Goal: Task Accomplishment & Management: Complete application form

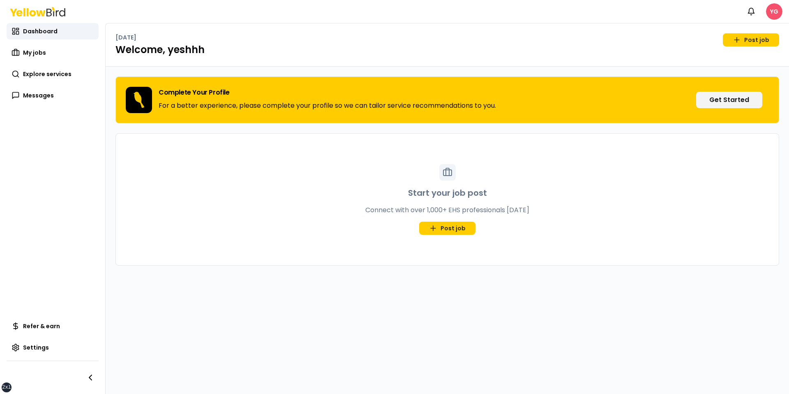
click at [768, 9] on html "xs sm md lg xl 2xl Notifications YG Dashboard My jobs Explore services Messages…" at bounding box center [394, 197] width 789 height 394
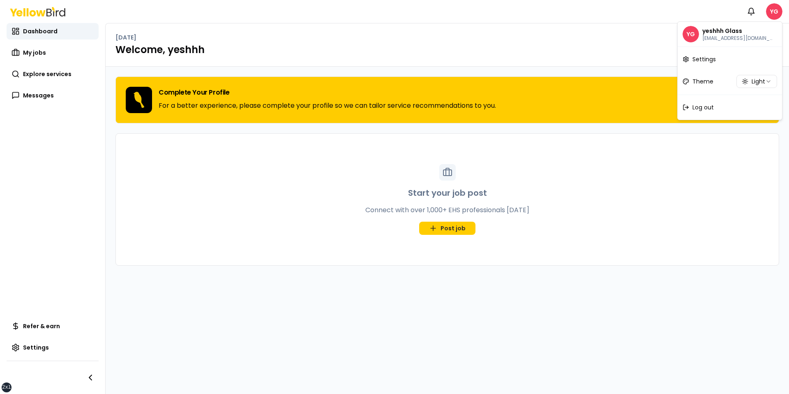
click at [705, 123] on html "xs sm md lg xl 2xl Notifications YG Dashboard My jobs Explore services Messages…" at bounding box center [394, 197] width 789 height 394
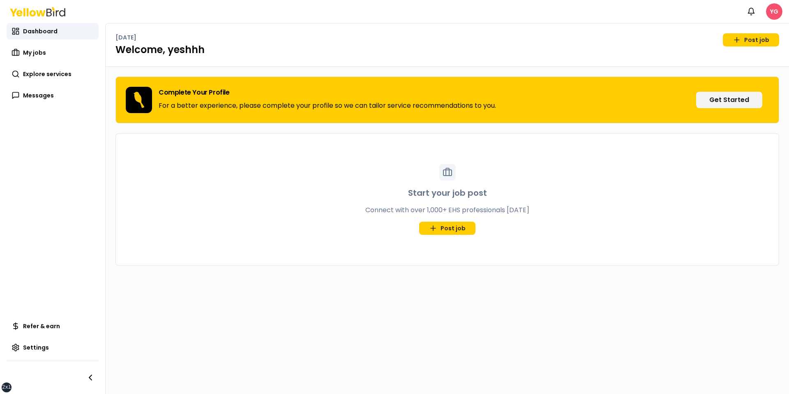
click at [772, 17] on html "xs sm md lg xl 2xl Notifications YG Dashboard My jobs Explore services Messages…" at bounding box center [394, 197] width 789 height 394
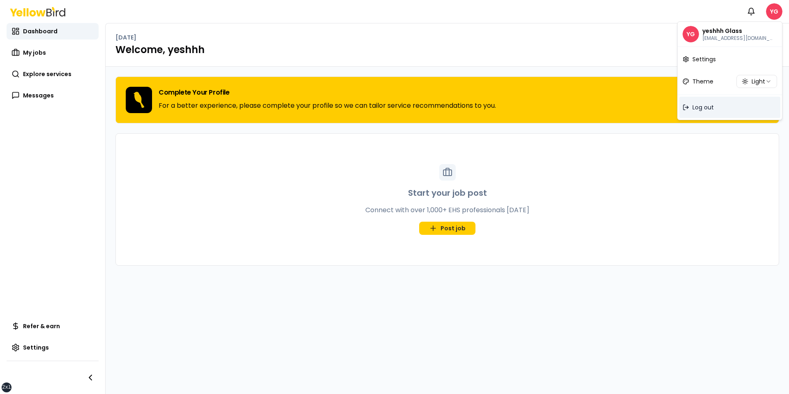
click at [718, 114] on div "Log out" at bounding box center [729, 107] width 101 height 21
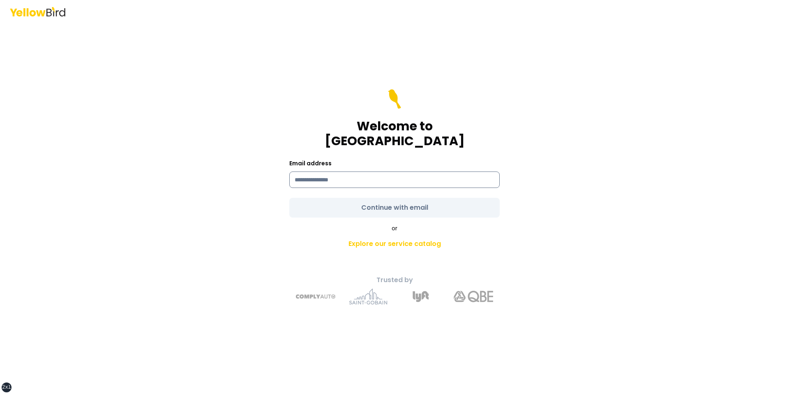
click at [323, 172] on input at bounding box center [394, 179] width 210 height 16
type input "**********"
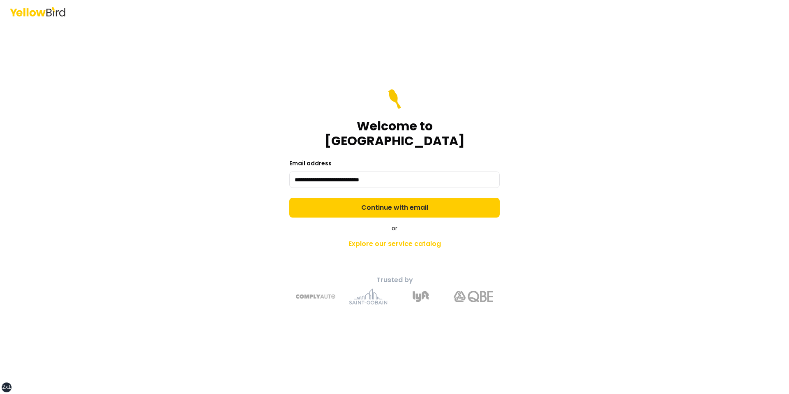
click at [274, 205] on div "**********" at bounding box center [394, 208] width 302 height 205
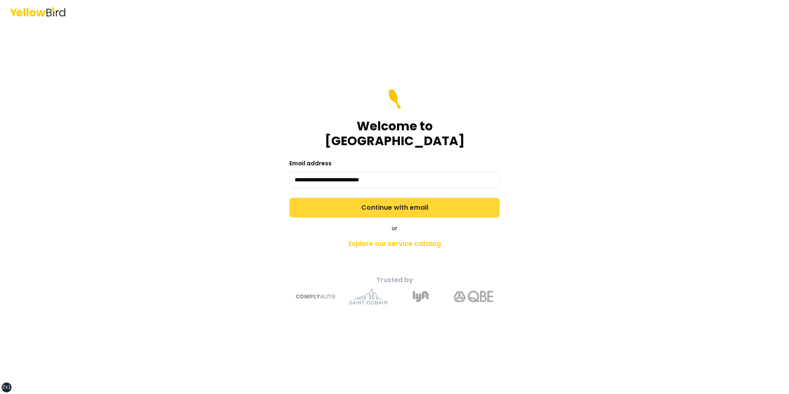
click at [336, 205] on button "Continue with email" at bounding box center [394, 208] width 210 height 20
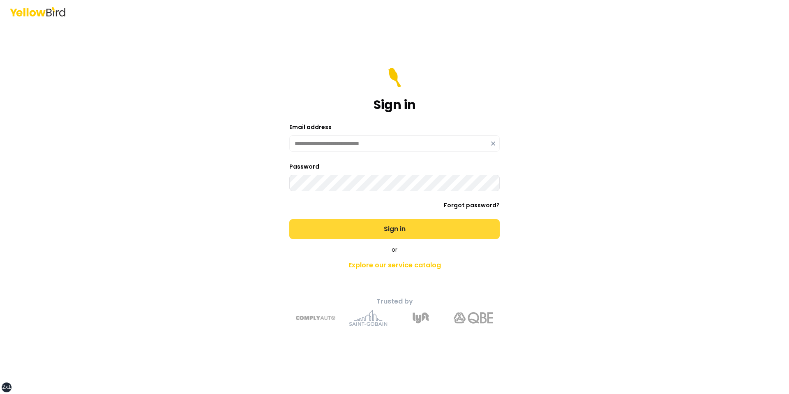
click at [289, 219] on button "Sign in" at bounding box center [394, 229] width 210 height 20
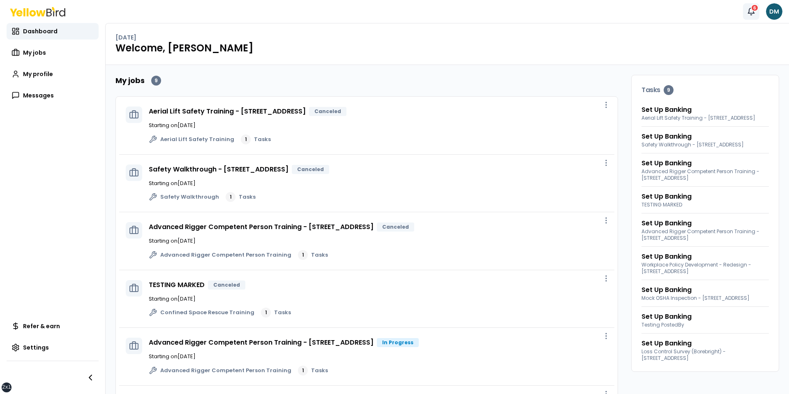
click at [751, 18] on button "Notifications 6" at bounding box center [751, 11] width 16 height 16
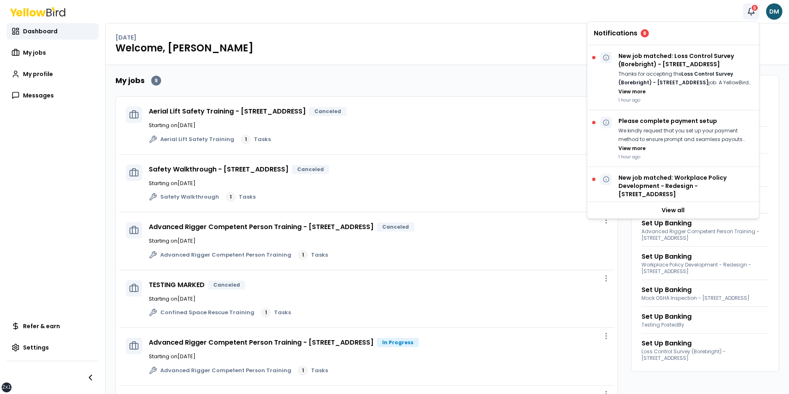
click at [751, 16] on button "Notifications 6" at bounding box center [751, 11] width 16 height 16
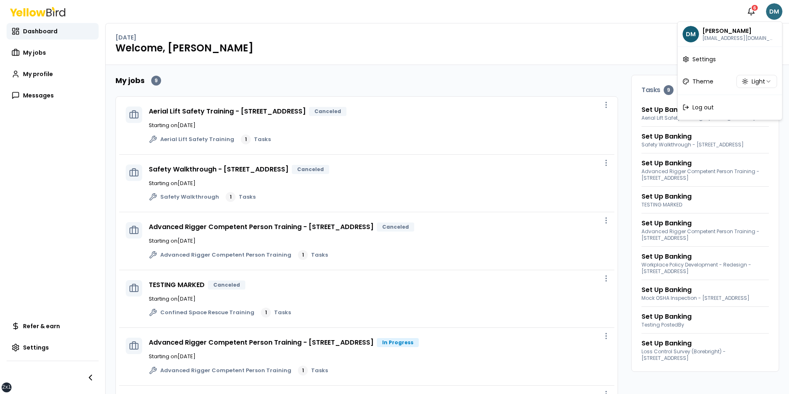
click at [776, 13] on html "xs sm md lg xl 2xl Notifications 6 DM Dashboard My jobs My profile Messages Ref…" at bounding box center [394, 197] width 789 height 394
click at [629, 53] on html "xs sm md lg xl 2xl Notifications 6 DM Dashboard My jobs My profile Messages Ref…" at bounding box center [394, 197] width 789 height 394
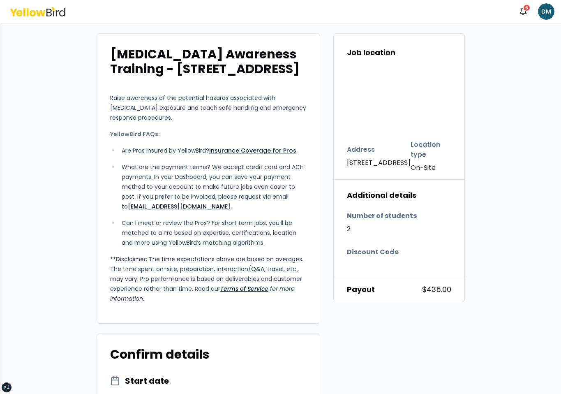
scroll to position [275, 0]
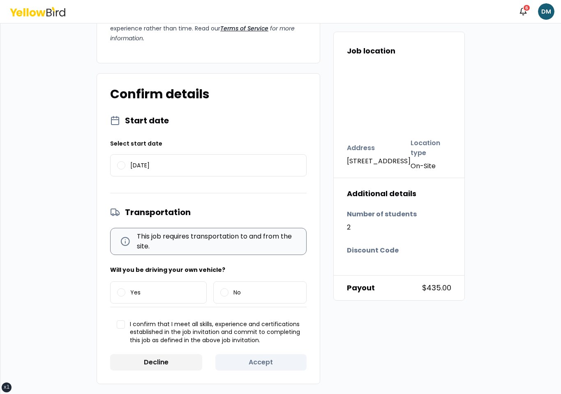
click at [166, 184] on div "Start date Select start date 08/14/2025 Transportation This job requires transp…" at bounding box center [208, 243] width 196 height 256
click at [200, 138] on div "Start date Select start date 08/14/2025 Transportation This job requires transp…" at bounding box center [208, 243] width 196 height 256
click at [189, 149] on div "Select start date 08/14/2025" at bounding box center [208, 159] width 196 height 40
click at [185, 156] on label "08/14/2025" at bounding box center [209, 164] width 196 height 21
click at [125, 161] on button "08/14/2025" at bounding box center [121, 165] width 8 height 8
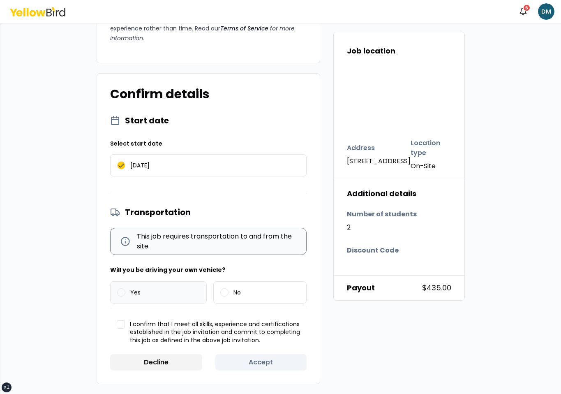
click at [169, 292] on label "Yes" at bounding box center [159, 291] width 96 height 21
click at [125, 292] on button "Yes" at bounding box center [121, 292] width 8 height 8
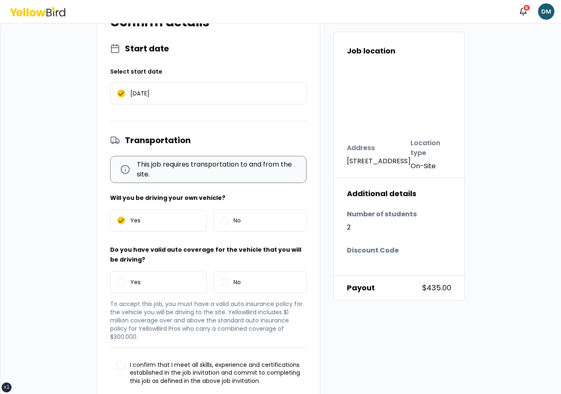
scroll to position [387, 0]
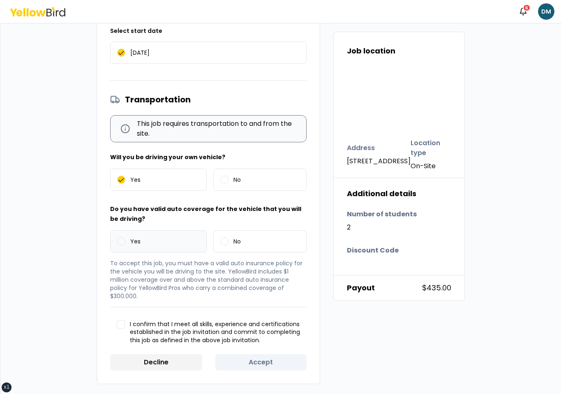
click at [175, 236] on label "Yes" at bounding box center [159, 240] width 96 height 21
click at [125, 237] on button "Yes" at bounding box center [121, 241] width 8 height 8
click at [168, 352] on div "Start date Select start date 08/14/2025 Transportation This job requires transp…" at bounding box center [208, 186] width 196 height 368
click at [181, 343] on span "I confirm that I meet all skills, experience and certifications established in …" at bounding box center [215, 332] width 170 height 24
click at [125, 328] on button "I confirm that I meet all skills, experience and certifications established in …" at bounding box center [121, 324] width 8 height 8
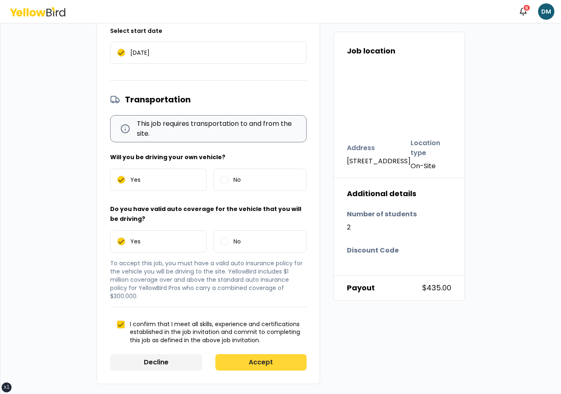
click at [260, 355] on button "Accept" at bounding box center [261, 362] width 92 height 16
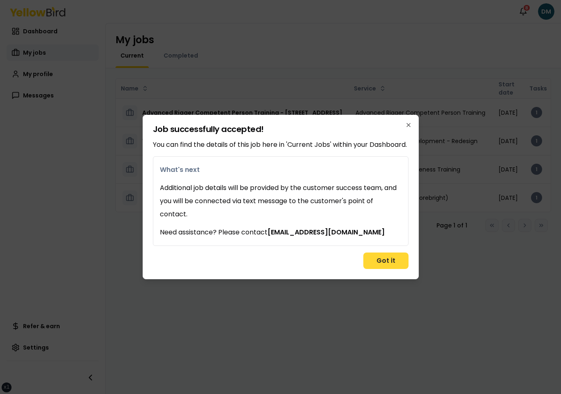
click at [391, 263] on button "Got it" at bounding box center [385, 260] width 45 height 16
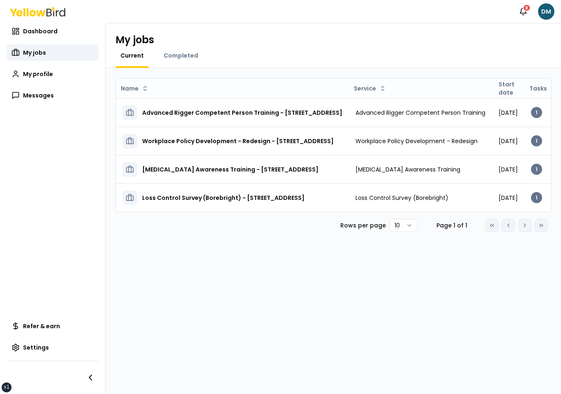
click at [436, 259] on div "Name Service Start date Tasks Posted by Status Advanced Rigger Competent Person…" at bounding box center [333, 230] width 455 height 325
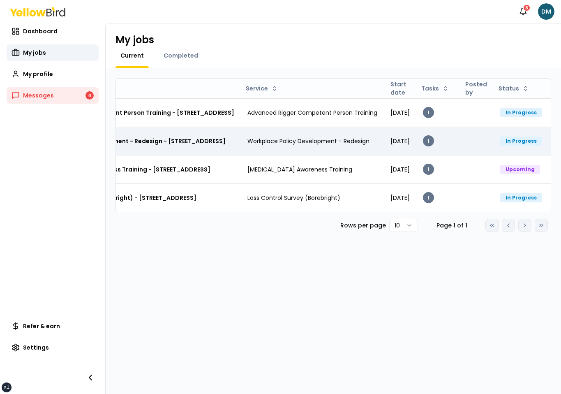
scroll to position [0, 200]
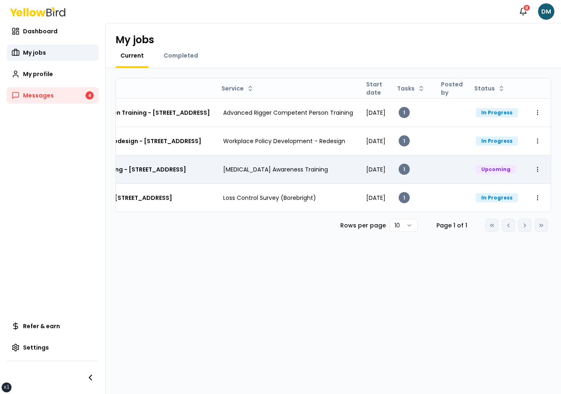
click at [378, 177] on td "[DATE]" at bounding box center [375, 169] width 32 height 28
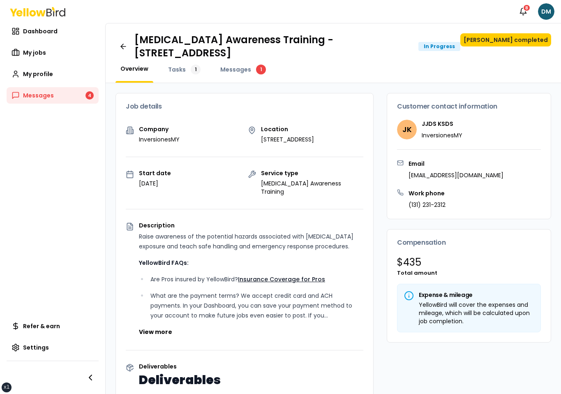
click at [514, 48] on div "Ammonia Awareness Training - 2500 Broadway W, Lubbock, TX 79409 In Progress Mar…" at bounding box center [332, 46] width 435 height 26
click at [519, 37] on button "[PERSON_NAME] completed" at bounding box center [505, 39] width 91 height 13
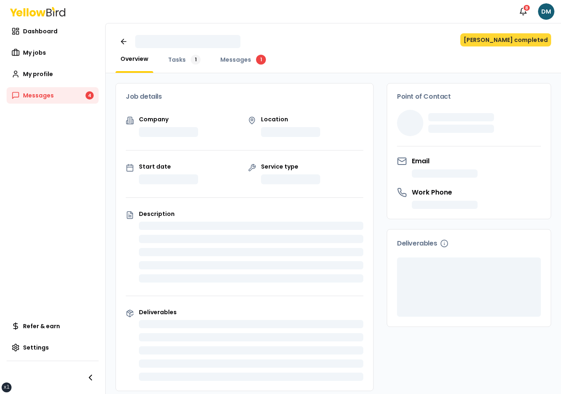
click at [523, 37] on button "[PERSON_NAME] completed" at bounding box center [505, 39] width 91 height 13
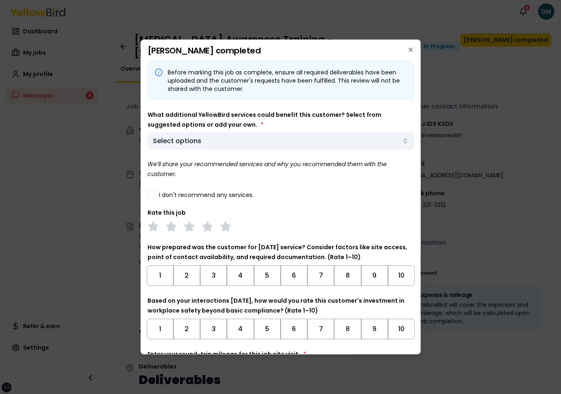
click at [249, 141] on body "xs sm md lg xl 2xl Notifications 8 DM Dashboard My jobs My profile Messages 4 R…" at bounding box center [280, 197] width 561 height 394
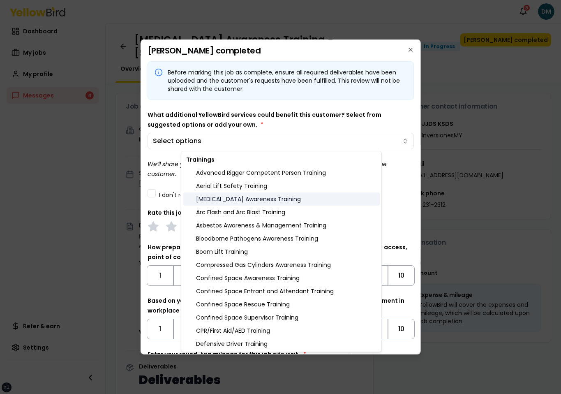
click at [228, 195] on div "[MEDICAL_DATA] Awareness Training" at bounding box center [281, 198] width 197 height 13
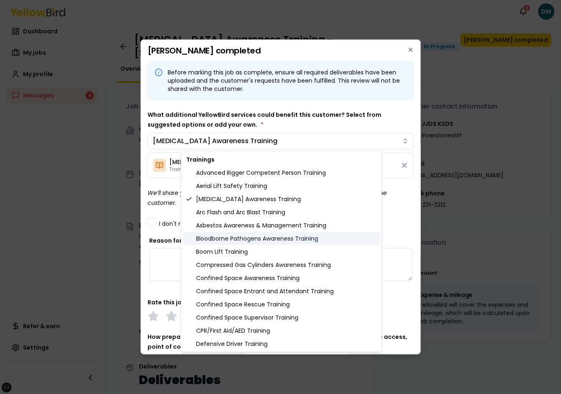
click at [233, 240] on div "Bloodborne Pathogens Awareness Training" at bounding box center [281, 238] width 197 height 13
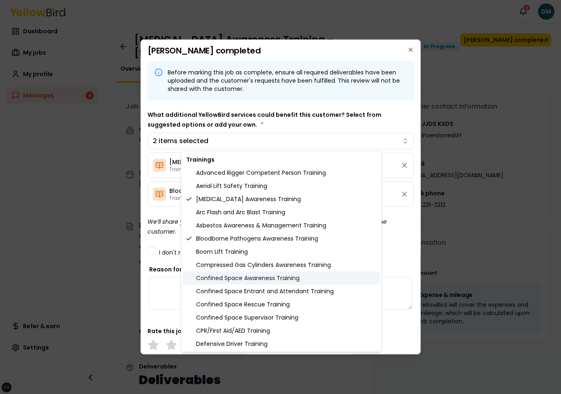
click at [233, 274] on div "Confined Space Awareness Training" at bounding box center [281, 277] width 197 height 13
click at [222, 281] on div "Confined Space Awareness Training" at bounding box center [281, 277] width 197 height 13
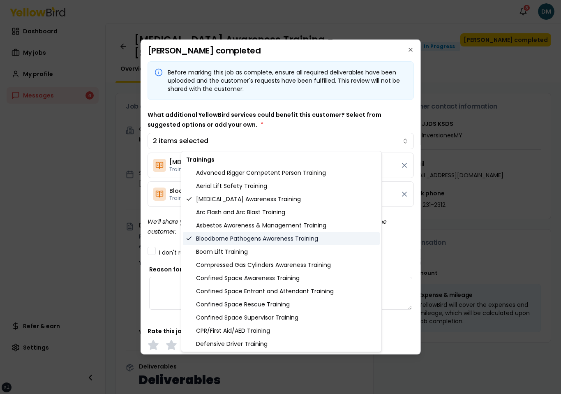
click at [232, 239] on div "Bloodborne Pathogens Awareness Training" at bounding box center [281, 238] width 197 height 13
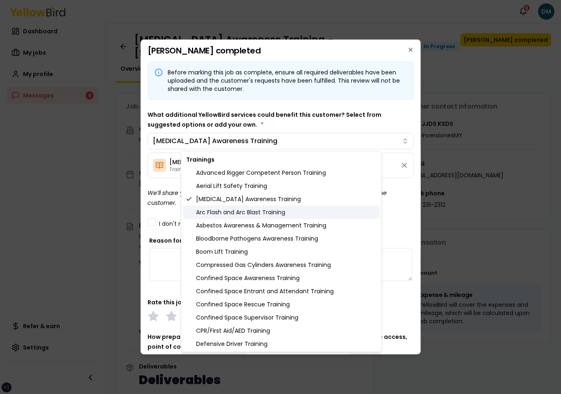
click at [235, 206] on div "Arc Flash and Arc Blast Training" at bounding box center [281, 211] width 197 height 13
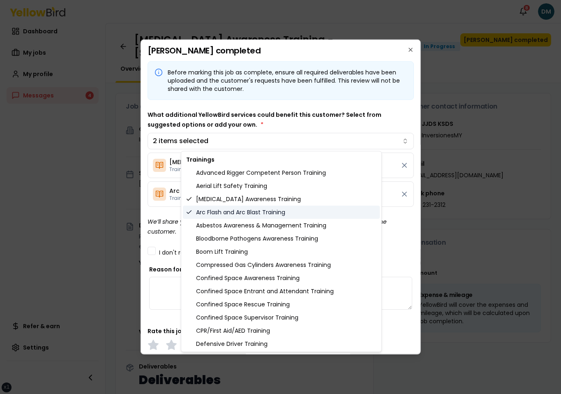
click at [235, 206] on div "Arc Flash and Arc Blast Training" at bounding box center [281, 211] width 197 height 13
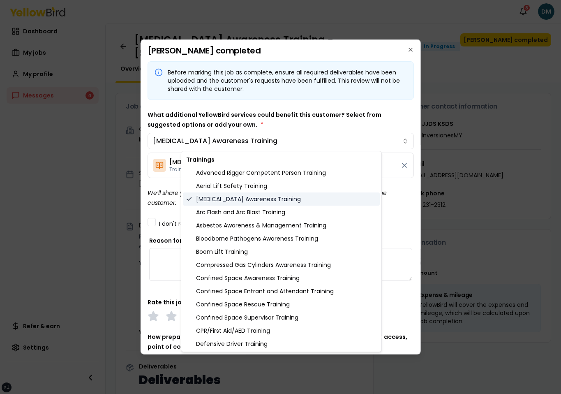
click at [238, 200] on div "[MEDICAL_DATA] Awareness Training" at bounding box center [281, 198] width 197 height 13
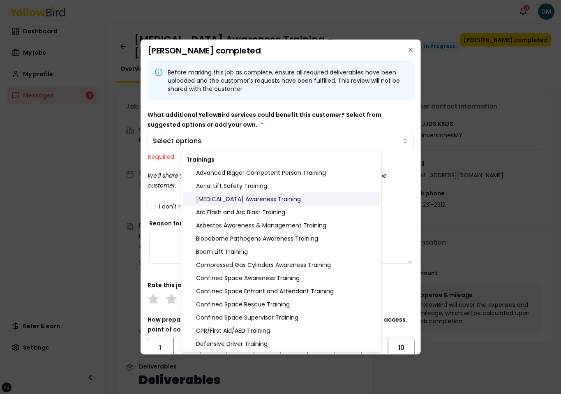
click at [238, 200] on div "[MEDICAL_DATA] Awareness Training" at bounding box center [281, 198] width 197 height 13
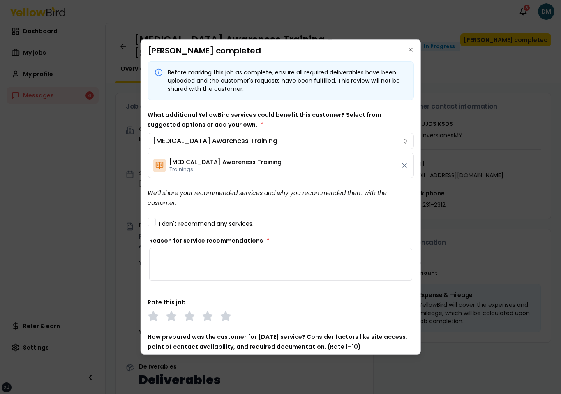
click at [276, 118] on body "xs sm md lg xl 2xl Notifications 8 DM Dashboard My jobs My profile Messages 4 R…" at bounding box center [280, 197] width 561 height 394
click at [270, 140] on button "[MEDICAL_DATA] Awareness Training" at bounding box center [280, 141] width 267 height 16
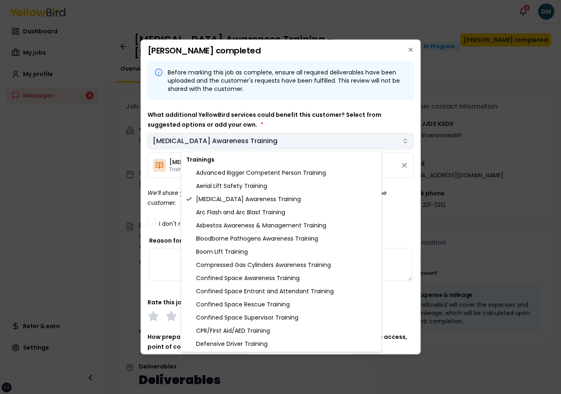
click at [270, 140] on div at bounding box center [280, 197] width 561 height 394
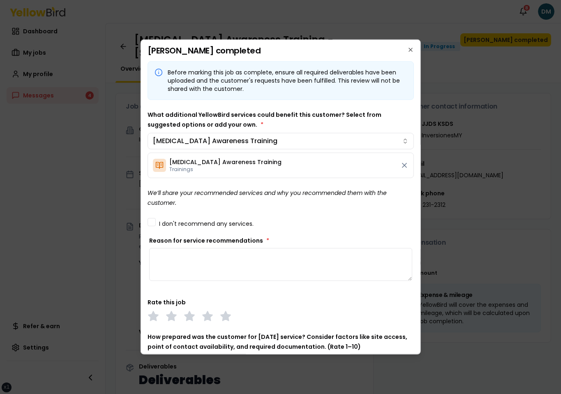
click at [281, 122] on div "What additional YellowBird services could benefit this customer? Select from su…" at bounding box center [280, 144] width 267 height 68
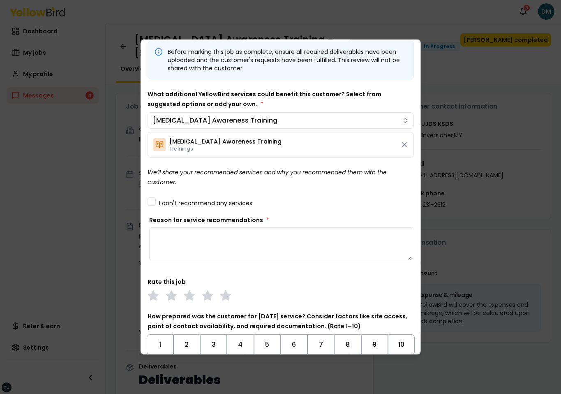
scroll to position [39, 0]
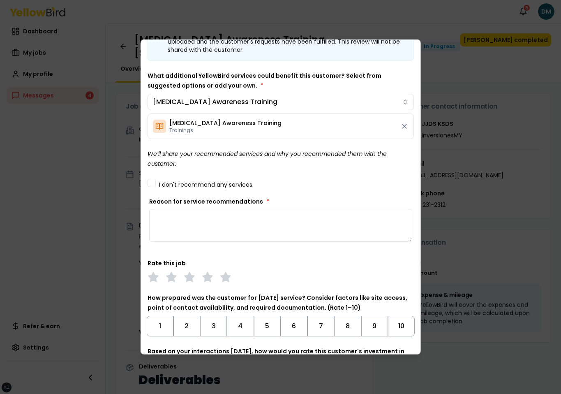
click at [208, 227] on textarea "Reason for service recommendations *" at bounding box center [280, 225] width 263 height 33
type textarea "*"
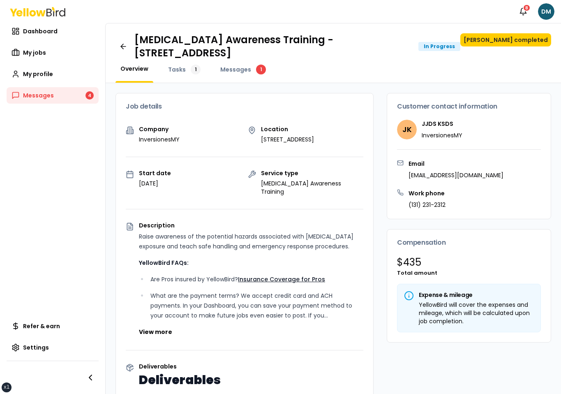
click at [520, 78] on div "Overview Tasks 1 Messages 1" at bounding box center [332, 73] width 435 height 18
click at [514, 43] on button "Mark job completed" at bounding box center [505, 39] width 91 height 13
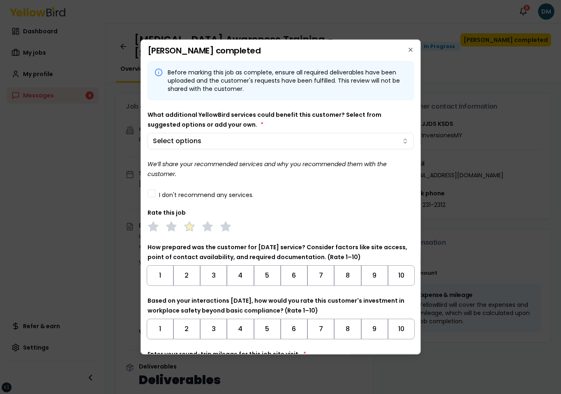
click at [189, 231] on icon at bounding box center [189, 227] width 12 height 12
click at [218, 132] on div "What additional YellowBird services could benefit this customer? Select from su…" at bounding box center [280, 129] width 267 height 39
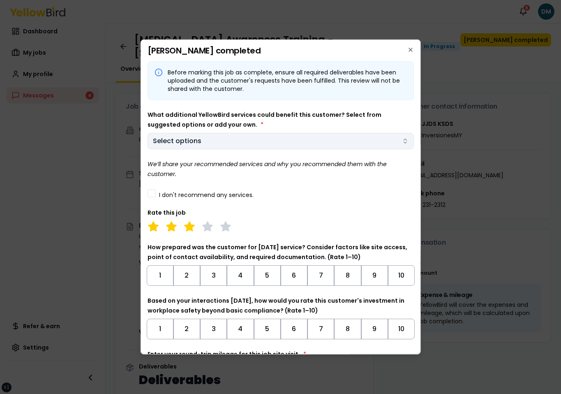
click at [213, 142] on body "xs sm md lg xl 2xl Notifications 8 DM Dashboard My jobs My profile Messages 4 R…" at bounding box center [280, 197] width 561 height 394
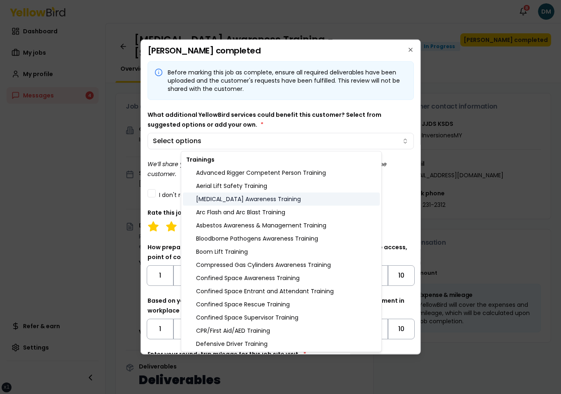
click at [211, 202] on div "Ammonia Awareness Training" at bounding box center [281, 198] width 197 height 13
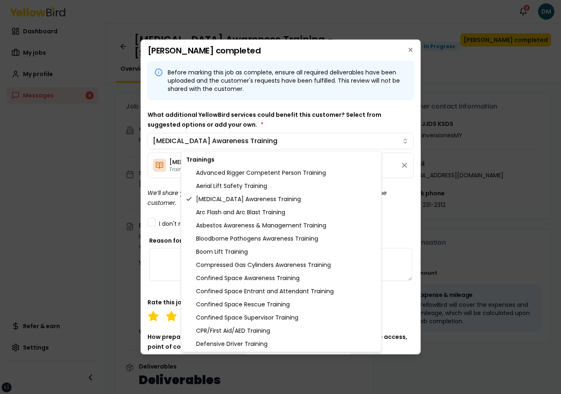
click at [389, 194] on div at bounding box center [280, 197] width 561 height 394
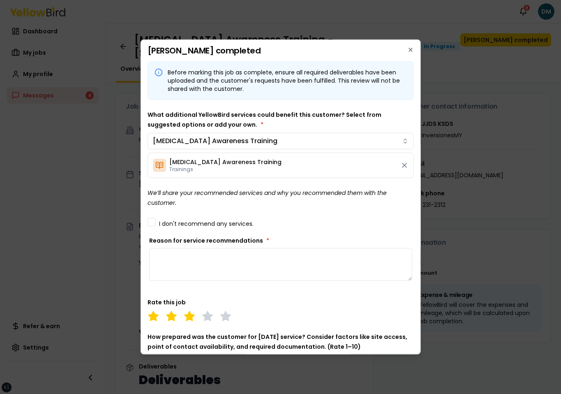
click at [389, 194] on div "Before marking this job as complete, ensure all required deliverables have been…" at bounding box center [280, 264] width 267 height 407
click at [408, 209] on div "Before marking this job as complete, ensure all required deliverables have been…" at bounding box center [280, 264] width 267 height 407
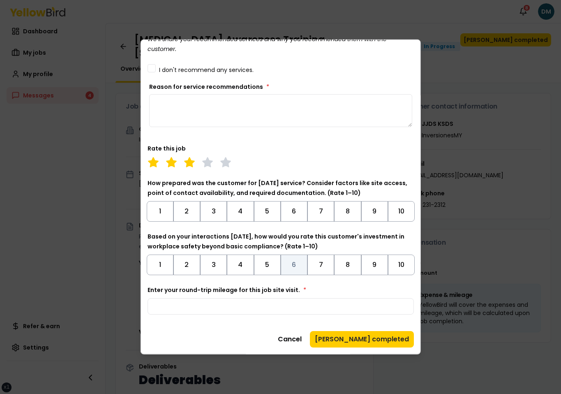
click at [285, 265] on button "6" at bounding box center [294, 264] width 27 height 21
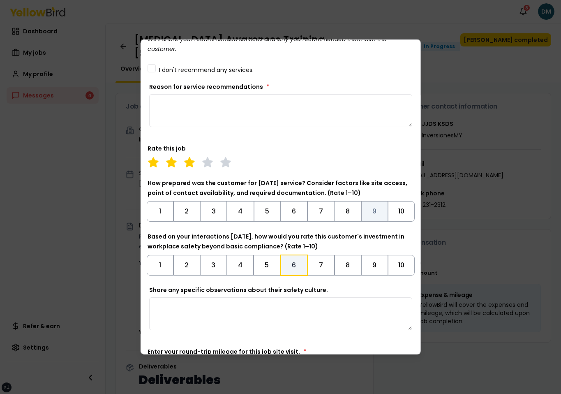
click at [361, 205] on button "9" at bounding box center [374, 211] width 27 height 21
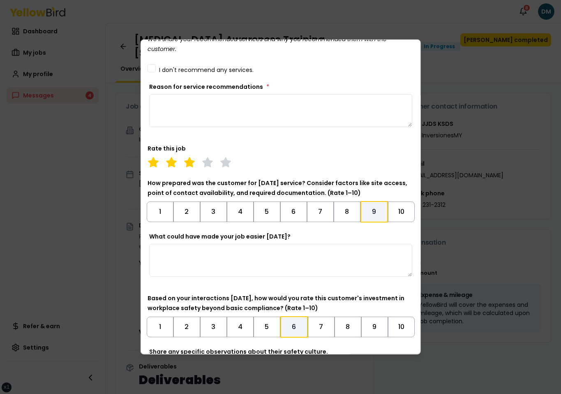
click at [370, 188] on div "How prepared was the customer for today's service? Consider factors like site a…" at bounding box center [280, 200] width 267 height 44
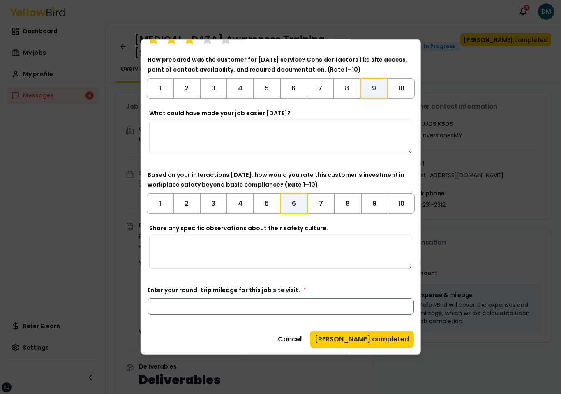
click at [301, 298] on input "Enter your round-trip mileage for this job site visit. *" at bounding box center [280, 306] width 267 height 16
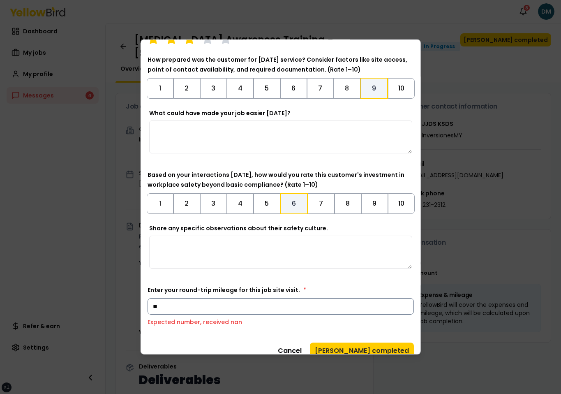
type input "*"
click at [253, 301] on input "Enter your round-trip mileage for this job site visit. *" at bounding box center [280, 306] width 267 height 16
type input "******"
click at [209, 314] on div "Enter your round-trip mileage for this job site visit. * ****** Expected number…" at bounding box center [280, 305] width 267 height 41
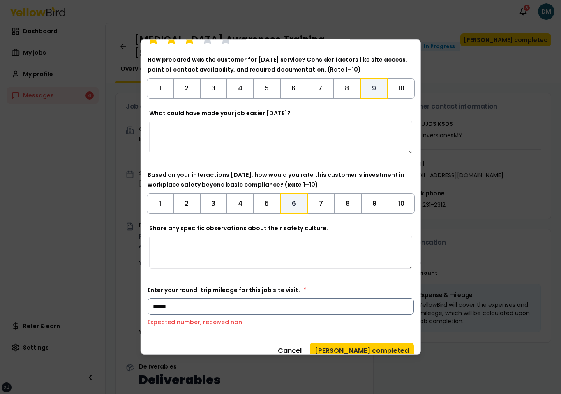
click at [213, 310] on input "******" at bounding box center [280, 306] width 267 height 16
click at [213, 310] on input "Enter your round-trip mileage for this job site visit. *" at bounding box center [280, 306] width 267 height 16
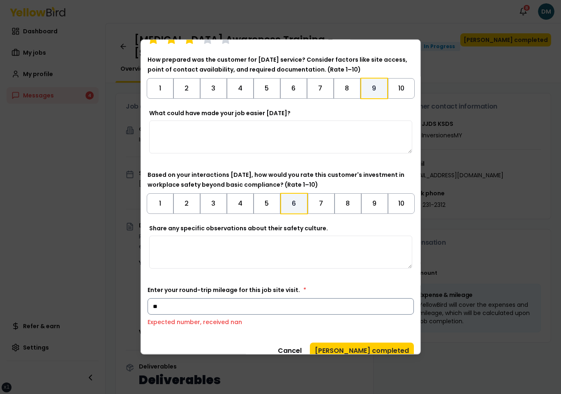
type input "*"
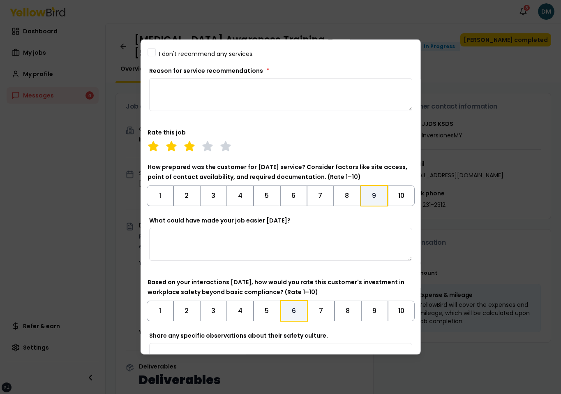
click at [281, 160] on div "Before marking this job as complete, ensure all required deliverables have been…" at bounding box center [280, 162] width 267 height 541
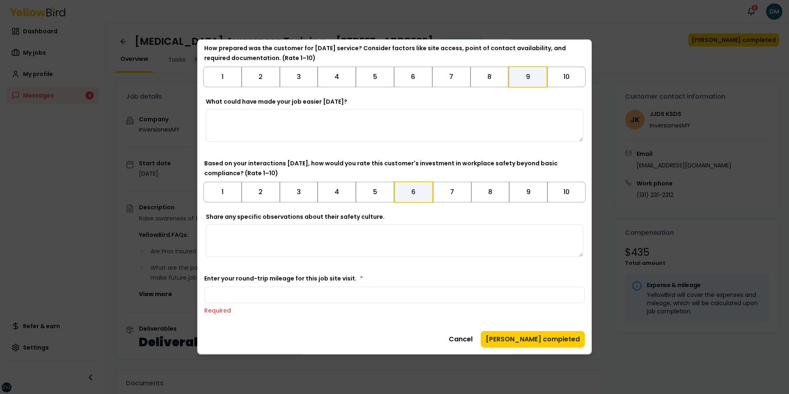
scroll to position [260, 0]
click at [370, 153] on div "Before marking this job as complete, ensure all required deliverables have been…" at bounding box center [394, 57] width 380 height 513
click at [265, 300] on input "Enter your round-trip mileage for this job site visit. *" at bounding box center [394, 294] width 380 height 16
click at [405, 255] on textarea "Share any specific observations about their safety culture." at bounding box center [394, 240] width 377 height 33
click at [362, 283] on div "Enter your round-trip mileage for this job site visit. * Required" at bounding box center [394, 293] width 380 height 41
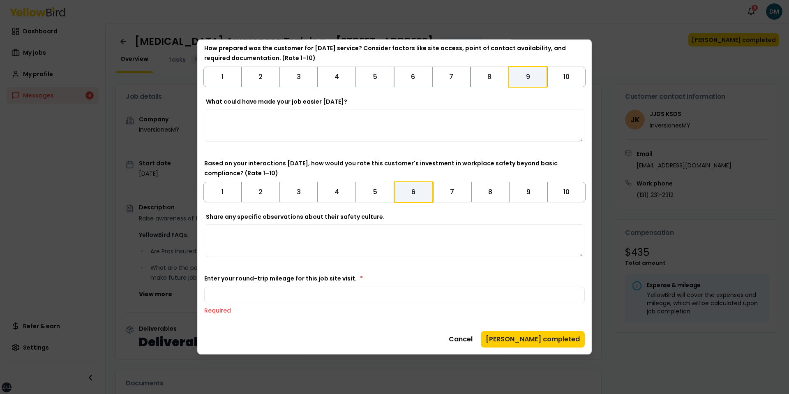
click at [361, 284] on div "Enter your round-trip mileage for this job site visit. * Required" at bounding box center [394, 293] width 380 height 41
click at [360, 287] on input "Enter your round-trip mileage for this job site visit. *" at bounding box center [394, 294] width 380 height 16
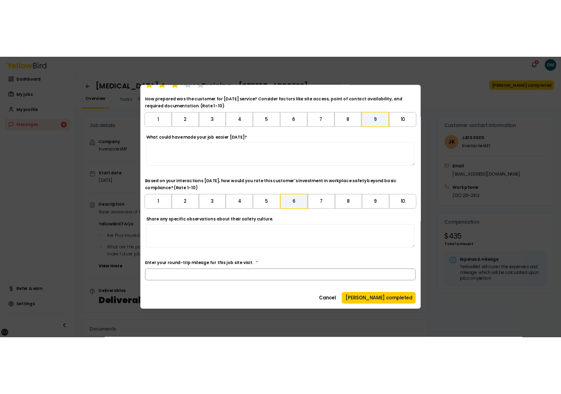
scroll to position [277, 0]
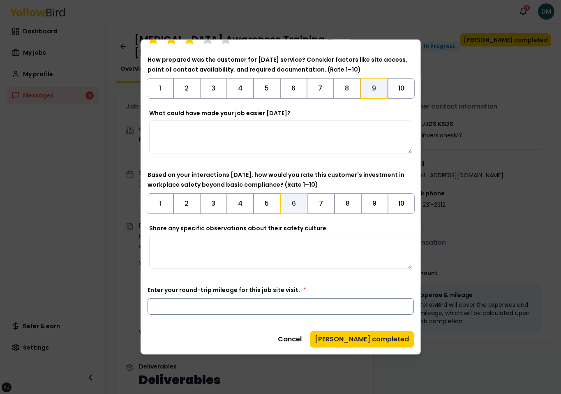
click at [197, 303] on input "**" at bounding box center [280, 306] width 267 height 16
type input "*"
click at [348, 274] on div "Share any specific observations about their safety culture." at bounding box center [280, 249] width 267 height 51
click at [159, 312] on input "**" at bounding box center [280, 306] width 267 height 16
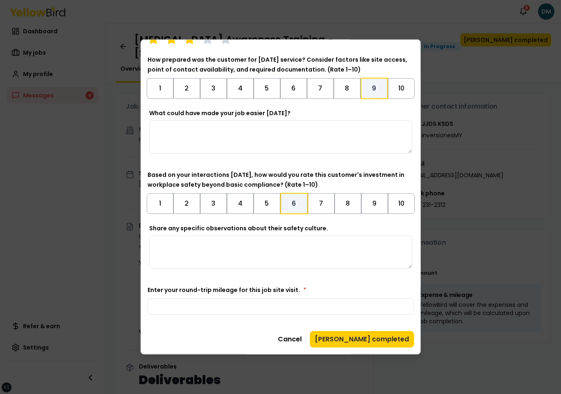
click at [181, 337] on div "Cancel Mark job completed" at bounding box center [280, 339] width 267 height 16
click at [229, 274] on div "Before marking this job as complete, ensure all required deliverables have been…" at bounding box center [280, 49] width 267 height 530
click at [258, 206] on button "5" at bounding box center [266, 203] width 27 height 21
click at [211, 313] on input "*" at bounding box center [280, 306] width 267 height 16
click at [272, 324] on div "Before marking this job as complete, ensure all required deliverables have been…" at bounding box center [280, 65] width 267 height 563
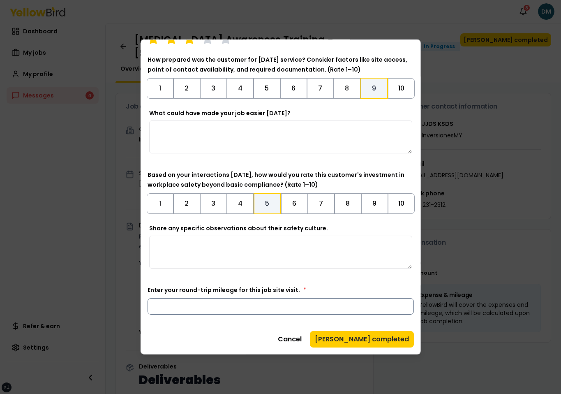
click at [275, 304] on input "*" at bounding box center [280, 306] width 267 height 16
click at [259, 329] on div "Before marking this job as complete, ensure all required deliverables have been…" at bounding box center [280, 65] width 267 height 563
click at [198, 320] on div "Before marking this job as complete, ensure all required deliverables have been…" at bounding box center [280, 65] width 267 height 563
click at [203, 310] on input "**" at bounding box center [280, 306] width 267 height 16
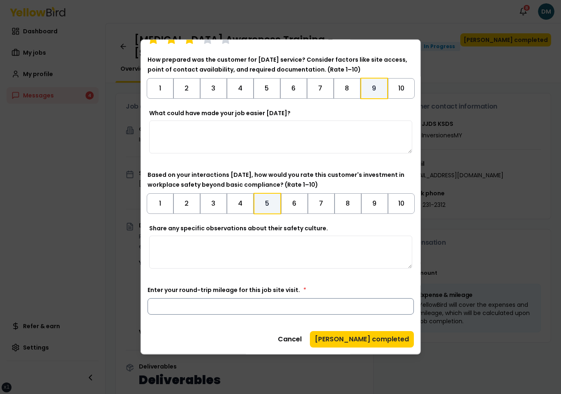
click at [203, 310] on input "**" at bounding box center [280, 306] width 267 height 16
type input "*"
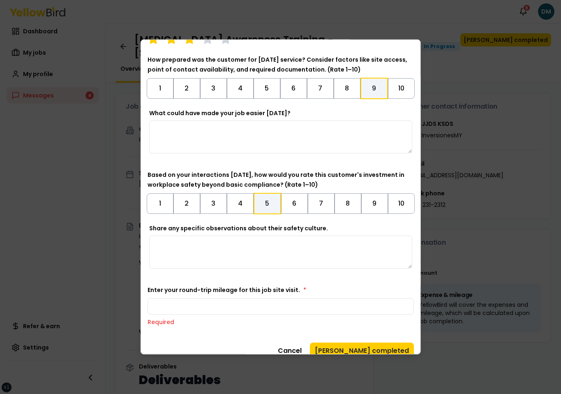
type input "**"
click at [210, 297] on div "Enter your round-trip mileage for this job site visit. * ** Required" at bounding box center [280, 305] width 267 height 41
click at [215, 283] on div "Before marking this job as complete, ensure all required deliverables have been…" at bounding box center [280, 54] width 267 height 541
click at [186, 306] on input "**" at bounding box center [280, 306] width 267 height 16
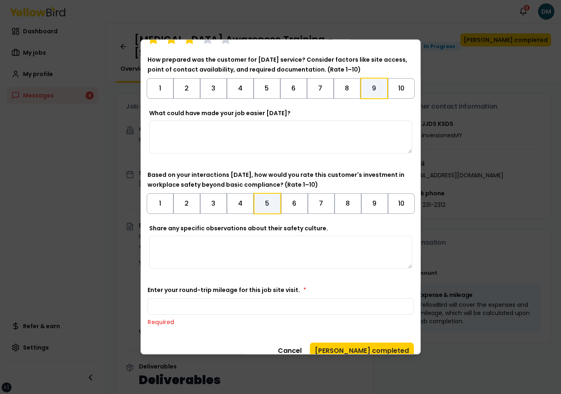
click at [200, 292] on label "Enter your round-trip mileage for this job site visit. *" at bounding box center [226, 290] width 159 height 8
click at [200, 298] on input "Enter your round-trip mileage for this job site visit. *" at bounding box center [280, 306] width 267 height 16
click at [237, 287] on label "Enter your round-trip mileage for this job site visit. *" at bounding box center [226, 290] width 159 height 8
click at [237, 298] on input "**" at bounding box center [280, 306] width 267 height 16
type input "*"
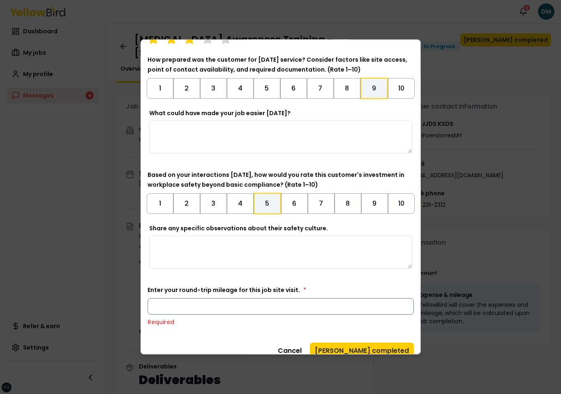
type input "***"
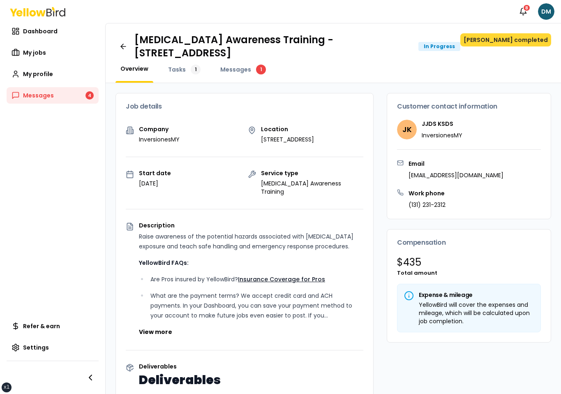
click at [505, 41] on button "Mark job completed" at bounding box center [505, 39] width 91 height 13
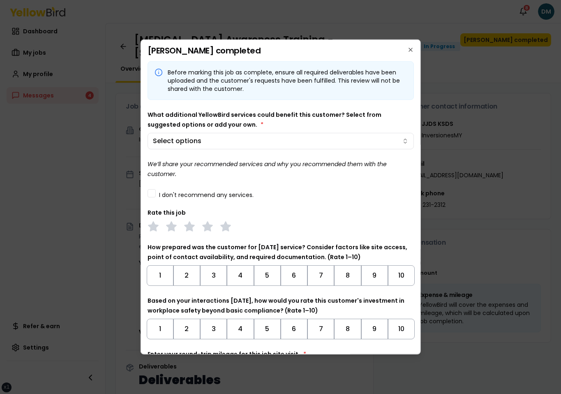
scroll to position [64, 0]
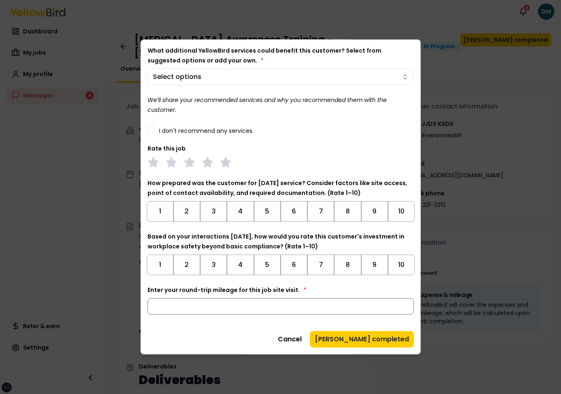
click at [192, 306] on input "Enter your round-trip mileage for this job site visit. *" at bounding box center [280, 306] width 267 height 16
type input "*"
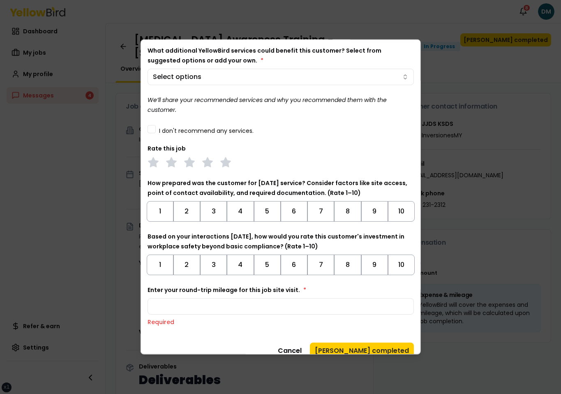
type input "***"
click at [180, 336] on div "Before marking this job as complete, ensure all required deliverables have been…" at bounding box center [280, 178] width 267 height 362
click at [182, 310] on input "***" at bounding box center [280, 306] width 267 height 16
type input "*"
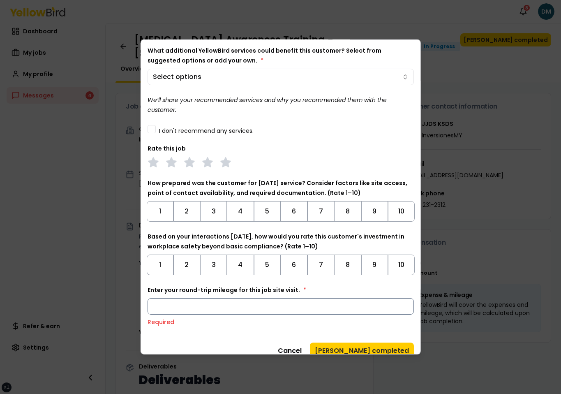
type input "*"
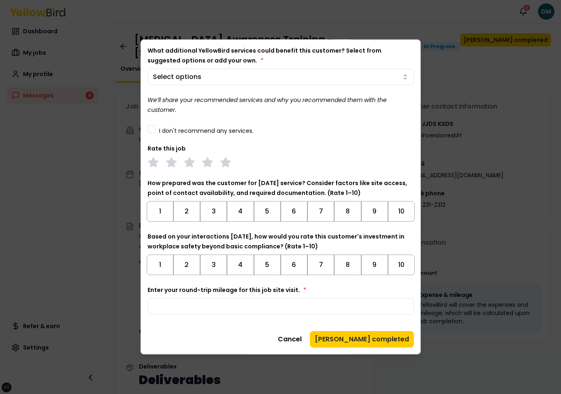
type input "***"
click at [171, 334] on div "Cancel Mark job completed" at bounding box center [280, 339] width 267 height 16
click at [237, 306] on input "***" at bounding box center [280, 306] width 267 height 16
type input "*"
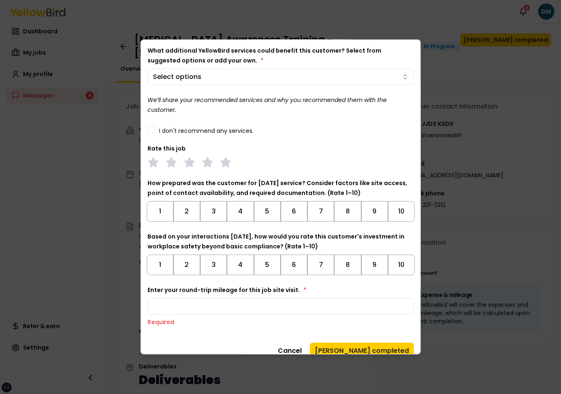
click at [256, 326] on div "Before marking this job as complete, ensure all required deliverables have been…" at bounding box center [280, 178] width 267 height 362
click at [270, 309] on input "Enter your round-trip mileage for this job site visit. *" at bounding box center [280, 306] width 267 height 16
type input "*"
click at [251, 336] on div "Before marking this job as complete, ensure all required deliverables have been…" at bounding box center [280, 178] width 267 height 362
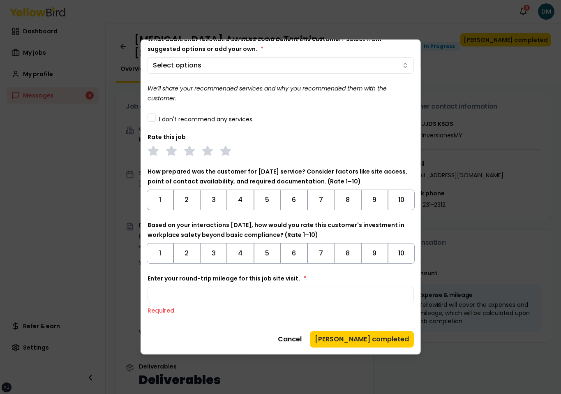
click at [309, 281] on div "Enter your round-trip mileage for this job site visit. * * Required" at bounding box center [280, 293] width 267 height 41
click at [290, 295] on input "*" at bounding box center [280, 294] width 267 height 16
click at [262, 319] on div "Before marking this job as complete, ensure all required deliverables have been…" at bounding box center [280, 167] width 267 height 362
click at [274, 295] on input "*" at bounding box center [280, 294] width 267 height 16
click at [262, 320] on div "Before marking this job as complete, ensure all required deliverables have been…" at bounding box center [280, 167] width 267 height 362
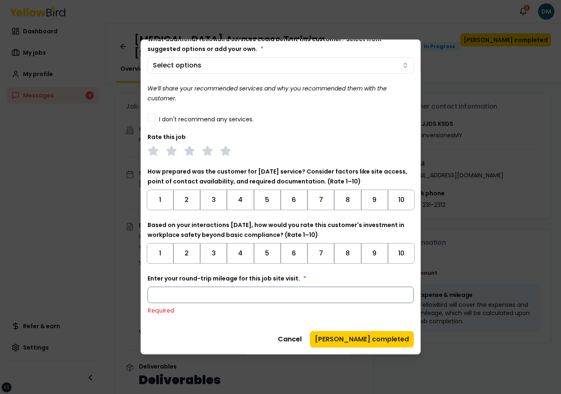
click at [279, 300] on input "*" at bounding box center [280, 294] width 267 height 16
click at [270, 316] on div "Before marking this job as complete, ensure all required deliverables have been…" at bounding box center [280, 167] width 267 height 362
click at [250, 298] on input "*" at bounding box center [280, 294] width 267 height 16
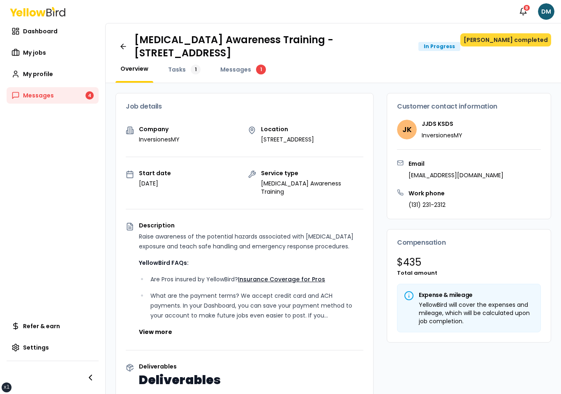
click at [505, 44] on button "Mark job completed" at bounding box center [505, 39] width 91 height 13
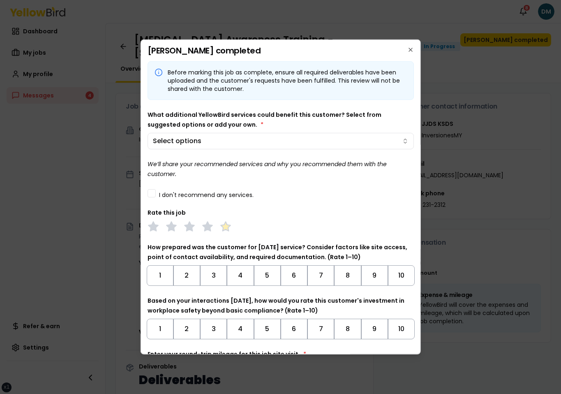
scroll to position [64, 0]
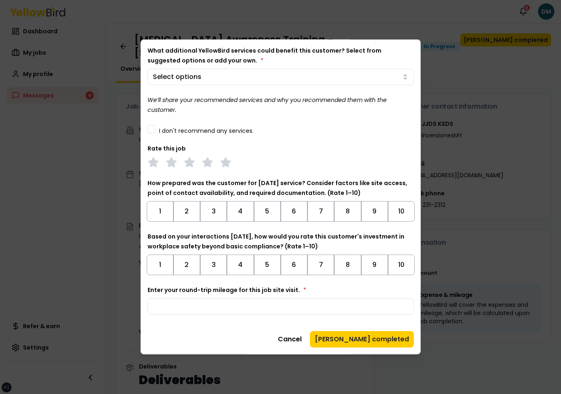
click at [195, 296] on div "Enter your round-trip mileage for this job site visit. *" at bounding box center [280, 300] width 267 height 30
click at [195, 310] on input "Enter your round-trip mileage for this job site visit. *" at bounding box center [280, 306] width 267 height 16
type input "*"
click at [202, 325] on div "Before marking this job as complete, ensure all required deliverables have been…" at bounding box center [280, 172] width 267 height 350
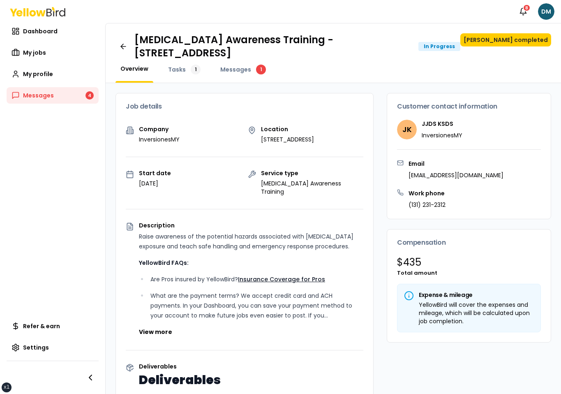
click at [512, 106] on h3 "Customer contact information" at bounding box center [469, 106] width 144 height 7
click at [518, 42] on button "Mark job completed" at bounding box center [505, 39] width 91 height 13
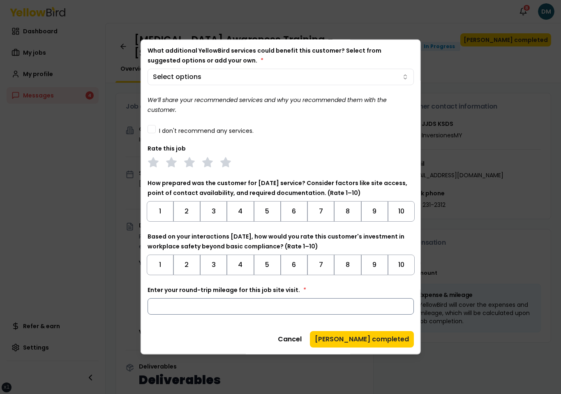
click at [254, 306] on input "Enter your round-trip mileage for this job site visit. *" at bounding box center [280, 306] width 267 height 16
click at [251, 336] on div "Cancel Mark job completed" at bounding box center [280, 339] width 267 height 16
click at [275, 301] on input "Enter your round-trip mileage for this job site visit. *" at bounding box center [280, 306] width 267 height 16
click at [351, 331] on button "Mark job completed" at bounding box center [362, 339] width 104 height 16
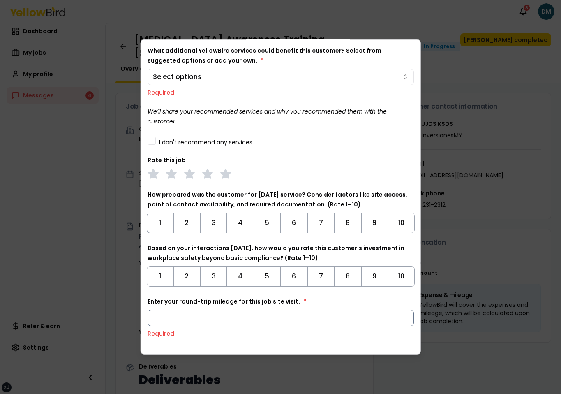
click at [247, 323] on input "Enter your round-trip mileage for this job site visit. *" at bounding box center [280, 317] width 267 height 16
type input "*"
click at [233, 336] on p "Required" at bounding box center [280, 333] width 267 height 8
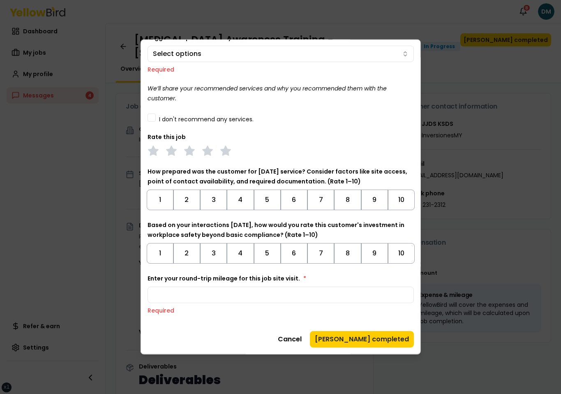
click at [290, 297] on input "*" at bounding box center [280, 294] width 267 height 16
click at [264, 334] on div "Cancel Mark job completed" at bounding box center [280, 339] width 267 height 16
click at [170, 296] on input "Enter your round-trip mileage for this job site visit. *" at bounding box center [280, 294] width 267 height 16
type input "*"
type input "*****"
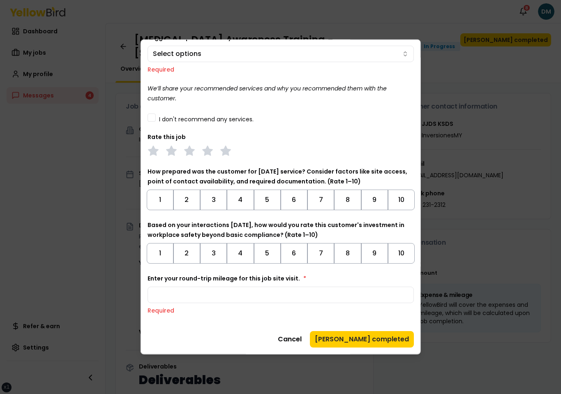
click at [243, 326] on div "Before marking this job as complete, ensure all required deliverables have been…" at bounding box center [280, 160] width 267 height 373
click at [205, 304] on div "Enter your round-trip mileage for this job site visit. * ***** Required" at bounding box center [280, 293] width 267 height 41
click at [213, 293] on input "*****" at bounding box center [280, 294] width 267 height 16
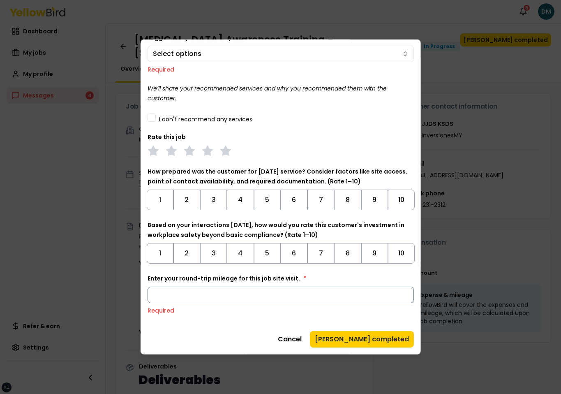
type input "*"
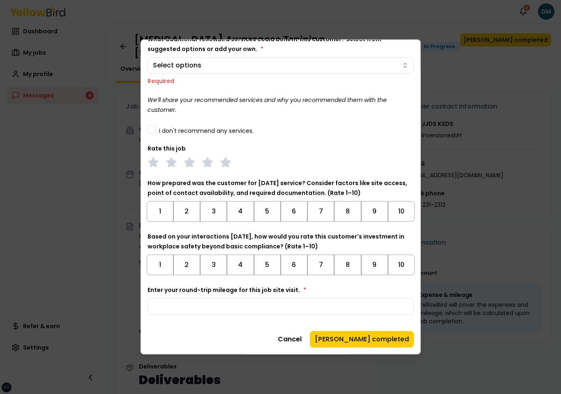
type input "**"
click at [211, 322] on div "Before marking this job as complete, ensure all required deliverables have been…" at bounding box center [280, 167] width 267 height 362
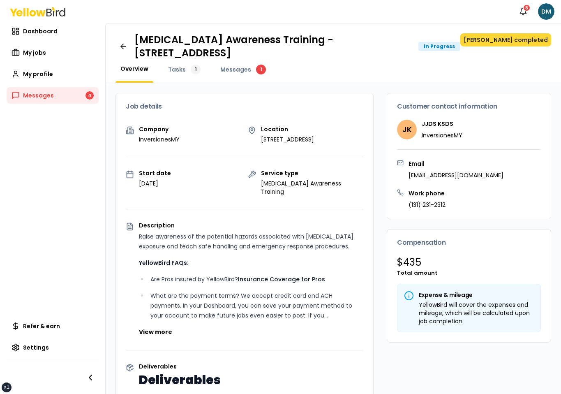
click at [530, 44] on button "Mark job completed" at bounding box center [505, 39] width 91 height 13
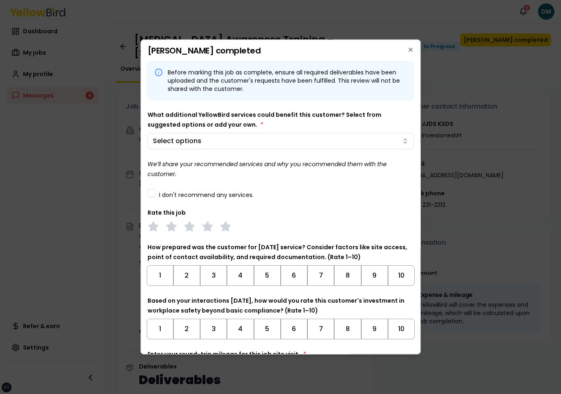
scroll to position [64, 0]
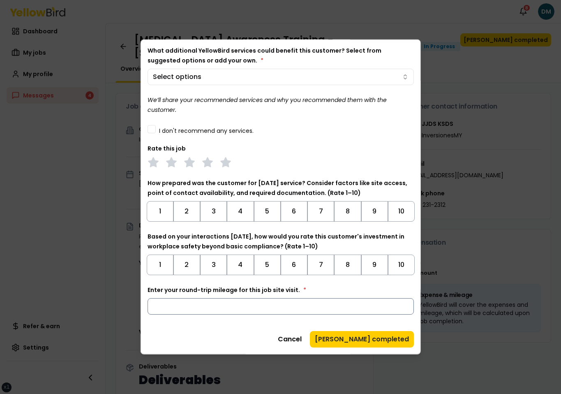
click at [198, 310] on input "Enter your round-trip mileage for this job site visit. *" at bounding box center [280, 306] width 267 height 16
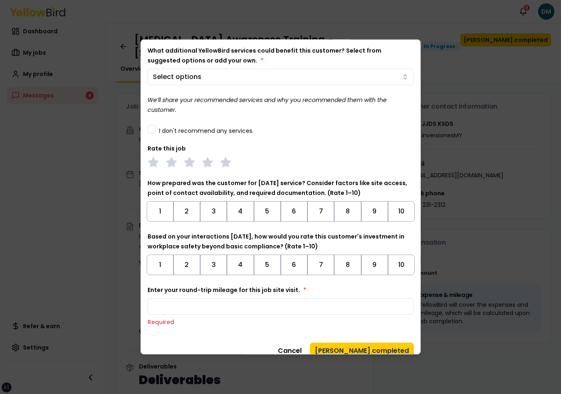
type input "****"
click at [210, 340] on div "Before marking this job as complete, ensure all required deliverables have been…" at bounding box center [280, 178] width 267 height 362
click at [226, 307] on input "****" at bounding box center [280, 306] width 267 height 16
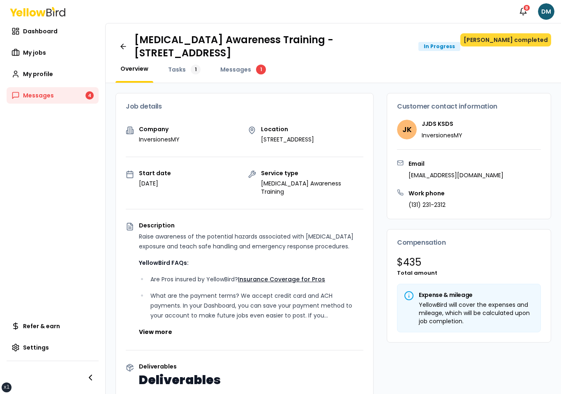
click at [511, 37] on button "Mark job completed" at bounding box center [505, 39] width 91 height 13
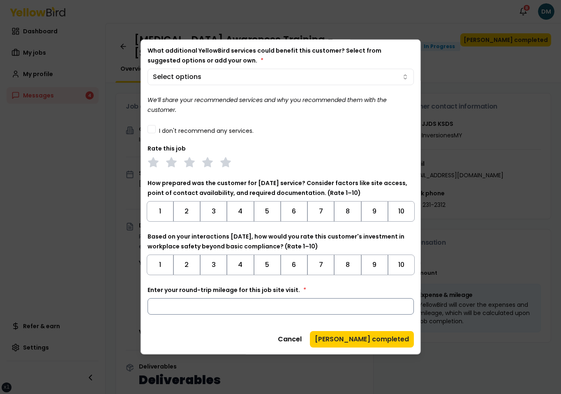
click at [198, 307] on input "Enter your round-trip mileage for this job site visit. *" at bounding box center [280, 306] width 267 height 16
click at [193, 318] on div "Before marking this job as complete, ensure all required deliverables have been…" at bounding box center [280, 172] width 267 height 350
click at [193, 312] on input "**" at bounding box center [280, 306] width 267 height 16
type input "*"
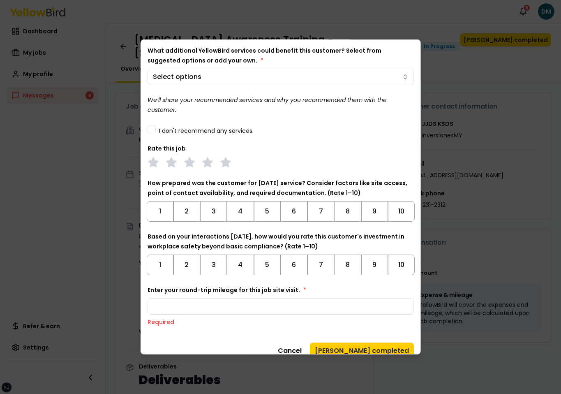
type input "*****"
click at [194, 330] on div "Before marking this job as complete, ensure all required deliverables have been…" at bounding box center [280, 178] width 267 height 362
click at [203, 307] on input "*****" at bounding box center [280, 306] width 267 height 16
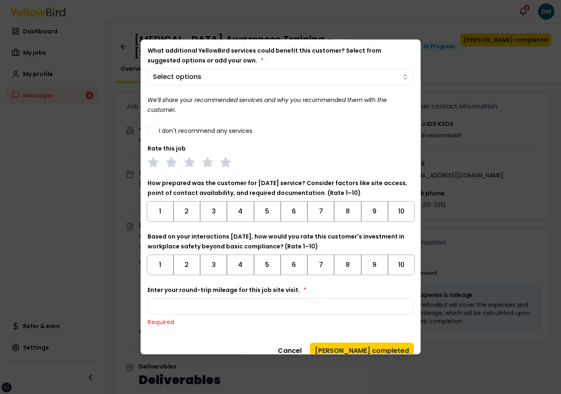
type input "*"
click at [206, 332] on div "Before marking this job as complete, ensure all required deliverables have been…" at bounding box center [280, 178] width 267 height 362
click at [244, 306] on input "*" at bounding box center [280, 306] width 267 height 16
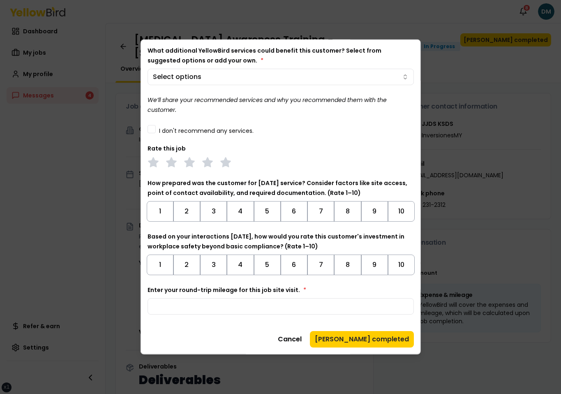
type input "*"
click at [246, 315] on div "Before marking this job as complete, ensure all required deliverables have been…" at bounding box center [280, 172] width 267 height 350
click at [248, 306] on input "*" at bounding box center [280, 306] width 267 height 16
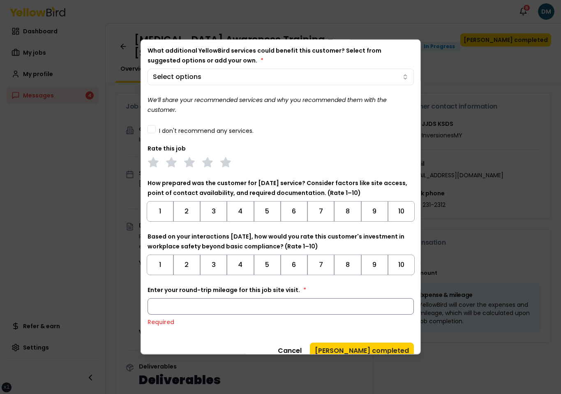
click at [240, 314] on input "*" at bounding box center [280, 306] width 267 height 16
type input "*"
click at [237, 320] on p "Required" at bounding box center [280, 322] width 267 height 8
click at [187, 311] on input "*" at bounding box center [280, 306] width 267 height 16
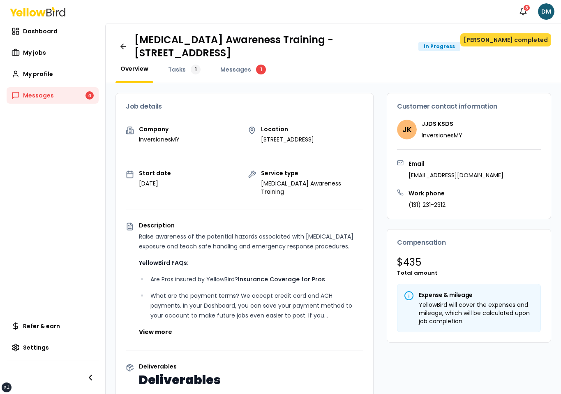
click at [514, 44] on button "Mark job completed" at bounding box center [505, 39] width 91 height 13
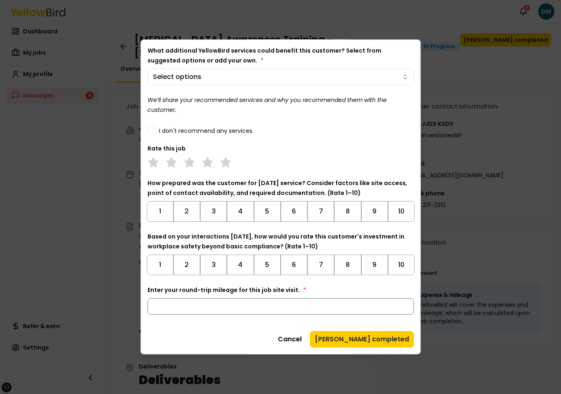
click at [233, 304] on input "Enter your round-trip mileage for this job site visit. *" at bounding box center [280, 306] width 267 height 16
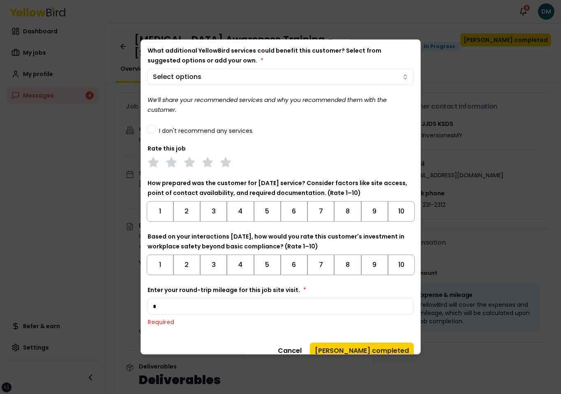
type input "*"
click at [232, 325] on p "Required" at bounding box center [280, 322] width 267 height 8
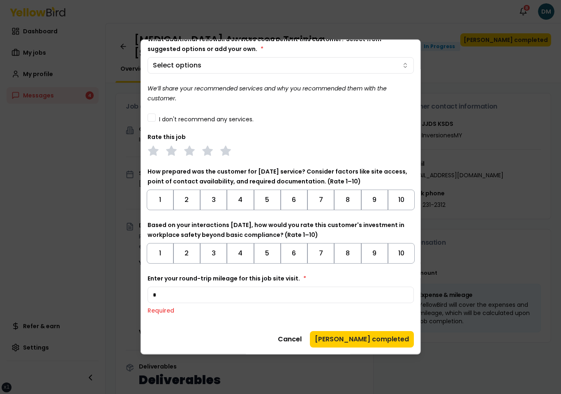
click at [280, 304] on div "Enter your round-trip mileage for this job site visit. * * Required" at bounding box center [280, 293] width 267 height 41
click at [287, 295] on input "*" at bounding box center [280, 294] width 267 height 16
click at [233, 296] on input "Enter your round-trip mileage for this job site visit. *" at bounding box center [280, 294] width 267 height 16
click at [198, 299] on input "Enter your round-trip mileage for this job site visit. *" at bounding box center [280, 294] width 267 height 16
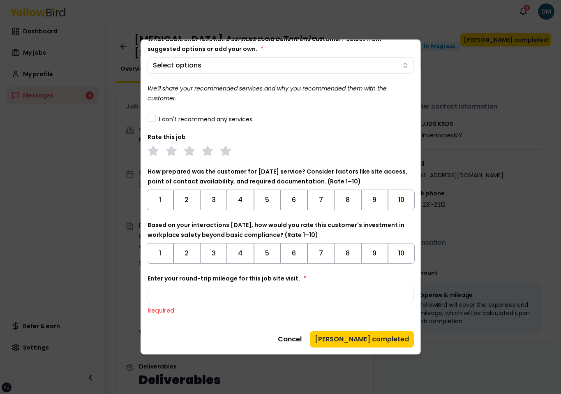
type input "****"
click at [207, 319] on div "Before marking this job as complete, ensure all required deliverables have been…" at bounding box center [280, 167] width 267 height 362
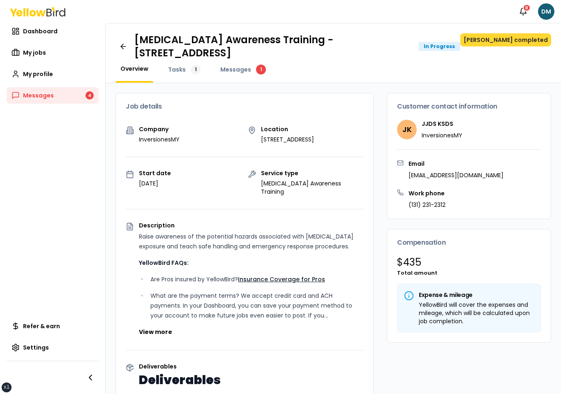
click at [532, 39] on button "[PERSON_NAME] completed" at bounding box center [505, 39] width 91 height 13
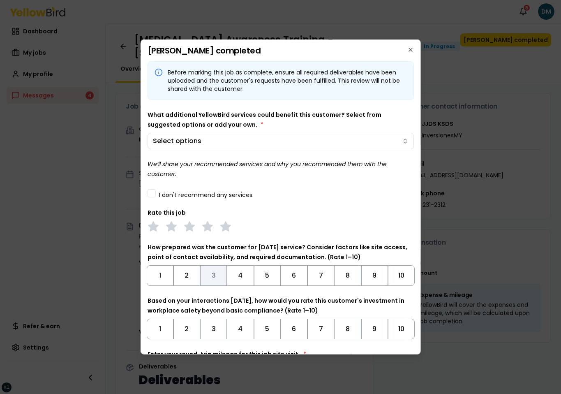
scroll to position [64, 0]
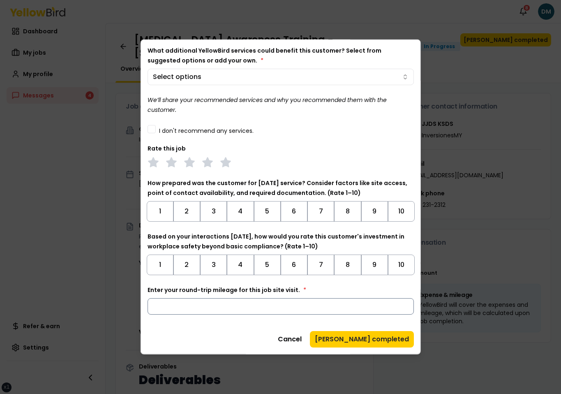
click at [187, 309] on input "*" at bounding box center [280, 306] width 267 height 16
click at [206, 325] on div "Before marking this job as complete, ensure all required deliverables have been…" at bounding box center [280, 172] width 267 height 350
click at [361, 338] on button "[PERSON_NAME] completed" at bounding box center [362, 339] width 104 height 16
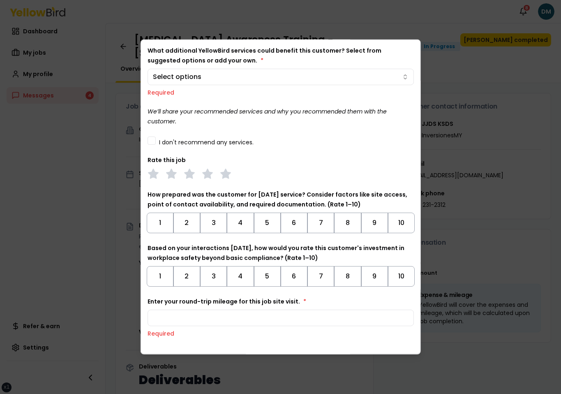
type input "*"
click at [277, 344] on div "Before marking this job as complete, ensure all required deliverables have been…" at bounding box center [280, 183] width 267 height 373
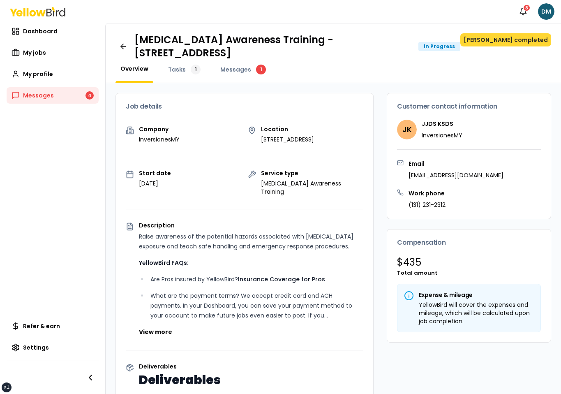
click at [522, 43] on button "[PERSON_NAME] completed" at bounding box center [505, 39] width 91 height 13
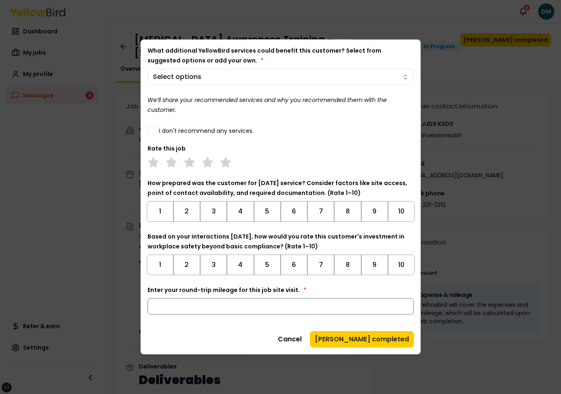
click at [199, 312] on input "Enter your round-trip mileage for this job site visit. *" at bounding box center [280, 306] width 267 height 16
click at [202, 334] on div "Cancel Mark job completed" at bounding box center [280, 339] width 267 height 16
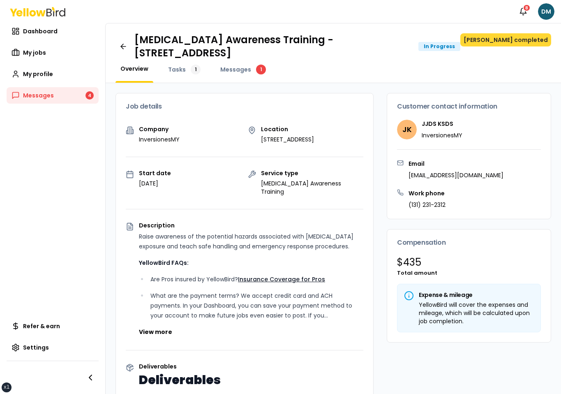
click at [529, 45] on button "[PERSON_NAME] completed" at bounding box center [505, 39] width 91 height 13
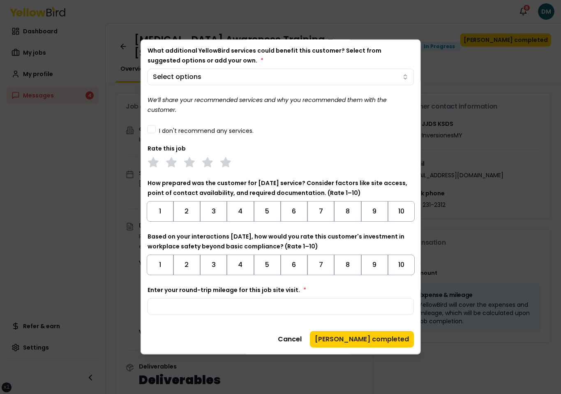
click at [242, 334] on div "Cancel Mark job completed" at bounding box center [280, 339] width 267 height 16
click at [220, 165] on icon at bounding box center [225, 163] width 12 height 12
click at [257, 161] on div at bounding box center [280, 163] width 267 height 12
click at [242, 316] on div "Before marking this job as complete, ensure all required deliverables have been…" at bounding box center [280, 172] width 267 height 350
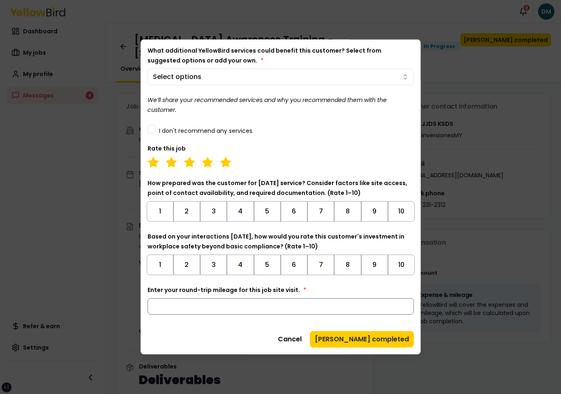
click at [243, 308] on input "Enter your round-trip mileage for this job site visit. *" at bounding box center [280, 306] width 267 height 16
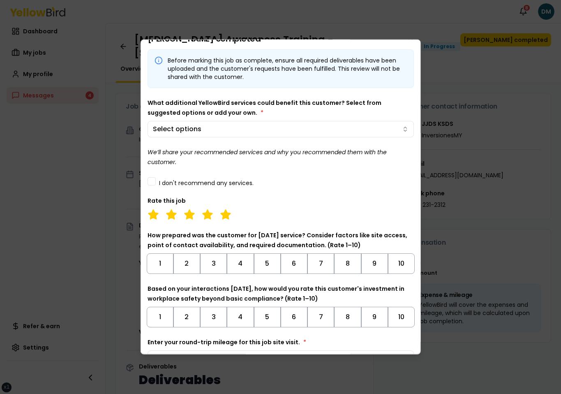
scroll to position [0, 0]
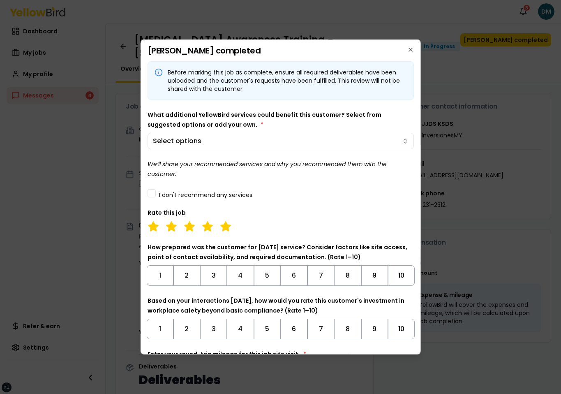
click at [293, 198] on div "Before marking this job as complete, ensure all required deliverables have been…" at bounding box center [280, 219] width 267 height 317
click at [271, 149] on div "Before marking this job as complete, ensure all required deliverables have been…" at bounding box center [280, 219] width 267 height 317
click at [271, 146] on body "xs sm md lg xl 2xl Notifications 8 DM Dashboard My jobs My profile Messages 4 R…" at bounding box center [280, 197] width 561 height 394
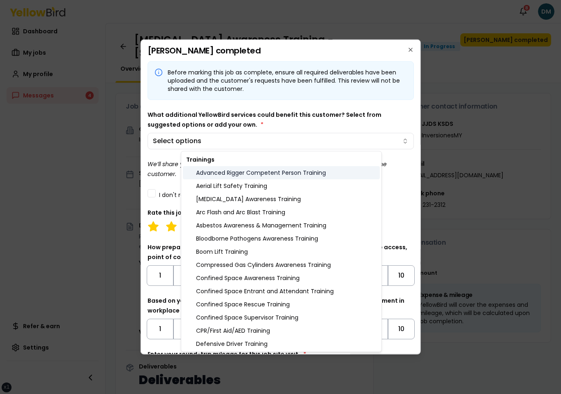
click at [231, 177] on div "Advanced Rigger Competent Person Training" at bounding box center [281, 172] width 197 height 13
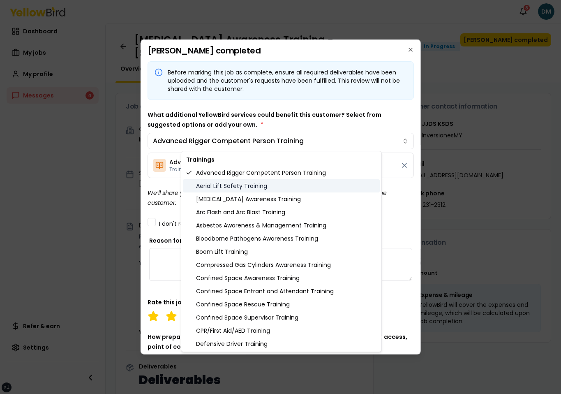
click at [234, 190] on div "Aerial Lift Safety Training" at bounding box center [281, 185] width 197 height 13
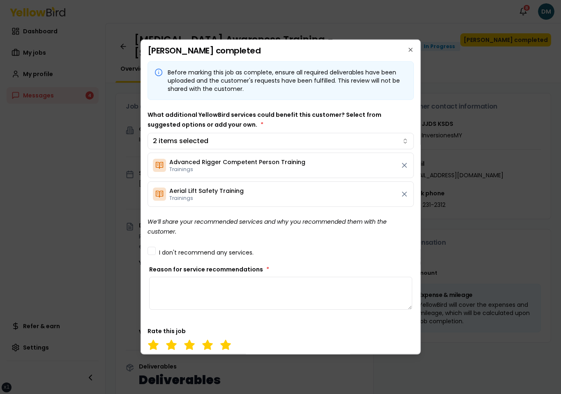
click at [272, 121] on body "xs sm md lg xl 2xl Notifications 8 DM Dashboard My jobs My profile Messages 4 R…" at bounding box center [280, 197] width 561 height 394
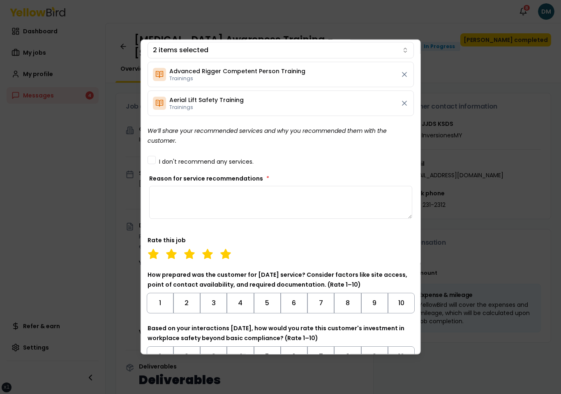
scroll to position [92, 0]
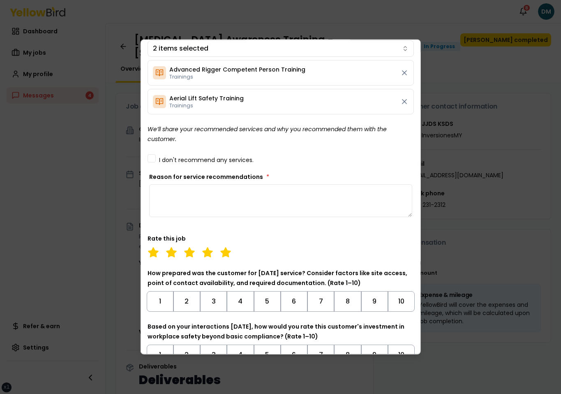
click at [272, 210] on textarea "Reason for service recommendations *" at bounding box center [280, 200] width 263 height 33
type textarea "*"
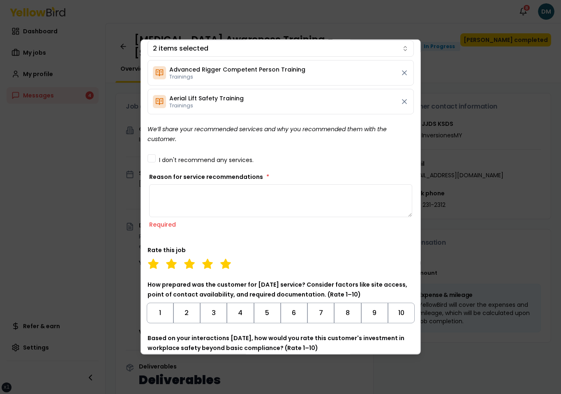
click at [296, 242] on div "Before marking this job as complete, ensure all required deliverables have been…" at bounding box center [280, 192] width 267 height 447
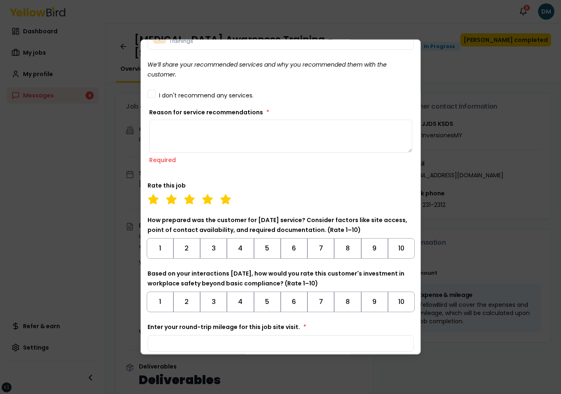
scroll to position [194, 0]
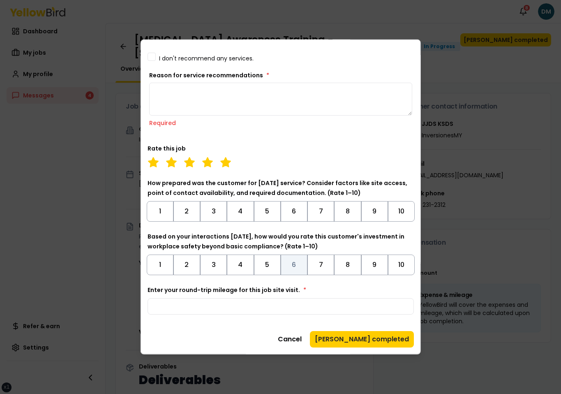
click at [294, 259] on button "6" at bounding box center [294, 264] width 27 height 21
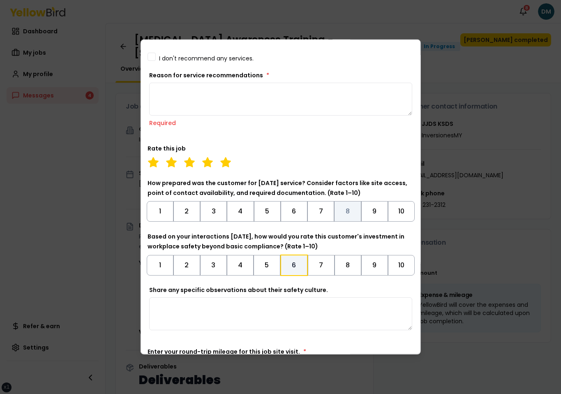
click at [351, 207] on button "8" at bounding box center [347, 211] width 27 height 21
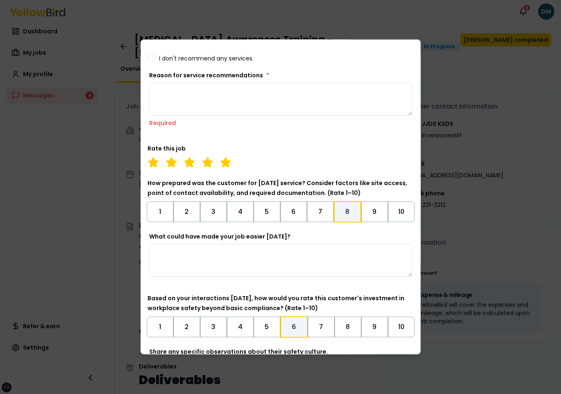
click at [334, 255] on textarea "What could have made your job easier today?" at bounding box center [280, 260] width 263 height 33
type textarea "*"
type textarea "**********"
click at [342, 172] on div "**********" at bounding box center [280, 152] width 267 height 570
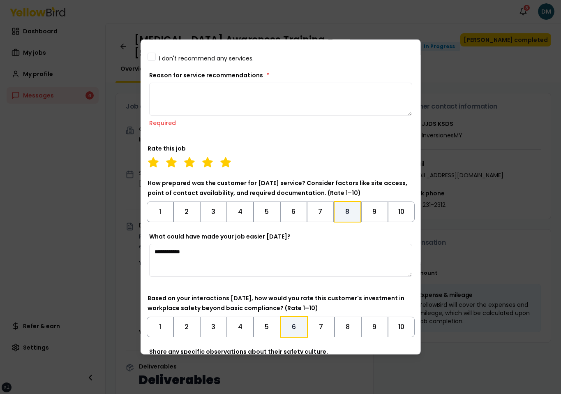
scroll to position [317, 0]
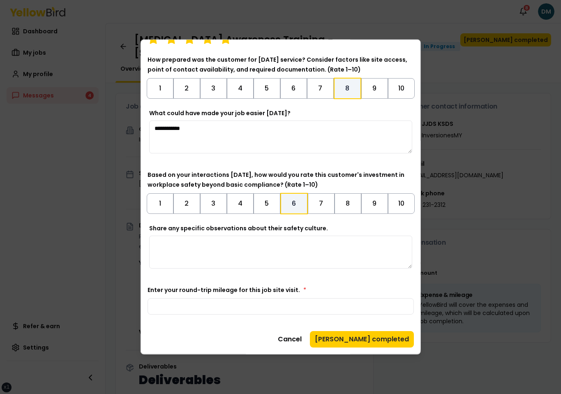
click at [221, 274] on div "Share any specific observations about their safety culture." at bounding box center [280, 249] width 267 height 51
click at [239, 250] on textarea "Share any specific observations about their safety culture." at bounding box center [280, 251] width 263 height 33
click at [201, 246] on textarea "**********" at bounding box center [280, 251] width 263 height 33
click at [184, 246] on textarea "**********" at bounding box center [280, 251] width 263 height 33
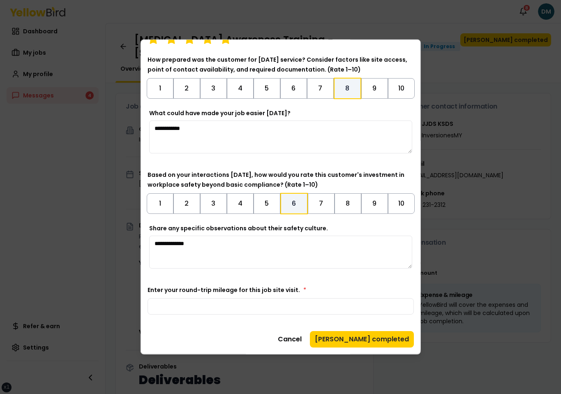
click at [184, 246] on textarea "**********" at bounding box center [280, 251] width 263 height 33
type textarea "**********"
click at [187, 308] on input "Enter your round-trip mileage for this job site visit. *" at bounding box center [280, 306] width 267 height 16
type input "**"
click at [280, 287] on label "Enter your round-trip mileage for this job site visit. *" at bounding box center [226, 290] width 159 height 8
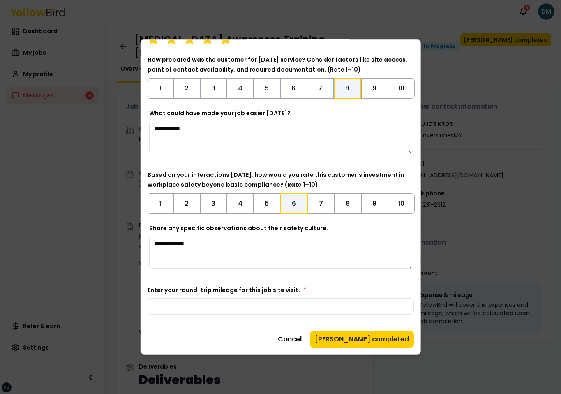
click at [280, 298] on input "**" at bounding box center [280, 306] width 267 height 16
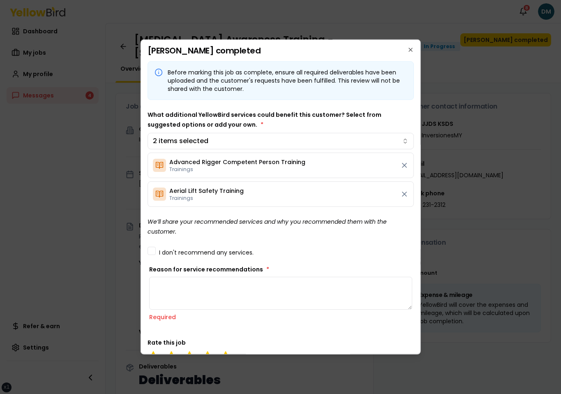
scroll to position [11, 0]
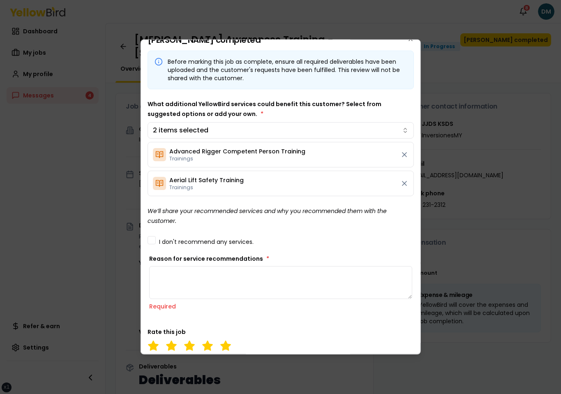
click at [274, 273] on textarea "Reason for service recommendations *" at bounding box center [280, 282] width 263 height 33
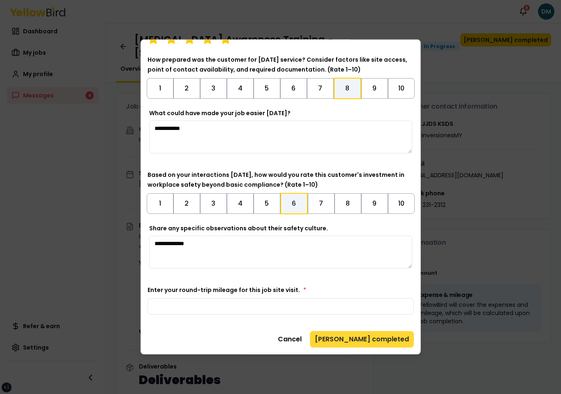
click at [370, 336] on button "[PERSON_NAME] completed" at bounding box center [362, 339] width 104 height 16
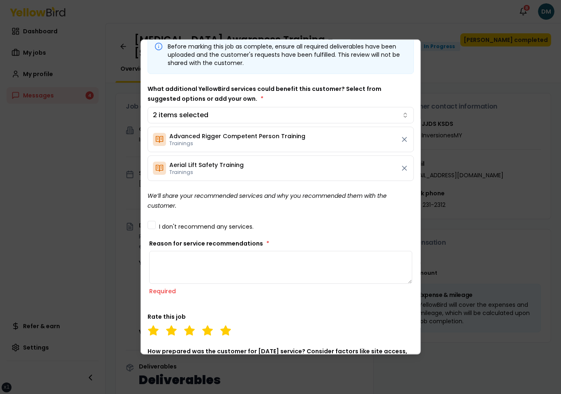
scroll to position [0, 0]
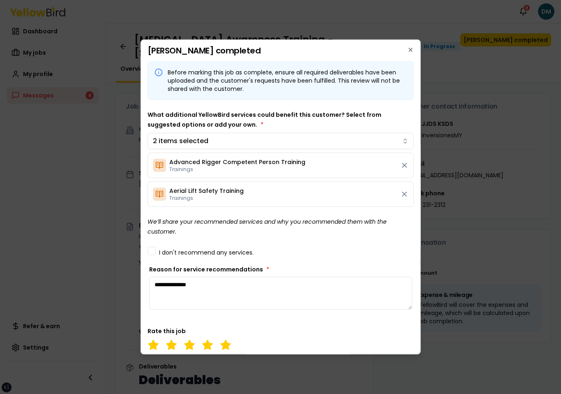
click at [332, 252] on div "I don't recommend any services." at bounding box center [280, 250] width 267 height 9
click at [219, 288] on textarea "**********" at bounding box center [280, 292] width 263 height 33
type textarea "**********"
click at [265, 262] on div "**********" at bounding box center [280, 340] width 267 height 559
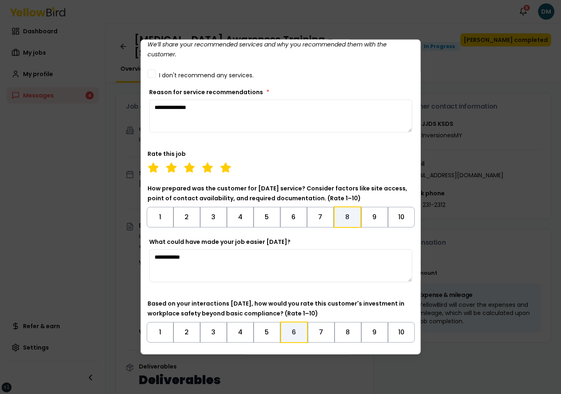
scroll to position [306, 0]
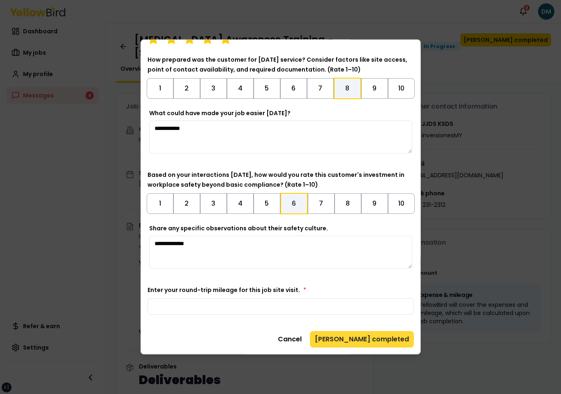
click at [367, 337] on button "[PERSON_NAME] completed" at bounding box center [362, 339] width 104 height 16
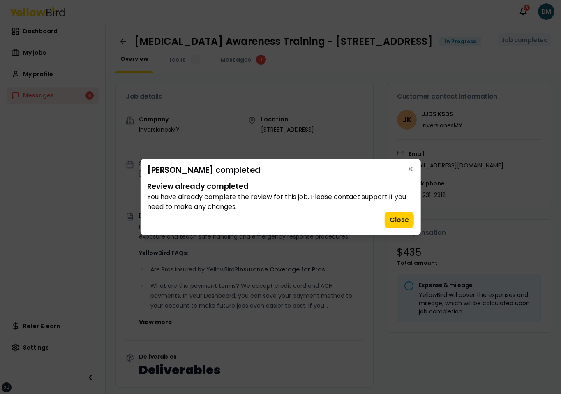
scroll to position [0, 0]
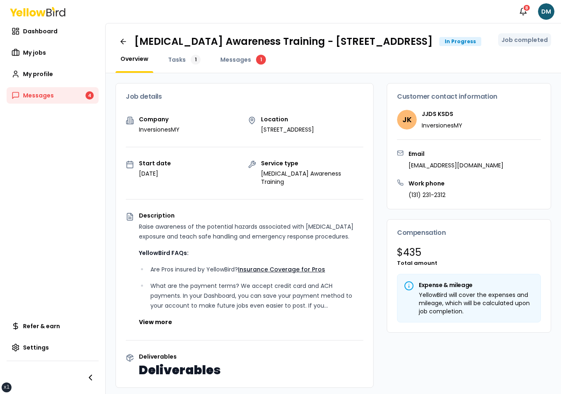
click at [541, 62] on div "Ammonia Awareness Training - 2500 Broadway W, Lubbock, TX 79409 In Progress Job…" at bounding box center [333, 48] width 455 height 50
click at [120, 45] on icon at bounding box center [123, 41] width 8 height 8
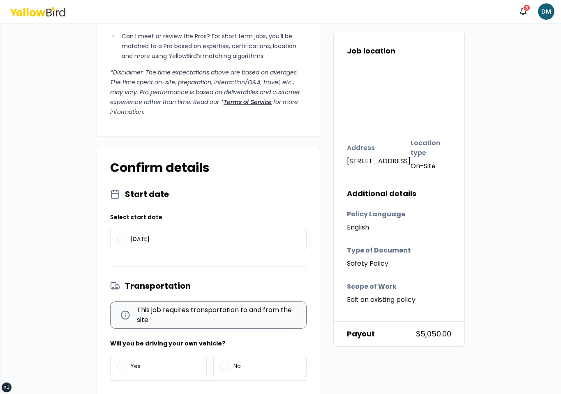
scroll to position [670, 0]
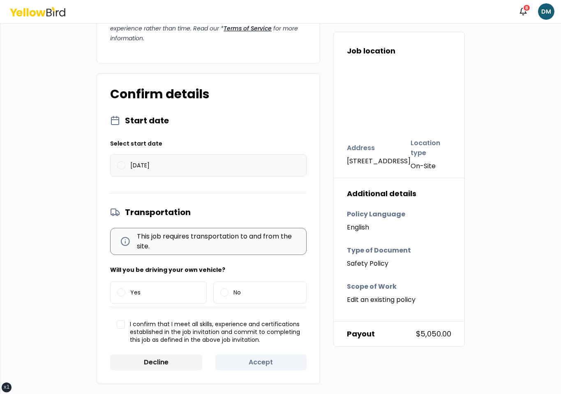
click at [187, 165] on label "[DATE]" at bounding box center [209, 164] width 196 height 21
click at [125, 165] on button "[DATE]" at bounding box center [121, 165] width 8 height 8
click at [157, 284] on label "Yes" at bounding box center [159, 291] width 96 height 21
click at [125, 288] on button "Yes" at bounding box center [121, 292] width 8 height 8
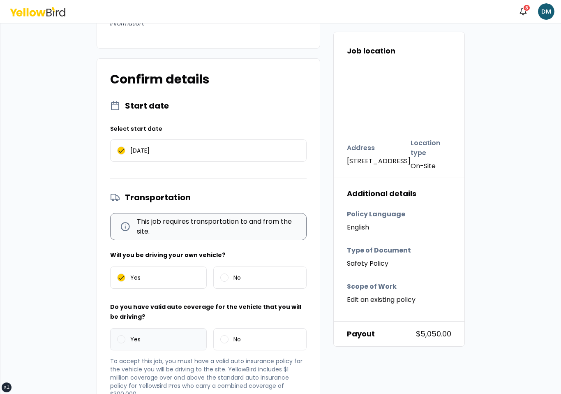
click at [157, 350] on label "Yes" at bounding box center [159, 338] width 96 height 21
click at [125, 343] on button "Yes" at bounding box center [121, 339] width 8 height 8
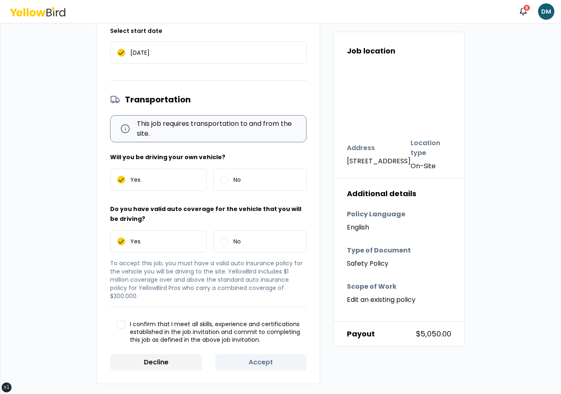
click at [169, 328] on span "I confirm that I meet all skills, experience and certifications established in …" at bounding box center [215, 332] width 170 height 24
click at [125, 328] on button "I confirm that I meet all skills, experience and certifications established in …" at bounding box center [121, 324] width 8 height 8
click at [253, 357] on button "Accept" at bounding box center [261, 362] width 92 height 16
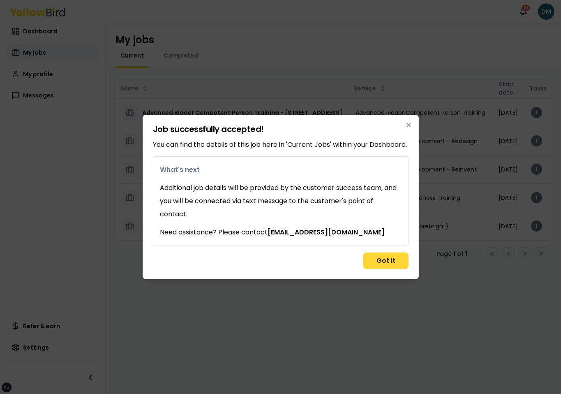
click at [398, 265] on button "Got it" at bounding box center [385, 260] width 45 height 16
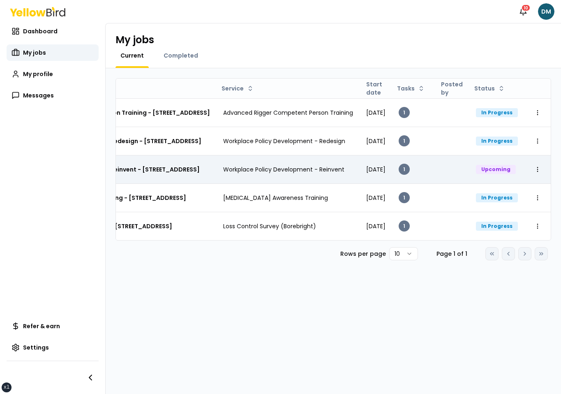
scroll to position [0, 161]
click at [434, 174] on td "1" at bounding box center [413, 169] width 42 height 28
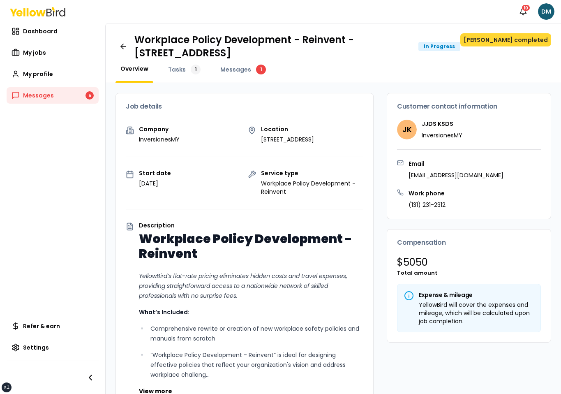
click at [523, 37] on button "[PERSON_NAME] completed" at bounding box center [505, 39] width 91 height 13
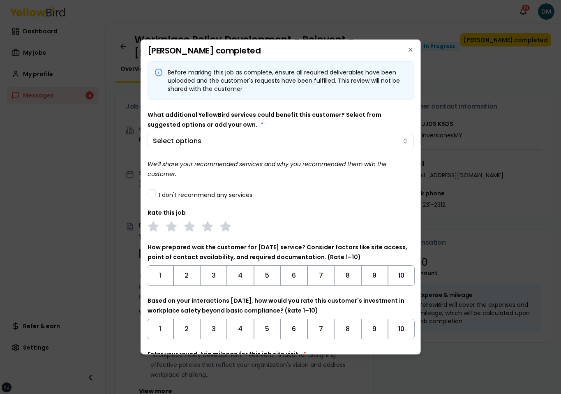
click at [173, 197] on label "I don't recommend any services." at bounding box center [206, 195] width 94 height 6
click at [155, 197] on button "I don't recommend any services." at bounding box center [151, 193] width 8 height 8
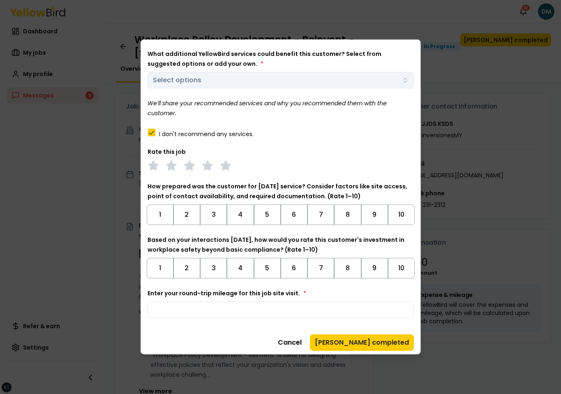
scroll to position [64, 0]
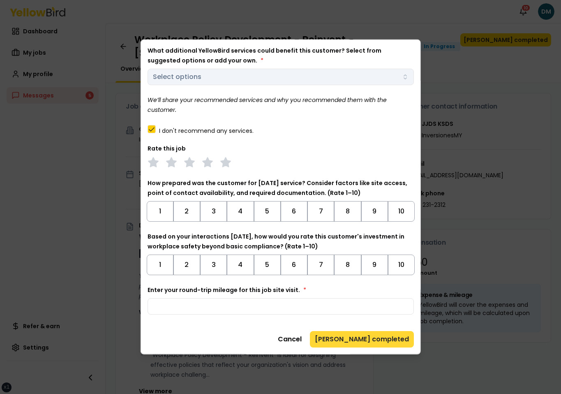
click at [375, 343] on button "Mark job completed" at bounding box center [362, 339] width 104 height 16
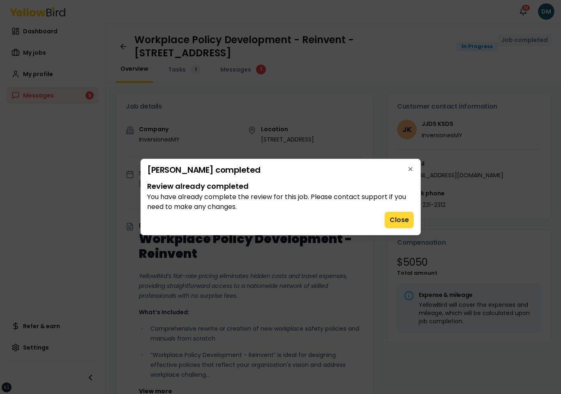
click at [404, 219] on button "Close" at bounding box center [399, 220] width 29 height 16
click at [404, 219] on div "Customer contact information JK JJDS KSDS InversionesMY Email dmadrid+lllksks@g…" at bounding box center [469, 156] width 164 height 126
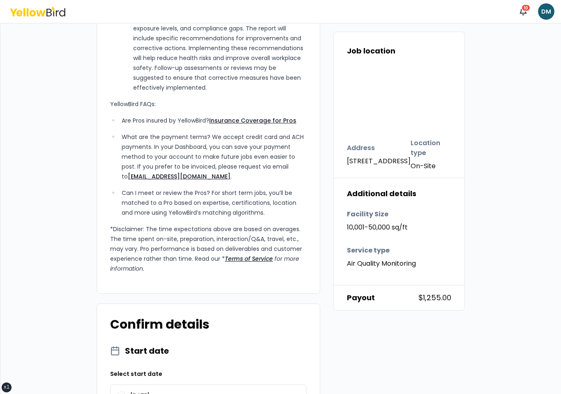
scroll to position [714, 0]
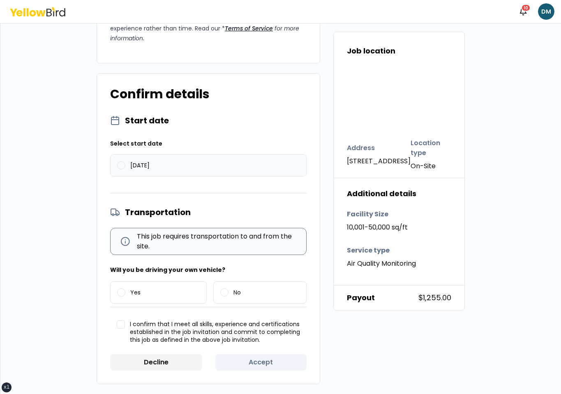
click at [177, 166] on label "[DATE]" at bounding box center [209, 164] width 196 height 21
click at [125, 166] on button "[DATE]" at bounding box center [121, 165] width 8 height 8
click at [167, 294] on label "Yes" at bounding box center [159, 291] width 96 height 21
click at [125, 294] on button "Yes" at bounding box center [121, 292] width 8 height 8
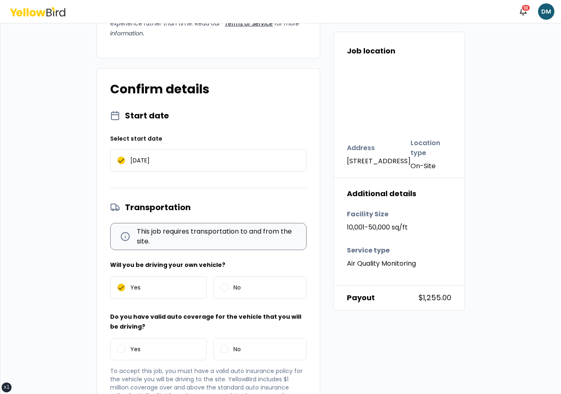
click at [168, 380] on p "To accept this job, you must have a valid auto insurance policy for the vehicle…" at bounding box center [208, 386] width 196 height 41
click at [169, 359] on label "Yes" at bounding box center [159, 348] width 96 height 21
click at [125, 353] on button "Yes" at bounding box center [121, 349] width 8 height 8
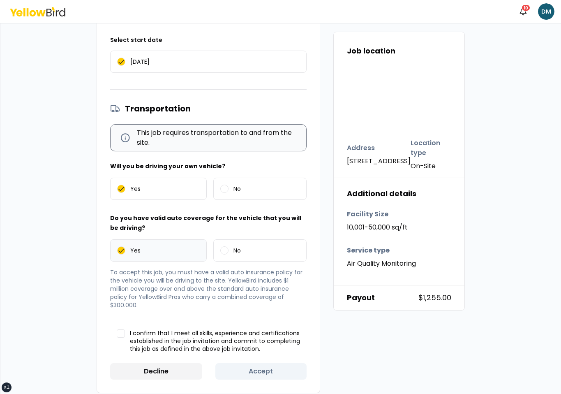
scroll to position [826, 0]
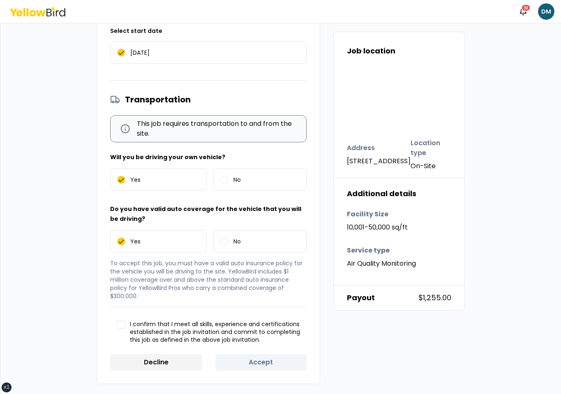
click at [185, 343] on span "I confirm that I meet all skills, experience and certifications established in …" at bounding box center [215, 332] width 170 height 24
click at [125, 328] on button "I confirm that I meet all skills, experience and certifications established in …" at bounding box center [121, 324] width 8 height 8
click at [185, 339] on span "I confirm that I meet all skills, experience and certifications established in …" at bounding box center [215, 332] width 170 height 24
click at [125, 328] on button "I confirm that I meet all skills, experience and certifications established in …" at bounding box center [121, 324] width 8 height 8
click at [185, 339] on span "I confirm that I meet all skills, experience and certifications established in …" at bounding box center [215, 332] width 170 height 24
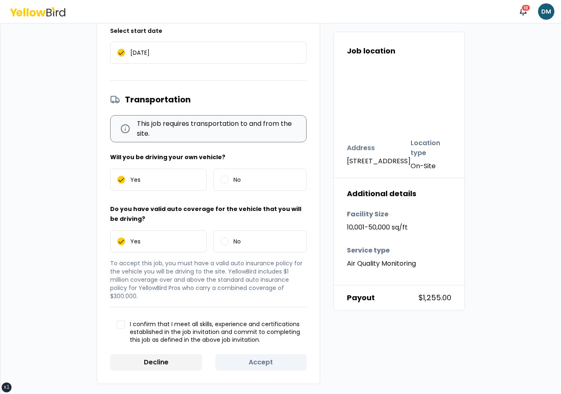
click at [125, 328] on button "I confirm that I meet all skills, experience and certifications established in …" at bounding box center [121, 324] width 8 height 8
click at [256, 354] on button "Accept" at bounding box center [261, 362] width 92 height 16
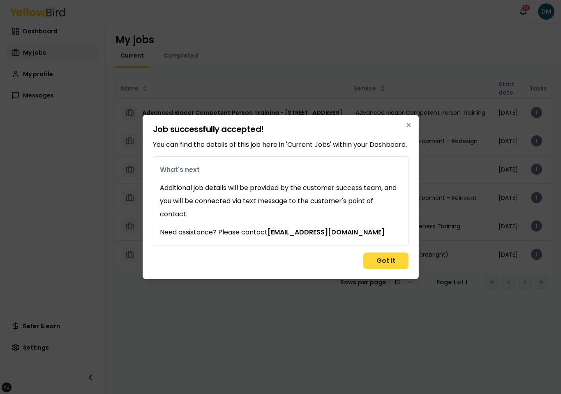
click at [390, 262] on button "Got it" at bounding box center [385, 260] width 45 height 16
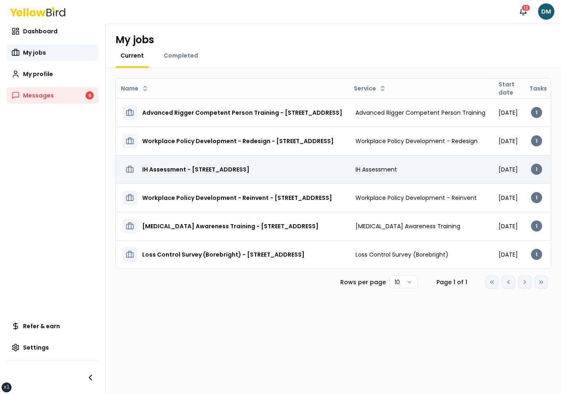
click at [311, 177] on td "IH Assessment - [STREET_ADDRESS]" at bounding box center [232, 169] width 233 height 28
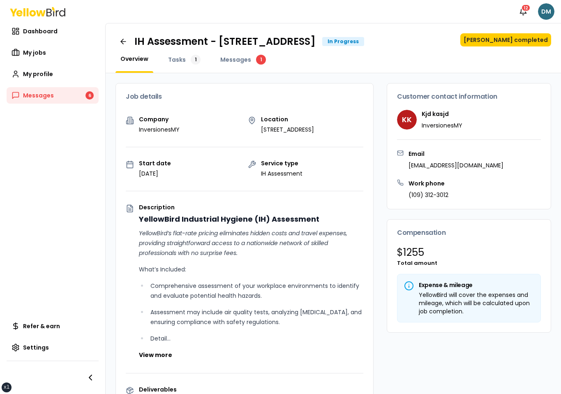
click at [548, 16] on html "xs sm md lg xl 2xl Notifications 12 DM Dashboard My jobs My profile Messages 6 …" at bounding box center [280, 197] width 561 height 394
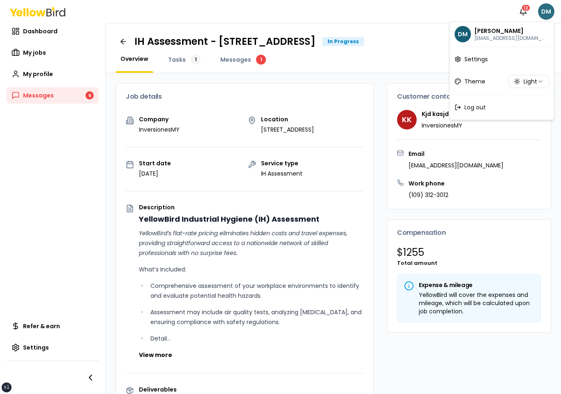
click at [548, 16] on html "xs sm md lg xl 2xl Notifications 12 DM Dashboard My jobs My profile Messages 6 …" at bounding box center [280, 197] width 561 height 394
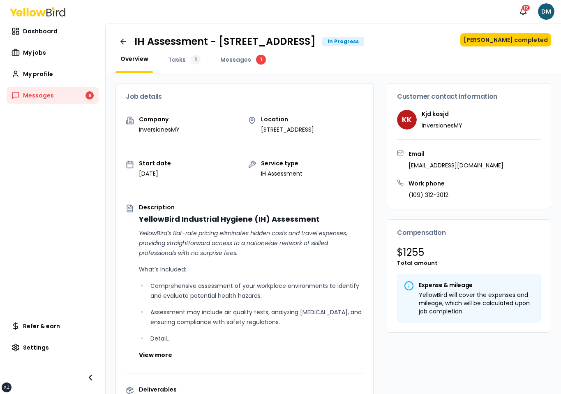
click at [508, 47] on div "IH Assessment - 2500 Broadway W, Lubbock, TX 79409 In Progress Mark job complet…" at bounding box center [332, 41] width 435 height 16
click at [512, 40] on button "Mark job completed" at bounding box center [505, 39] width 91 height 13
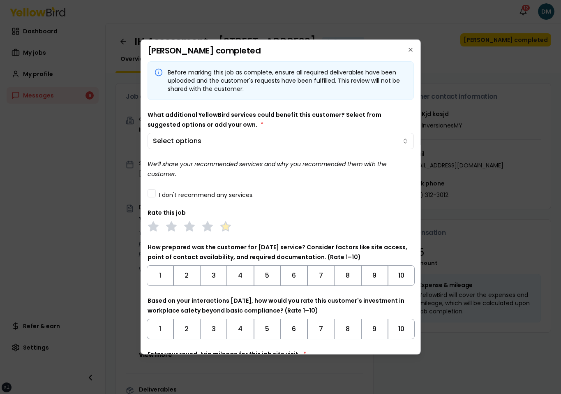
click at [225, 226] on polygon at bounding box center [225, 225] width 9 height 9
click at [269, 213] on div "Rate this job" at bounding box center [280, 219] width 267 height 25
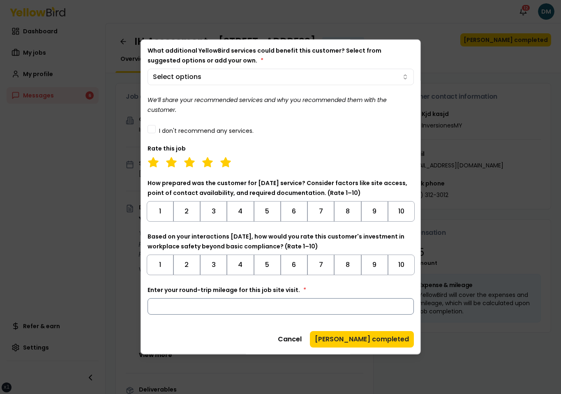
click at [224, 307] on input "Enter your round-trip mileage for this job site visit. *" at bounding box center [280, 306] width 267 height 16
click at [225, 321] on div "Before marking this job as complete, ensure all required deliverables have been…" at bounding box center [280, 172] width 267 height 350
click at [287, 309] on input "Enter your round-trip mileage for this job site visit. *" at bounding box center [280, 306] width 267 height 16
click at [312, 151] on div "Rate this job" at bounding box center [280, 155] width 267 height 25
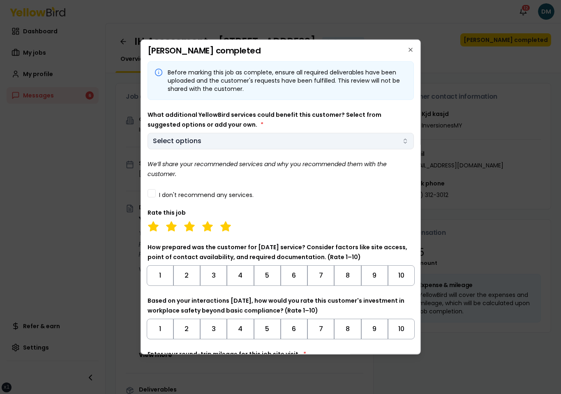
click at [325, 134] on button "Select options" at bounding box center [280, 141] width 267 height 16
click at [321, 137] on body "xs sm md lg xl 2xl Notifications 12 DM Dashboard My jobs My profile Messages 6 …" at bounding box center [280, 197] width 561 height 394
click at [324, 126] on div "What additional YellowBird services could benefit this customer? Select from su…" at bounding box center [280, 129] width 267 height 39
click at [292, 144] on button "Select options" at bounding box center [280, 141] width 267 height 16
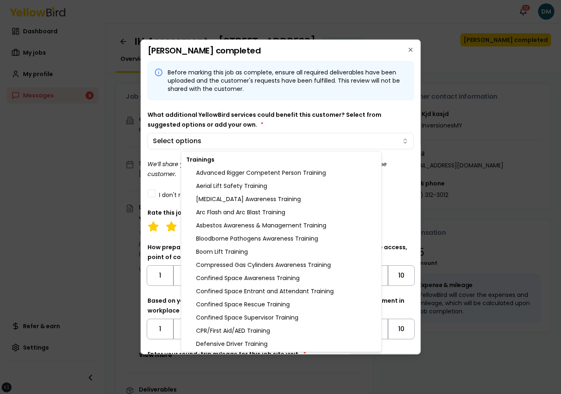
click at [313, 115] on body "xs sm md lg xl 2xl Notifications 12 DM Dashboard My jobs My profile Messages 6 …" at bounding box center [280, 197] width 561 height 394
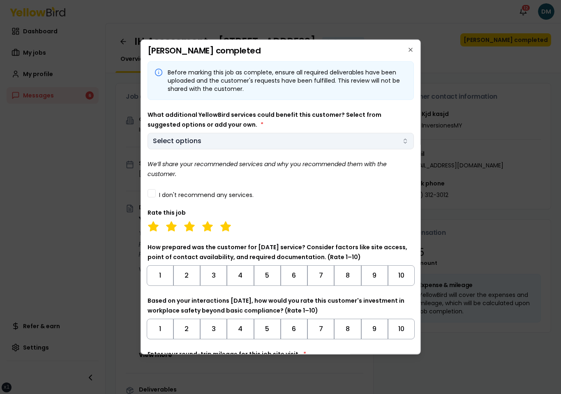
click at [292, 145] on button "Select options" at bounding box center [280, 141] width 267 height 16
click at [305, 117] on body "xs sm md lg xl 2xl Notifications 12 DM Dashboard My jobs My profile Messages 6 …" at bounding box center [280, 197] width 561 height 394
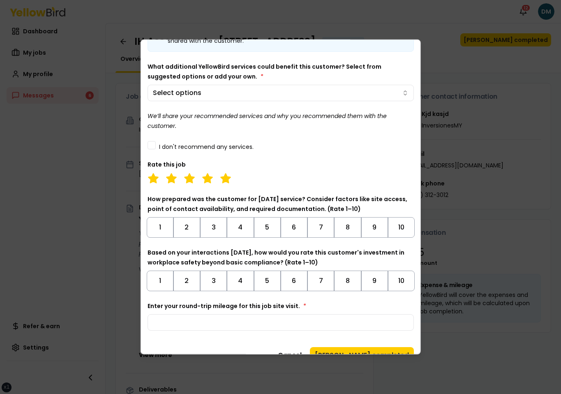
scroll to position [64, 0]
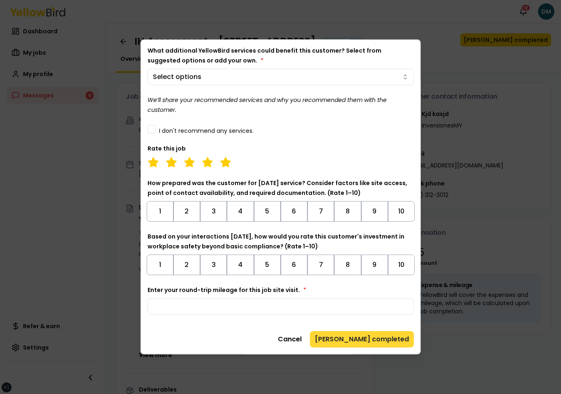
click at [368, 341] on button "Mark job completed" at bounding box center [362, 339] width 104 height 16
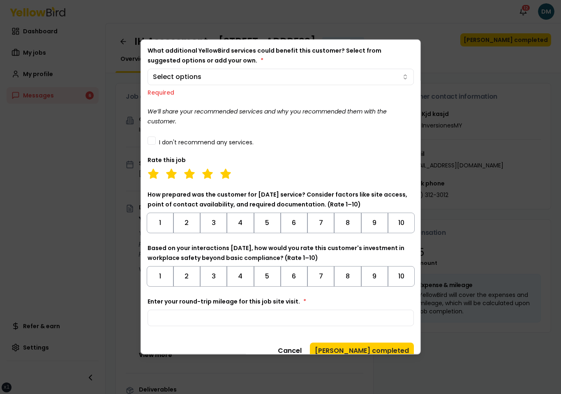
scroll to position [0, 0]
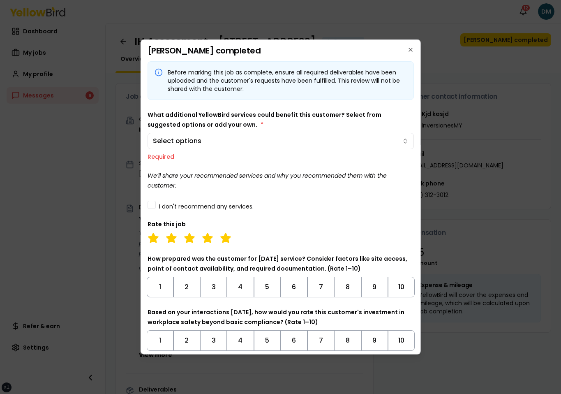
click at [176, 207] on label "I don't recommend any services." at bounding box center [206, 206] width 94 height 6
click at [155, 207] on button "I don't recommend any services." at bounding box center [151, 204] width 8 height 8
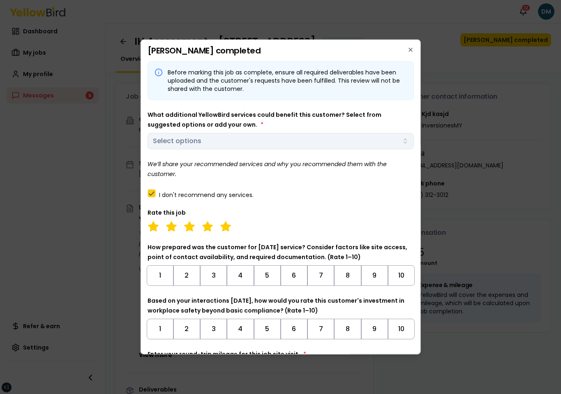
click at [313, 201] on div "Before marking this job as complete, ensure all required deliverables have been…" at bounding box center [280, 219] width 267 height 317
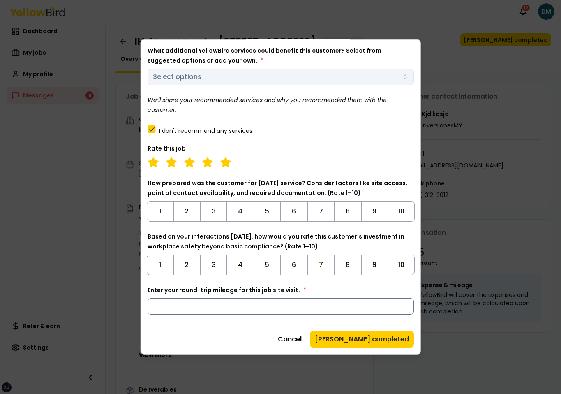
click at [336, 310] on input "Enter your round-trip mileage for this job site visit. *" at bounding box center [280, 306] width 267 height 16
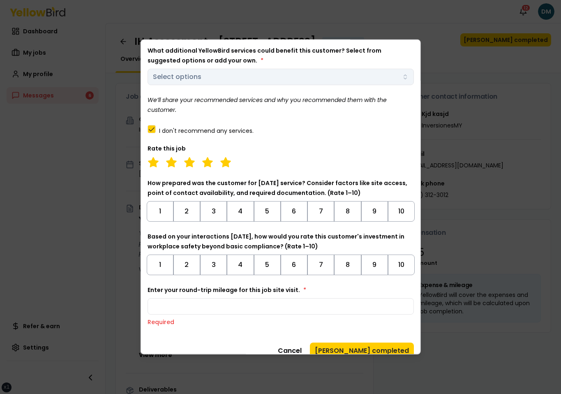
type input "*"
click at [276, 327] on div "Before marking this job as complete, ensure all required deliverables have been…" at bounding box center [280, 178] width 267 height 362
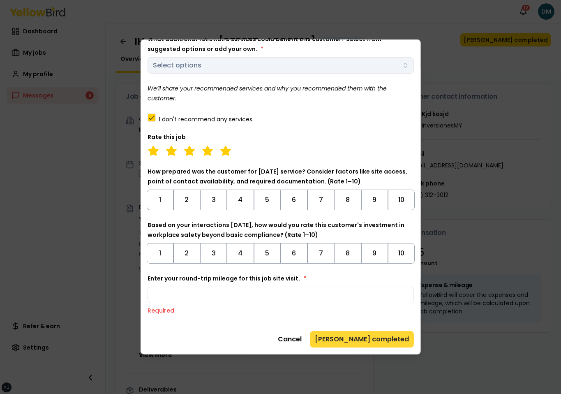
click at [350, 331] on button "Mark job completed" at bounding box center [362, 339] width 104 height 16
click at [175, 298] on input "*" at bounding box center [280, 294] width 267 height 16
type input "*"
click at [183, 319] on div "Before marking this job as complete, ensure all required deliverables have been…" at bounding box center [280, 167] width 267 height 362
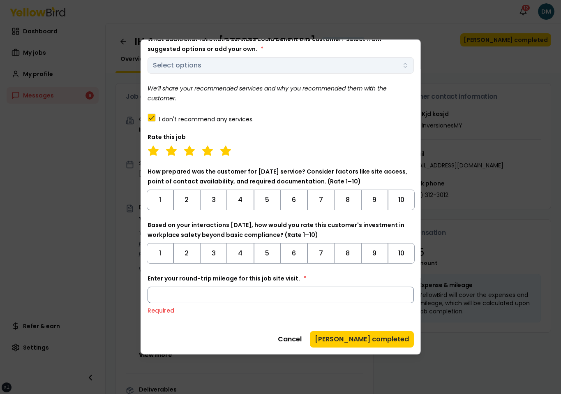
click at [186, 295] on input "*" at bounding box center [280, 294] width 267 height 16
type input "**"
click at [187, 327] on div "Before marking this job as complete, ensure all required deliverables have been…" at bounding box center [280, 167] width 267 height 362
click at [201, 304] on div "Enter your round-trip mileage for this job site visit. * ** Required" at bounding box center [280, 293] width 267 height 41
click at [210, 295] on input "**" at bounding box center [280, 294] width 267 height 16
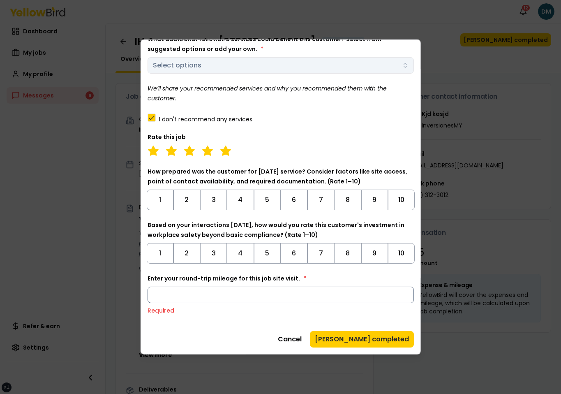
click at [210, 295] on input "**" at bounding box center [280, 294] width 267 height 16
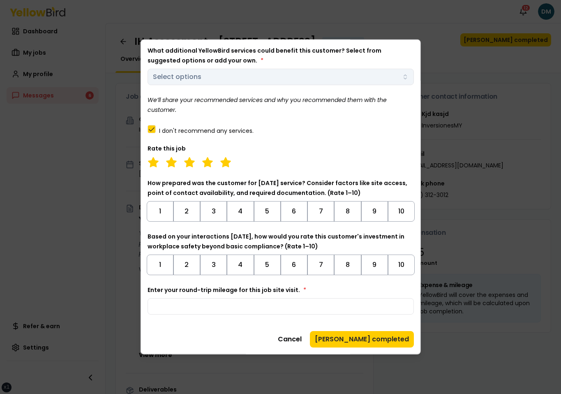
click at [191, 343] on div "Cancel Mark job completed" at bounding box center [280, 339] width 267 height 16
click at [334, 308] on input "*" at bounding box center [280, 306] width 267 height 16
click at [355, 308] on input "**" at bounding box center [280, 306] width 267 height 16
click at [302, 302] on input "**" at bounding box center [280, 306] width 267 height 16
drag, startPoint x: 302, startPoint y: 302, endPoint x: 218, endPoint y: 302, distance: 84.2
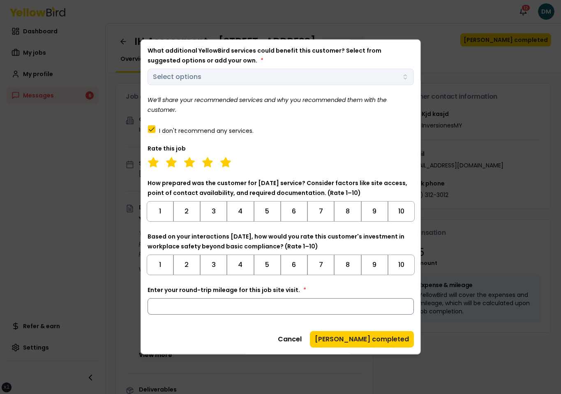
click at [218, 302] on input "**" at bounding box center [280, 306] width 267 height 16
click at [408, 306] on input "**" at bounding box center [280, 306] width 267 height 16
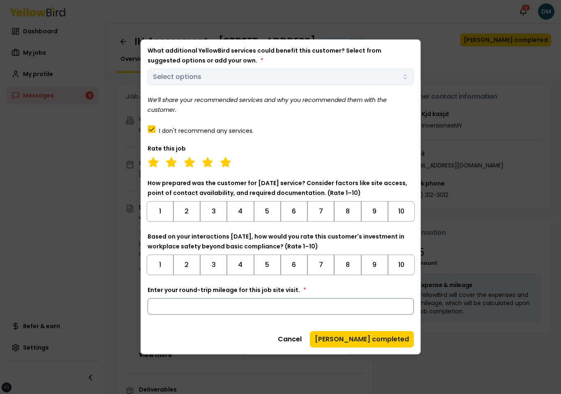
click at [408, 306] on input "**" at bounding box center [280, 306] width 267 height 16
type input "***"
click at [182, 299] on input "***" at bounding box center [280, 306] width 267 height 16
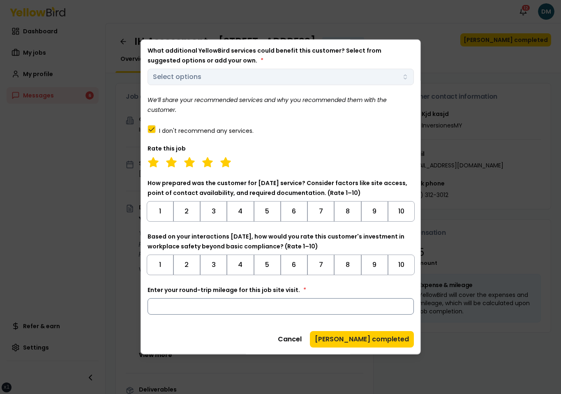
type input "*"
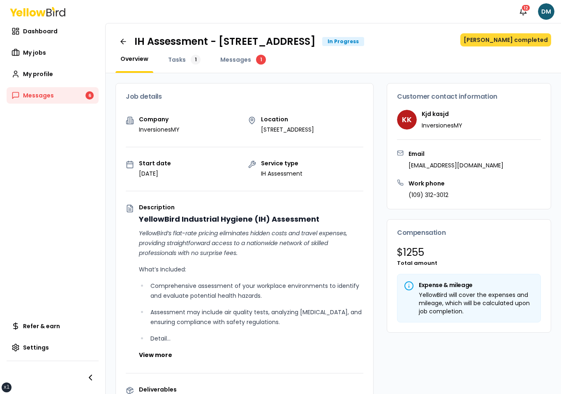
click at [513, 37] on button "Mark job completed" at bounding box center [505, 39] width 91 height 13
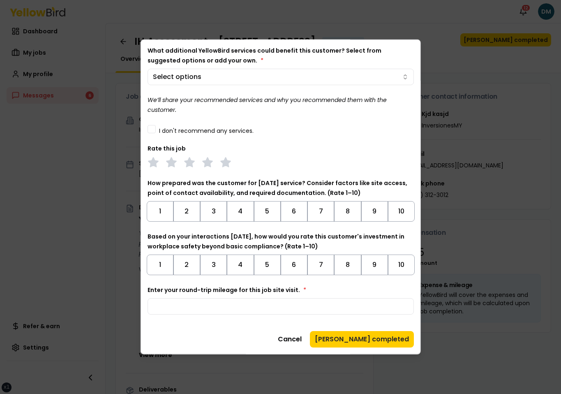
click at [187, 295] on div "Enter your round-trip mileage for this job site visit. *" at bounding box center [280, 300] width 267 height 30
click at [177, 313] on input "Enter your round-trip mileage for this job site visit. *" at bounding box center [280, 306] width 267 height 16
click at [177, 313] on input "*" at bounding box center [280, 306] width 267 height 16
type input "*"
click at [177, 320] on div "Before marking this job as complete, ensure all required deliverables have been…" at bounding box center [280, 172] width 267 height 350
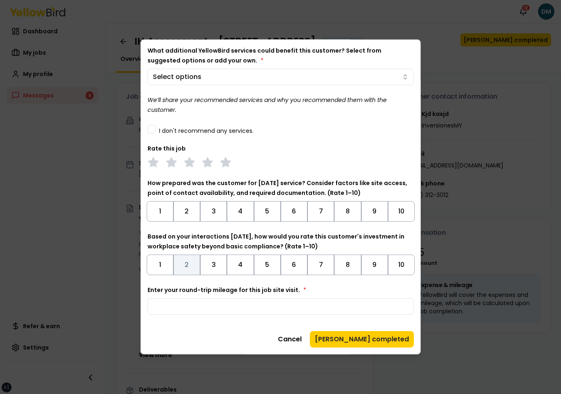
click at [197, 259] on button "2" at bounding box center [186, 264] width 27 height 21
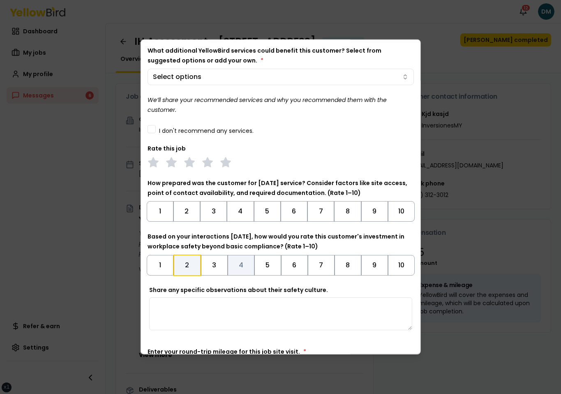
scroll to position [0, 0]
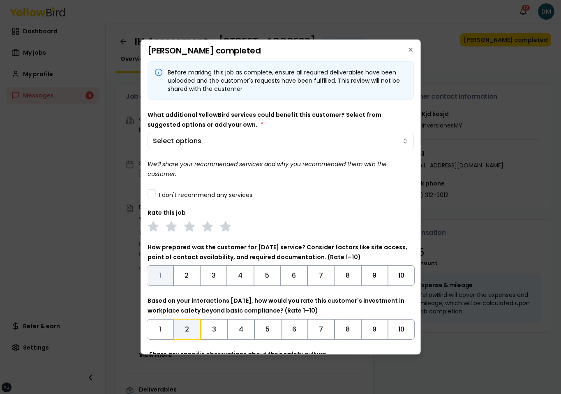
click at [156, 281] on button "1" at bounding box center [159, 275] width 27 height 21
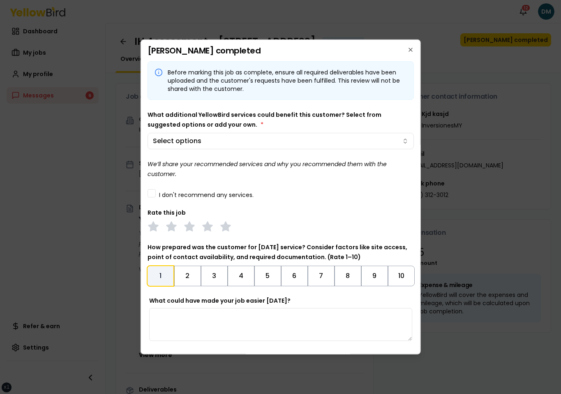
click at [161, 281] on button "1" at bounding box center [160, 275] width 28 height 21
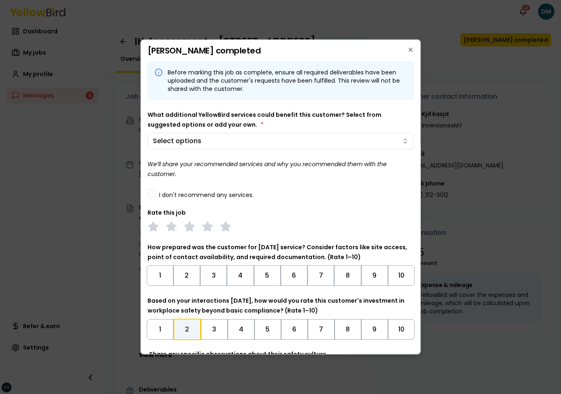
click at [269, 210] on div "Rate this job" at bounding box center [280, 219] width 267 height 25
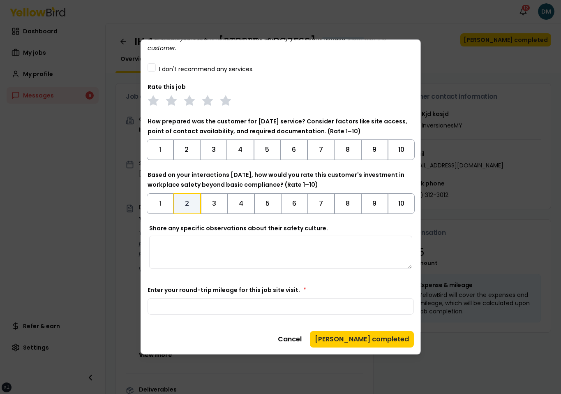
click at [375, 353] on div "Mark job completed Before marking this job as complete, ensure all required del…" at bounding box center [280, 196] width 281 height 315
click at [379, 338] on button "Mark job completed" at bounding box center [362, 339] width 104 height 16
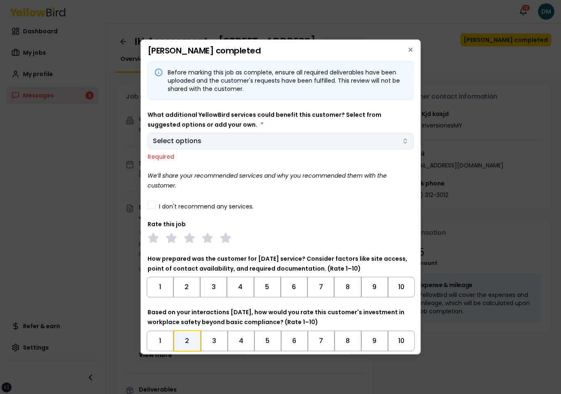
click at [172, 145] on span "Select options" at bounding box center [176, 141] width 48 height 10
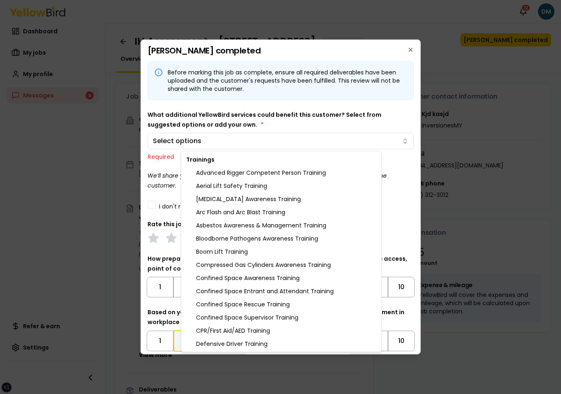
click at [152, 199] on body "xs sm md lg xl 2xl Notifications 12 DM Dashboard My jobs My profile Messages 6 …" at bounding box center [280, 197] width 561 height 394
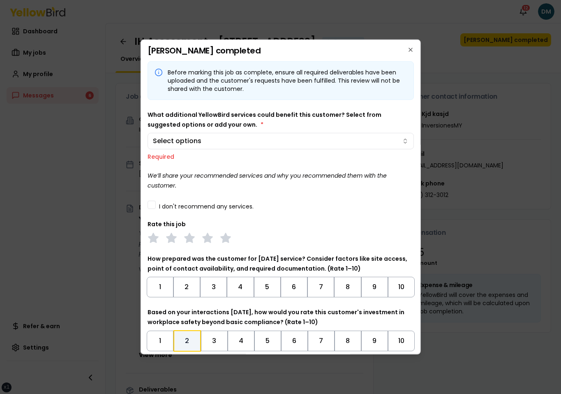
click at [150, 205] on button "I don't recommend any services." at bounding box center [151, 204] width 8 height 8
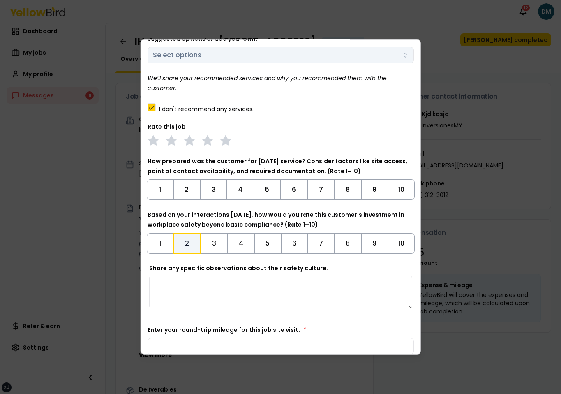
scroll to position [126, 0]
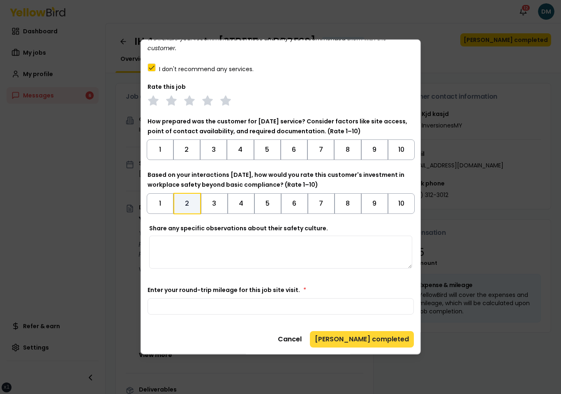
click at [369, 338] on button "Mark job completed" at bounding box center [362, 339] width 104 height 16
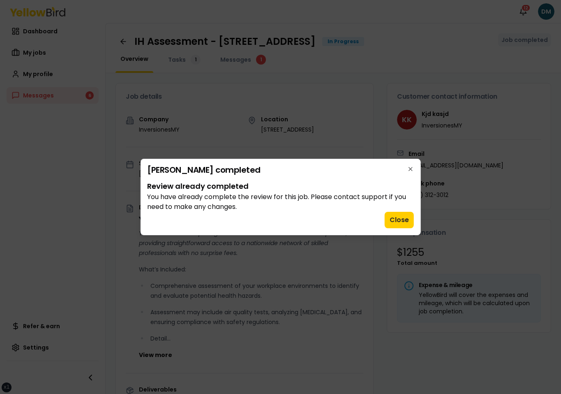
scroll to position [0, 0]
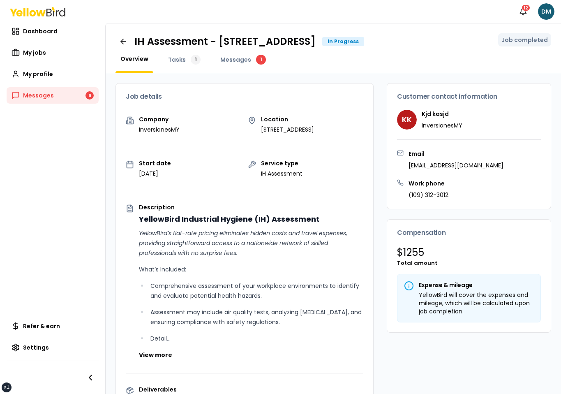
click at [446, 76] on div "Job details Company InversionesMY Location 2500 Broadway W, Lubbock, TX 79409 S…" at bounding box center [333, 338] width 455 height 530
click at [484, 59] on div "Overview Tasks 1 Messages 1" at bounding box center [332, 64] width 435 height 18
click at [447, 85] on div "Customer contact information KK Kjd kasjd InversionesMY" at bounding box center [468, 116] width 163 height 66
click at [451, 145] on div "Customer contact information KK Kjd kasjd InversionesMY" at bounding box center [468, 116] width 163 height 66
click at [417, 78] on div "Job details Company InversionesMY Location 2500 Broadway W, Lubbock, TX 79409 S…" at bounding box center [333, 338] width 455 height 530
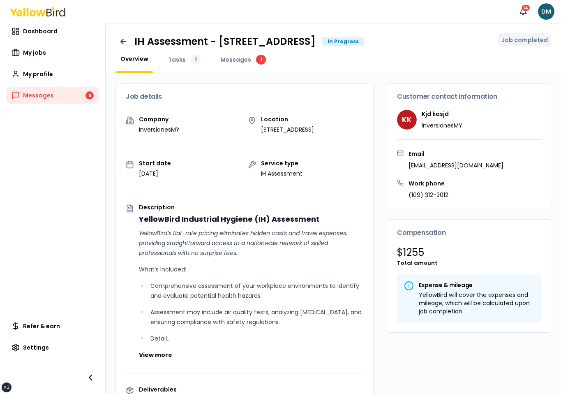
click at [408, 151] on h3 "Email" at bounding box center [455, 154] width 95 height 8
click at [358, 64] on div "Overview Tasks 1 Messages 1" at bounding box center [332, 64] width 435 height 18
click at [377, 93] on div "Job details Company InversionesMY Location [STREET_ADDRESS] Start date [DATE] S…" at bounding box center [333, 338] width 455 height 530
click at [49, 37] on link "Dashboard" at bounding box center [53, 31] width 92 height 16
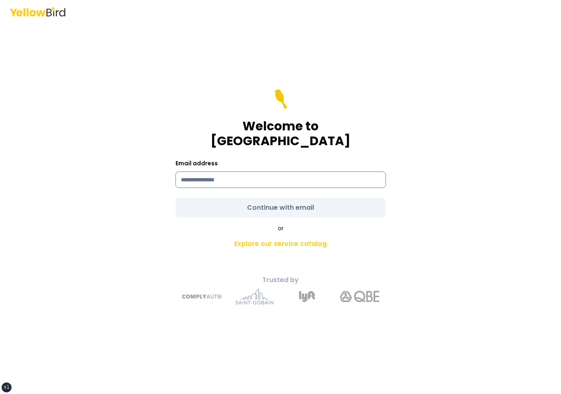
click at [234, 171] on input at bounding box center [280, 179] width 210 height 16
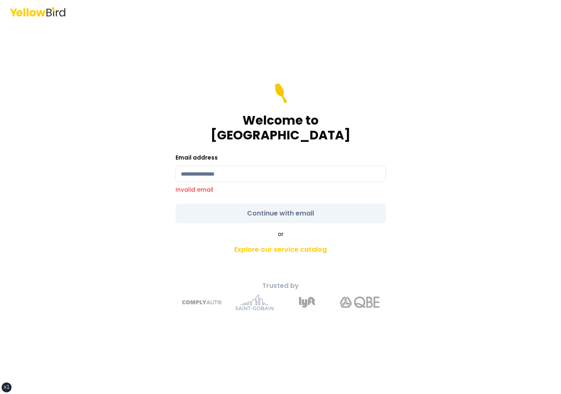
click at [301, 116] on div "Welcome to [GEOGRAPHIC_DATA]" at bounding box center [280, 112] width 210 height 59
click at [273, 167] on input at bounding box center [280, 174] width 210 height 16
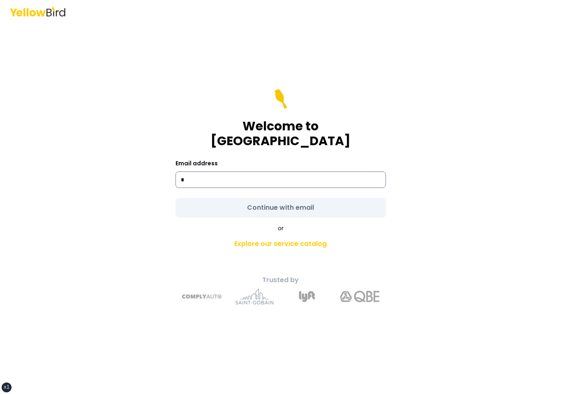
type input "**********"
click at [223, 212] on div "**********" at bounding box center [280, 208] width 302 height 205
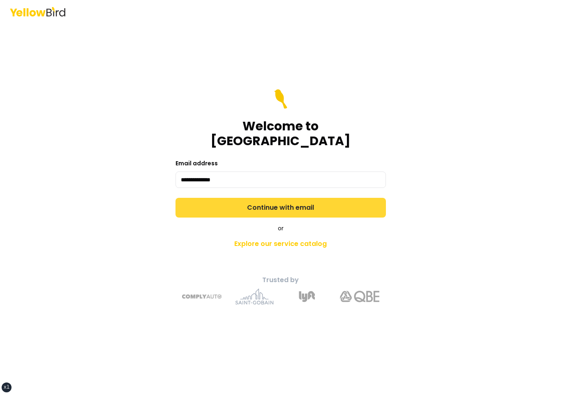
click at [254, 199] on button "Continue with email" at bounding box center [280, 208] width 210 height 20
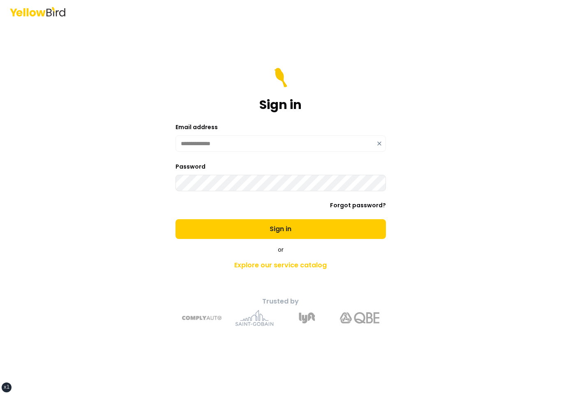
click at [175, 219] on button "Sign in" at bounding box center [280, 229] width 210 height 20
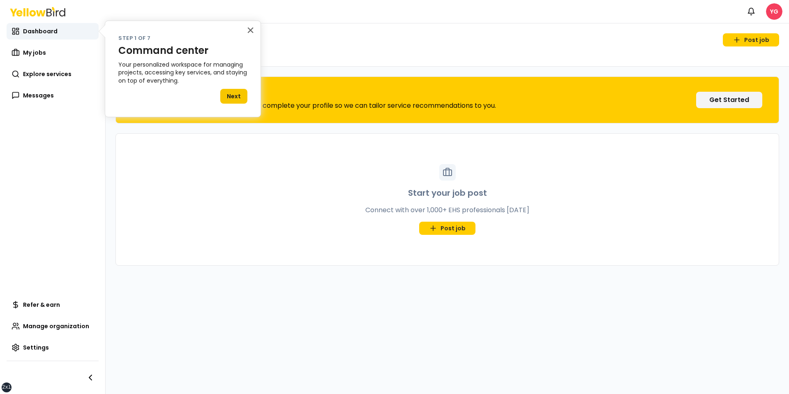
click at [257, 36] on div "× Step 1 of 7 Command center Your personalized workspace for managing projects,…" at bounding box center [183, 69] width 156 height 97
click at [250, 31] on button "×" at bounding box center [250, 29] width 8 height 13
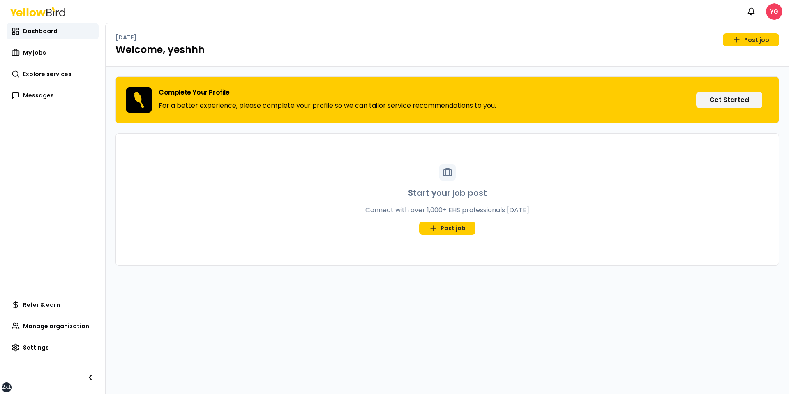
click at [560, 46] on div "[DATE] Post job Welcome, yeshhh" at bounding box center [447, 44] width 683 height 43
click at [560, 44] on link "Post job" at bounding box center [751, 39] width 56 height 13
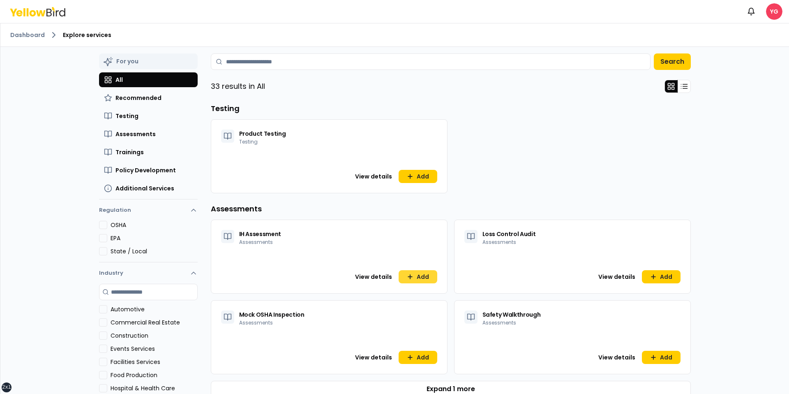
click at [415, 270] on button "Add" at bounding box center [417, 276] width 39 height 13
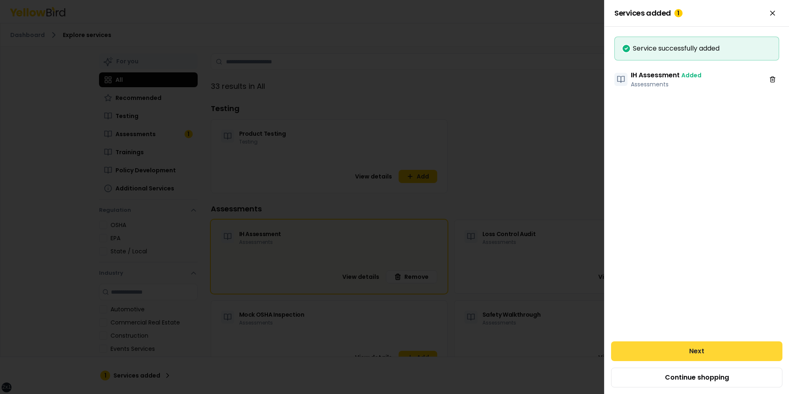
click at [560, 350] on button "Next" at bounding box center [696, 351] width 171 height 20
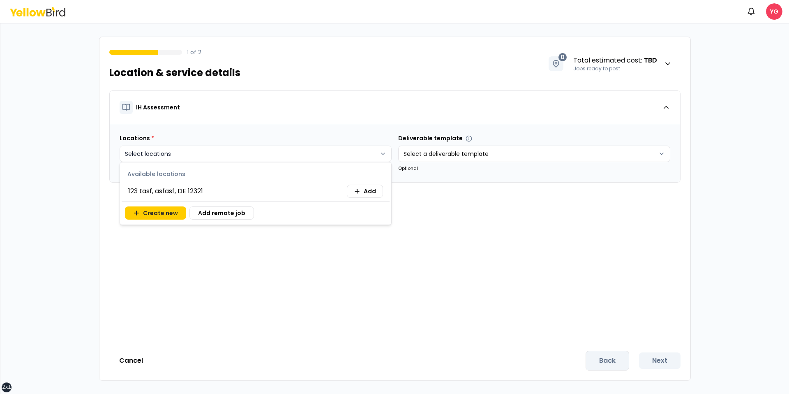
click at [236, 147] on html "xs sm md lg xl 2xl Notifications YG 1 of 2 Location & service details 0 Total e…" at bounding box center [394, 197] width 789 height 394
click at [361, 181] on div "123 tasf, asfasf, DE 12321 Add" at bounding box center [256, 191] width 268 height 20
click at [361, 193] on button "Add" at bounding box center [365, 190] width 36 height 13
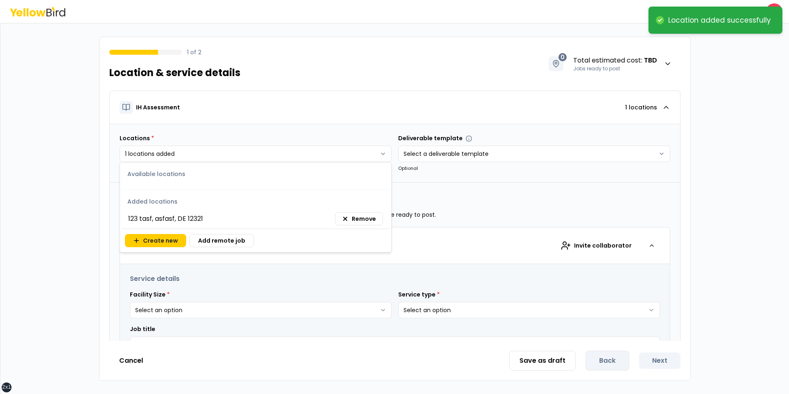
click at [458, 249] on html "**********" at bounding box center [394, 197] width 789 height 394
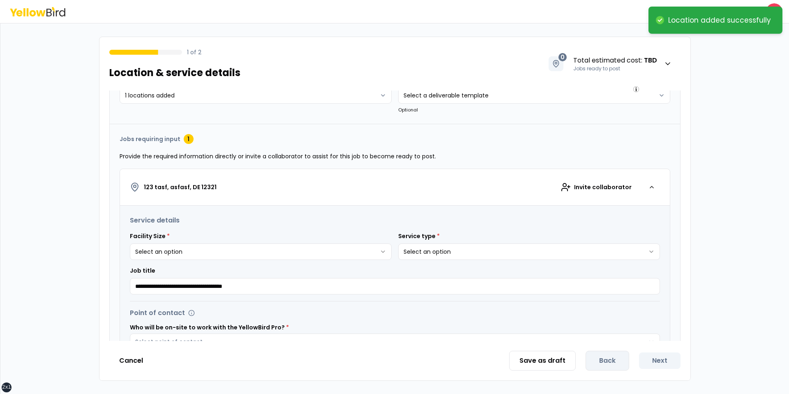
scroll to position [155, 0]
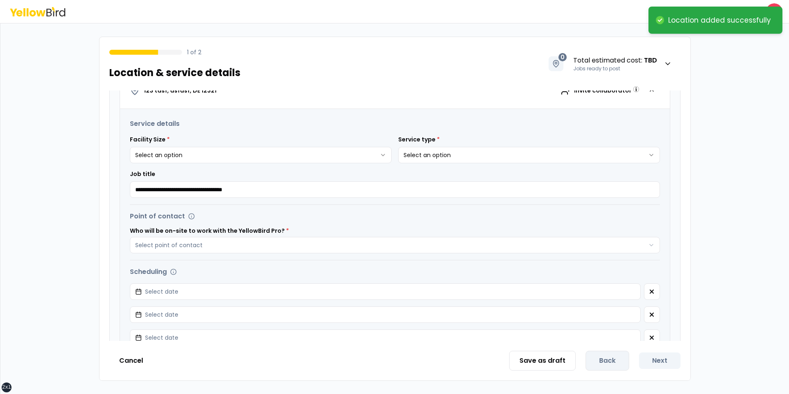
click at [330, 151] on html "**********" at bounding box center [394, 197] width 789 height 394
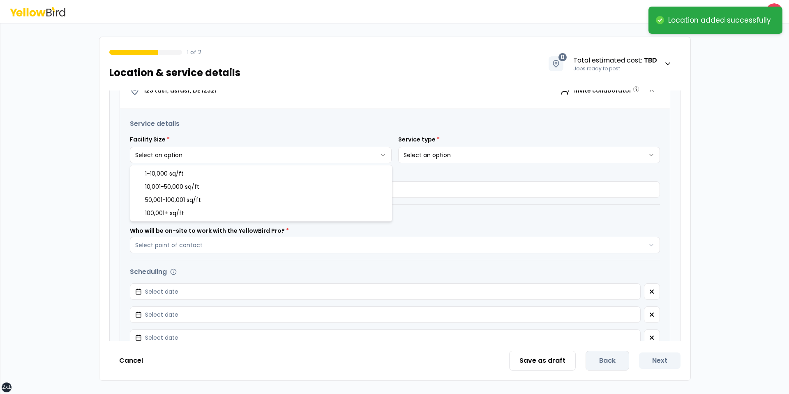
select select "*"
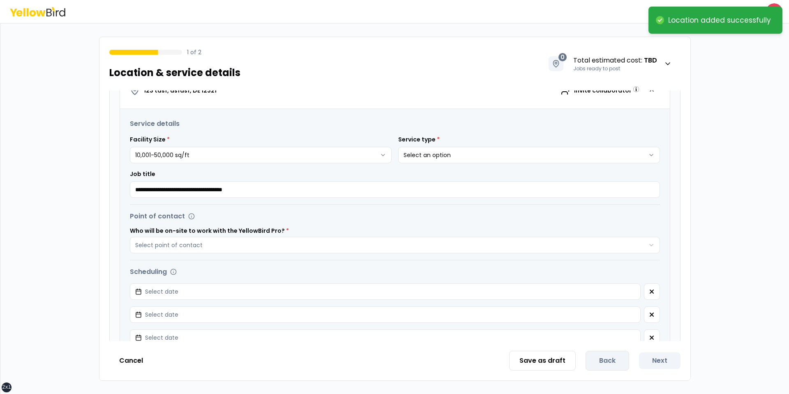
click at [445, 149] on html "**********" at bounding box center [394, 197] width 789 height 394
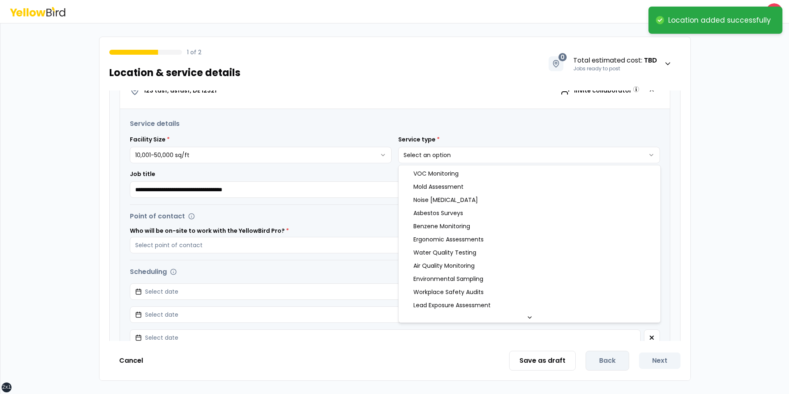
select select "**"
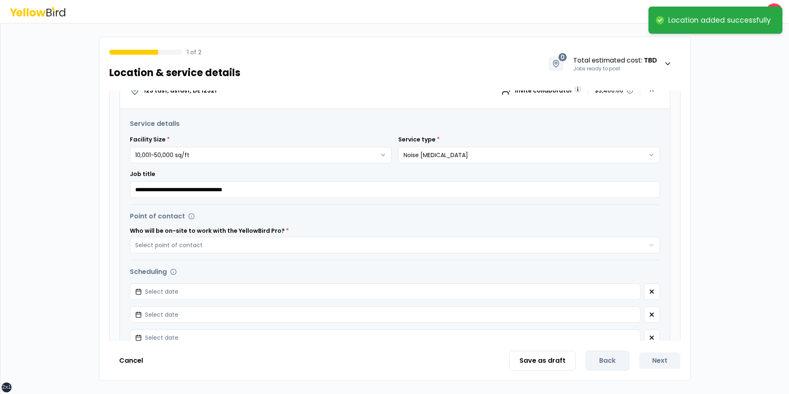
click at [321, 261] on div "**********" at bounding box center [395, 273] width 550 height 328
click at [322, 256] on div "**********" at bounding box center [395, 273] width 550 height 328
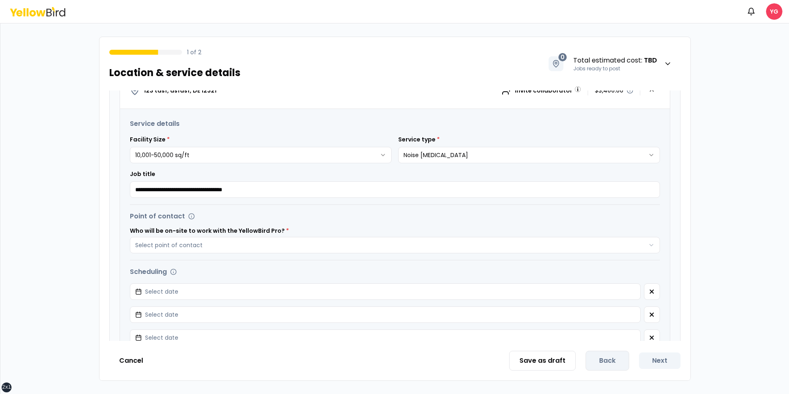
click at [324, 253] on div "**********" at bounding box center [395, 273] width 550 height 328
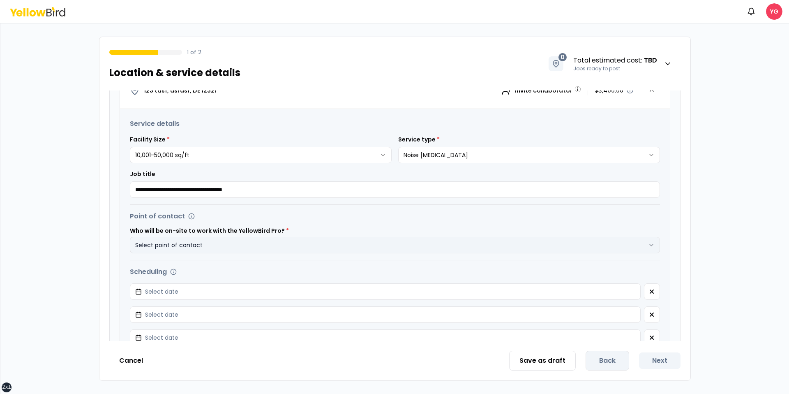
click at [326, 244] on button "Select point of contact" at bounding box center [395, 245] width 530 height 16
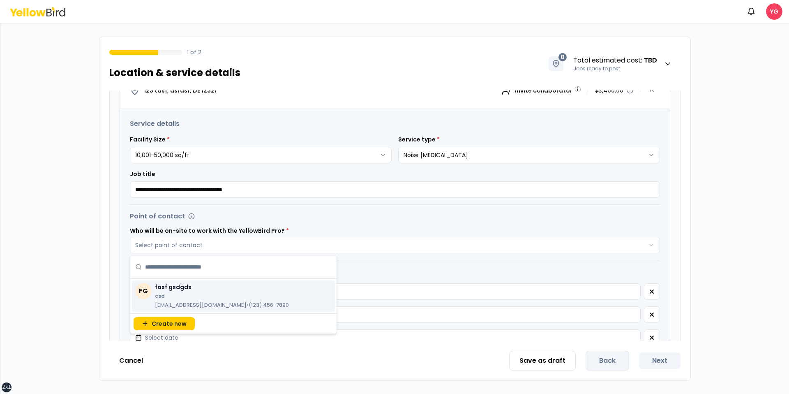
click at [243, 293] on div "FG fasf gsdgds csd [EMAIL_ADDRESS][DOMAIN_NAME] • (123) 456-7890" at bounding box center [233, 295] width 203 height 31
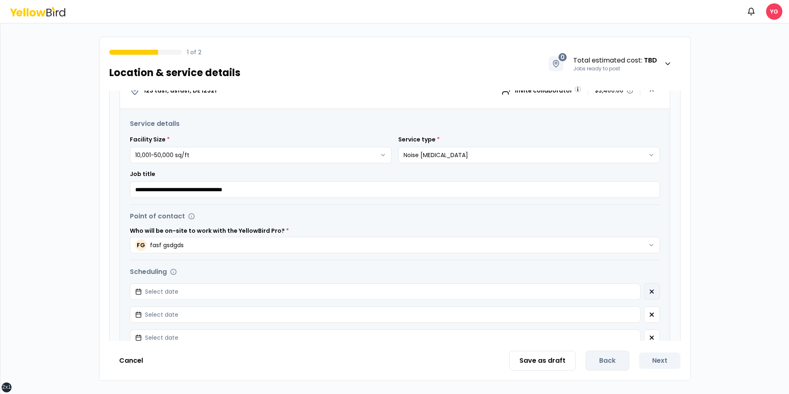
click at [560, 287] on button "button" at bounding box center [652, 291] width 16 height 16
click at [560, 306] on button "button" at bounding box center [652, 314] width 16 height 16
click at [560, 287] on div "Select date" at bounding box center [395, 291] width 530 height 16
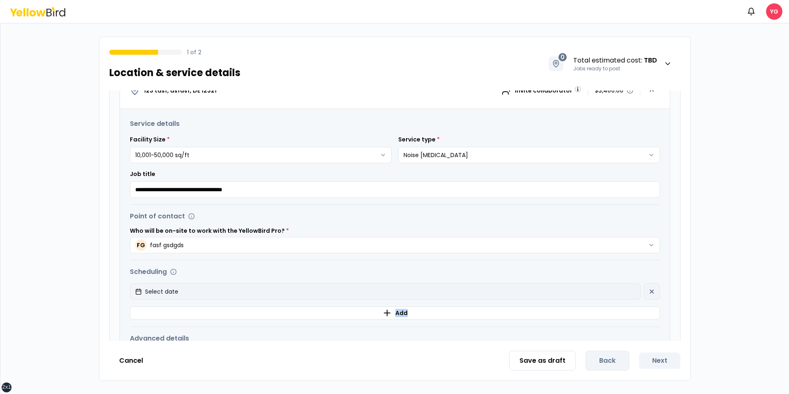
click at [560, 292] on button "Select date" at bounding box center [385, 291] width 511 height 16
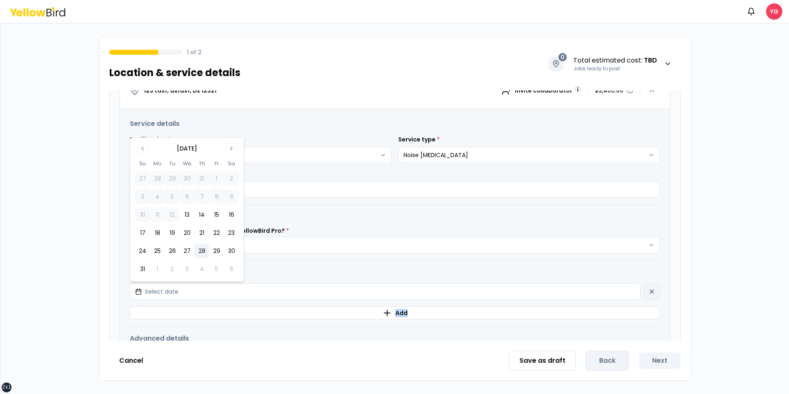
click at [201, 255] on button "28" at bounding box center [201, 250] width 15 height 15
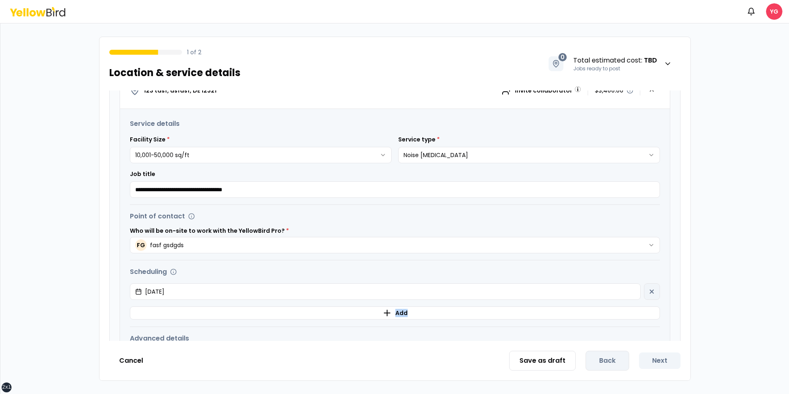
scroll to position [240, 0]
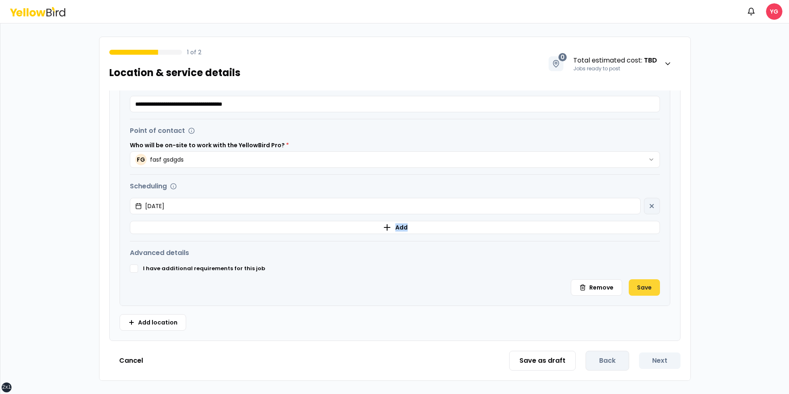
click at [560, 282] on button "Save" at bounding box center [644, 287] width 31 height 16
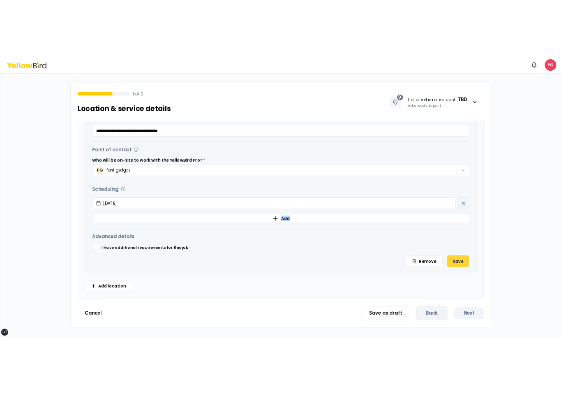
scroll to position [0, 0]
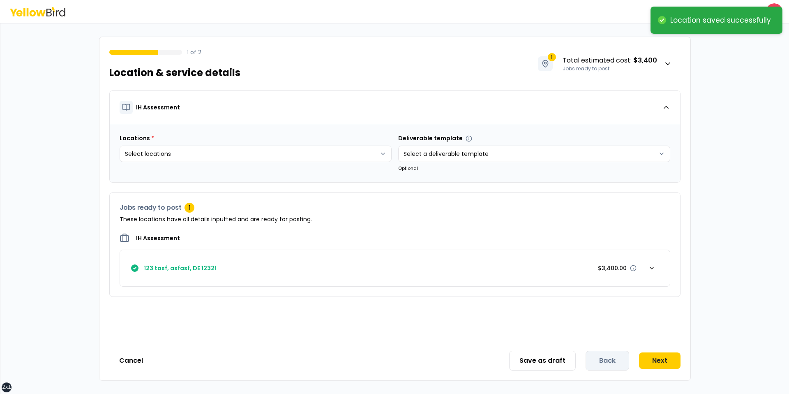
click at [560, 370] on div "Save as draft Back Next" at bounding box center [594, 360] width 171 height 20
click at [560, 364] on button "Next" at bounding box center [659, 360] width 41 height 16
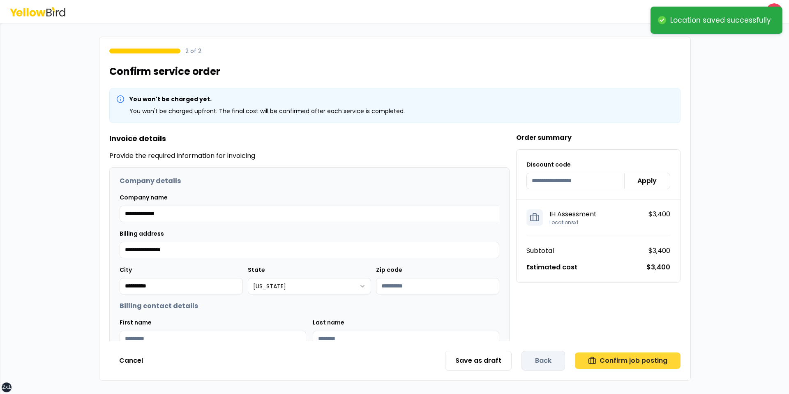
click at [560, 366] on button "Confirm job posting" at bounding box center [628, 360] width 106 height 16
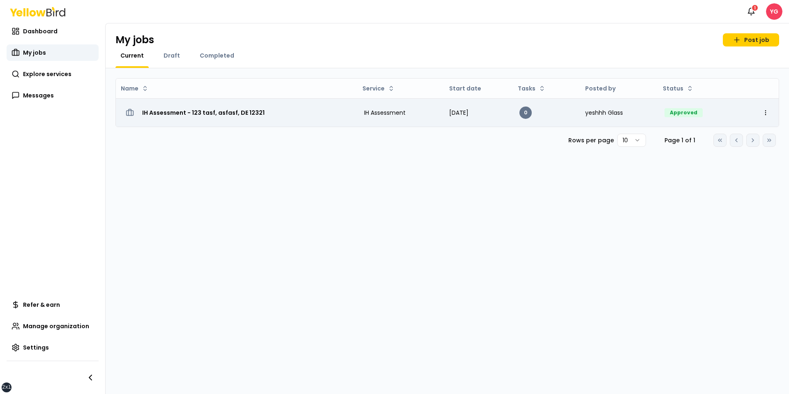
click at [228, 117] on h3 "IH Assessment - 123 tasf, asfasf, DE 12321" at bounding box center [203, 112] width 122 height 15
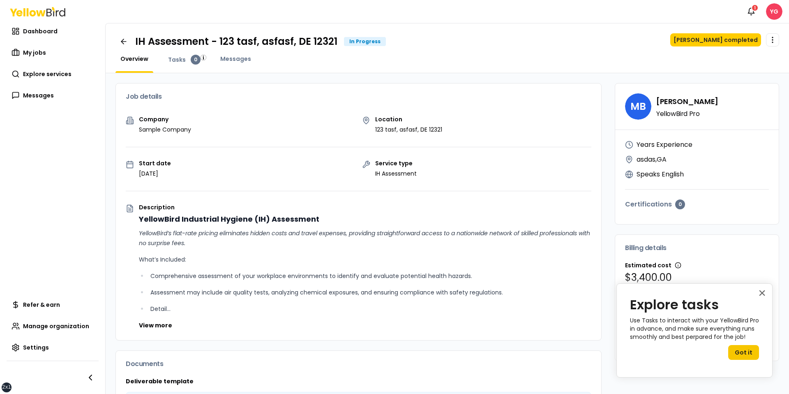
click at [286, 106] on div "Job details" at bounding box center [358, 96] width 485 height 26
click at [560, 12] on button "Notifications 1" at bounding box center [751, 11] width 16 height 16
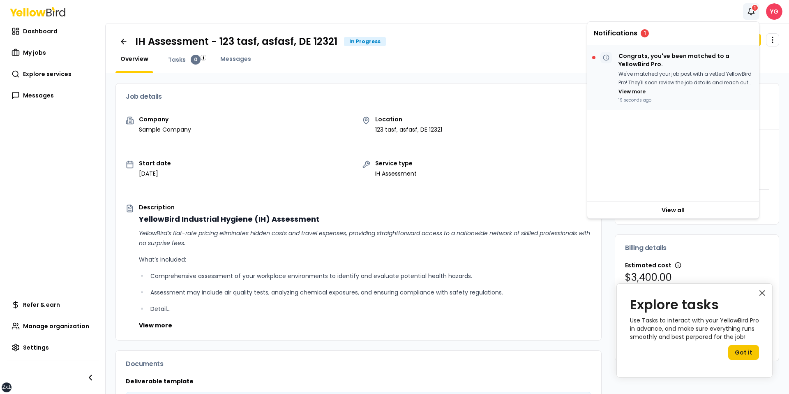
click at [560, 92] on div "We've matched your job post with a vetted YellowBird Pro! They'll soon review t…" at bounding box center [685, 82] width 134 height 25
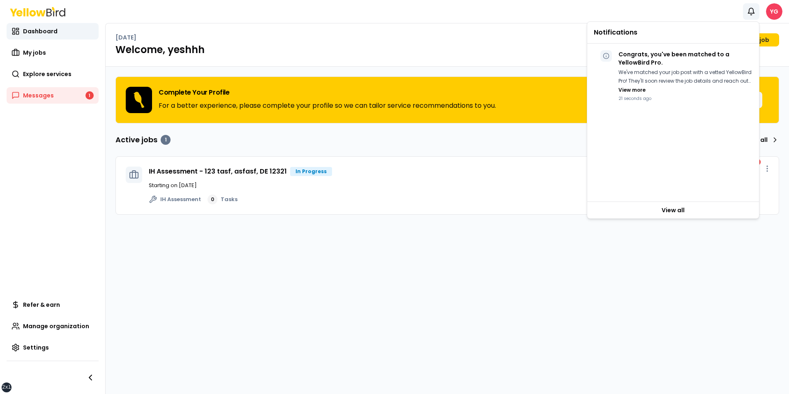
click at [421, 53] on h1 "Welcome, yeshhh" at bounding box center [446, 49] width 663 height 13
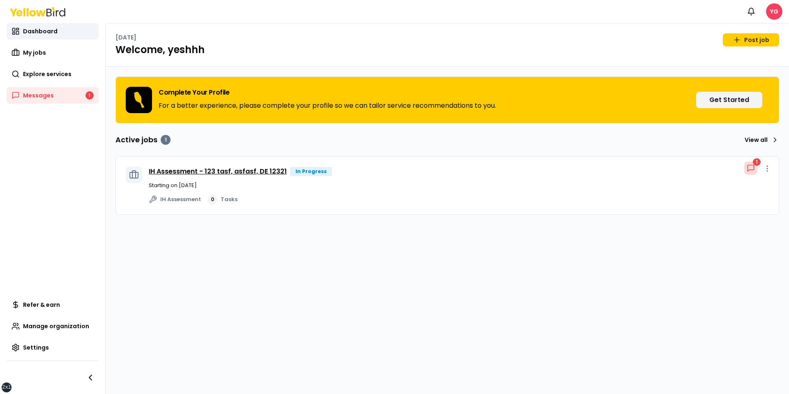
click at [198, 169] on link "IH Assessment - 123 tasf, asfasf, DE 12321" at bounding box center [218, 170] width 138 height 9
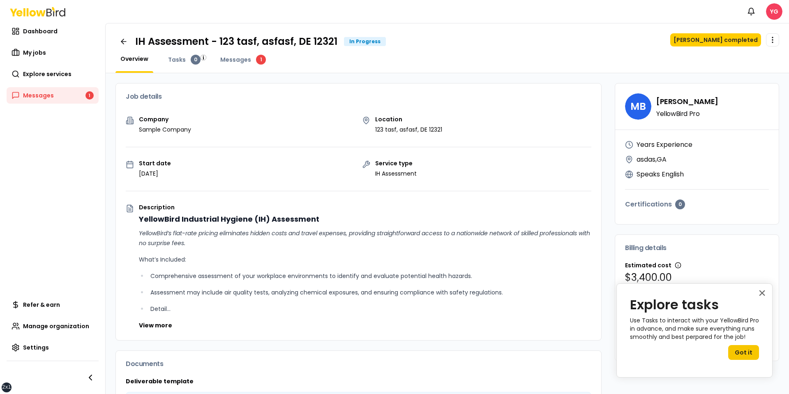
click at [560, 60] on div "Overview Tasks 0 Messages 1" at bounding box center [446, 64] width 663 height 18
click at [560, 7] on div "1" at bounding box center [754, 7] width 7 height 7
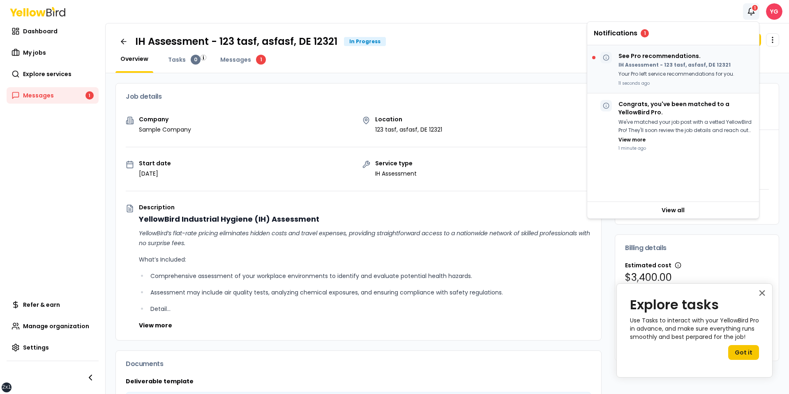
click at [560, 81] on p "11 seconds ago" at bounding box center [676, 83] width 116 height 6
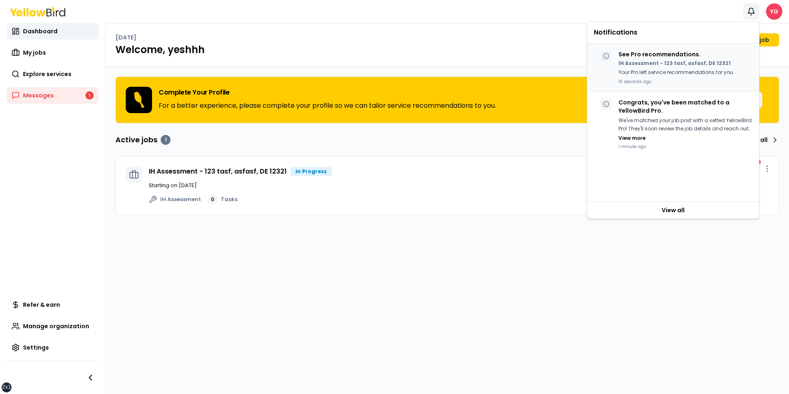
click at [560, 75] on p "Your Pro left service recommendations for you." at bounding box center [676, 72] width 116 height 9
click at [560, 76] on p "Your Pro left service recommendations for you." at bounding box center [676, 72] width 116 height 9
click at [515, 47] on h1 "Welcome, yeshhh" at bounding box center [446, 49] width 663 height 13
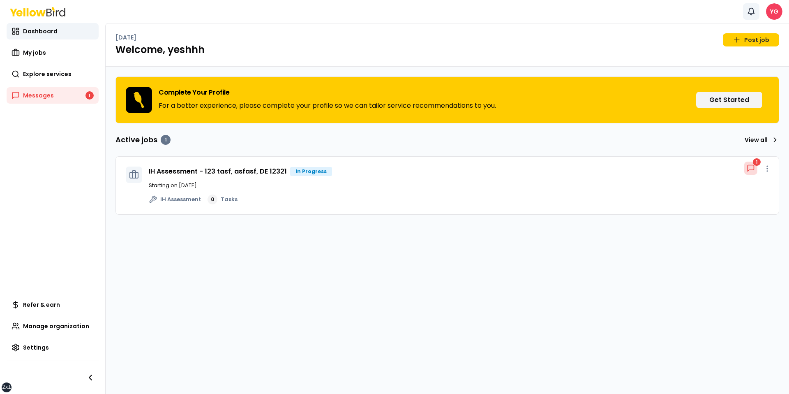
click at [560, 14] on button "Notifications" at bounding box center [751, 11] width 16 height 16
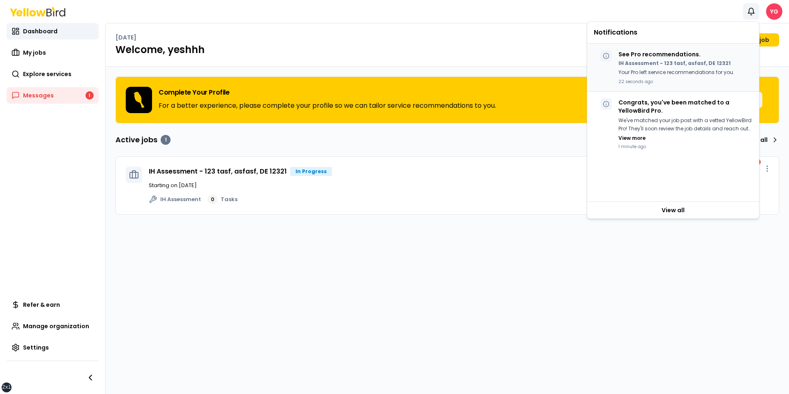
click at [560, 55] on p "See Pro recommendations." at bounding box center [676, 54] width 116 height 8
click at [548, 69] on div "Complete Your Profile For a better experience, please complete your profile so …" at bounding box center [447, 230] width 683 height 327
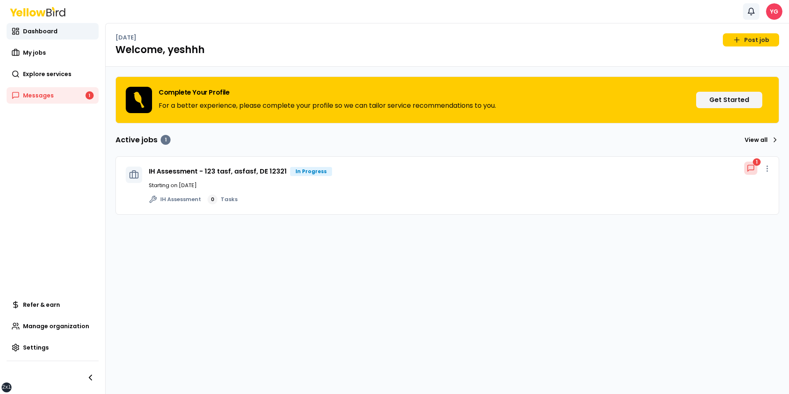
click at [560, 17] on button "Notifications" at bounding box center [751, 11] width 16 height 16
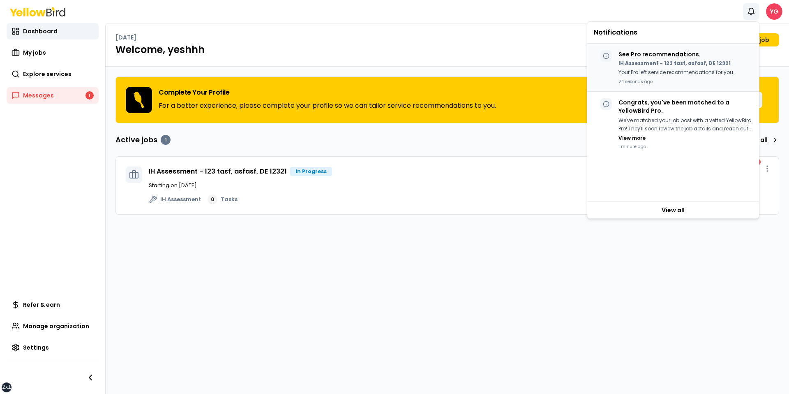
click at [560, 82] on p "24 seconds ago" at bounding box center [676, 81] width 116 height 6
click at [549, 67] on div "Complete Your Profile For a better experience, please complete your profile so …" at bounding box center [447, 230] width 683 height 327
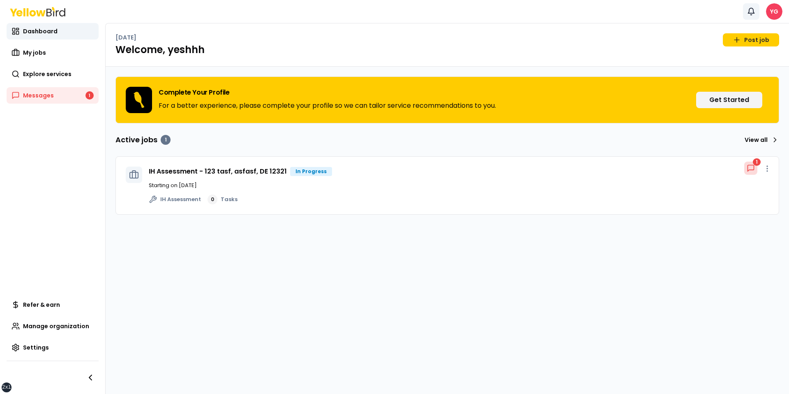
click at [560, 10] on icon "button" at bounding box center [751, 11] width 8 height 8
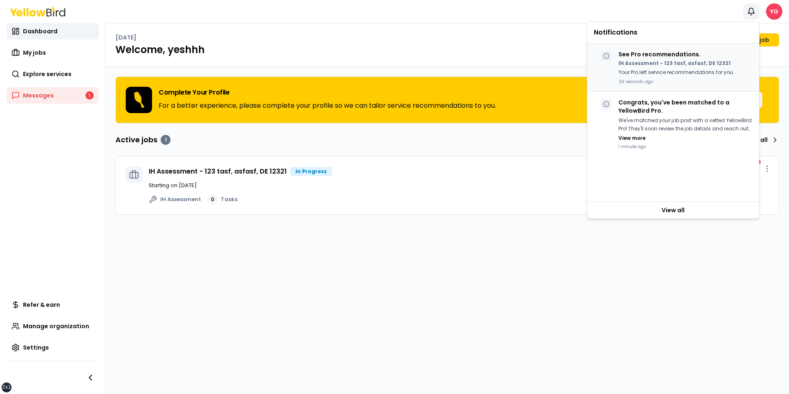
click at [560, 72] on p "Your Pro left service recommendations for you." at bounding box center [676, 72] width 116 height 9
click at [546, 70] on div "Complete Your Profile For a better experience, please complete your profile so …" at bounding box center [447, 230] width 683 height 327
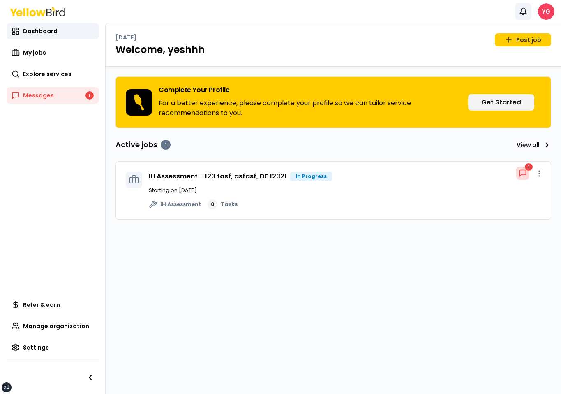
click at [523, 9] on icon "button" at bounding box center [523, 11] width 8 height 8
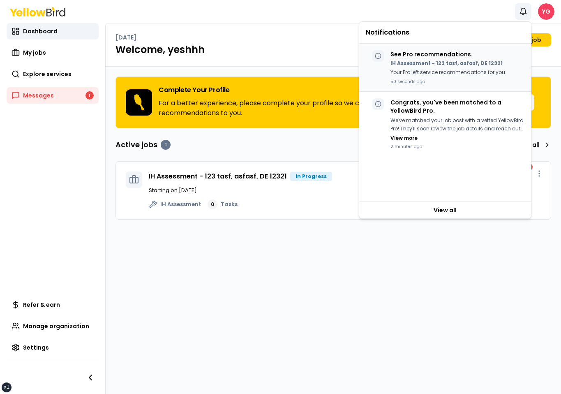
click at [497, 81] on p "50 seconds ago" at bounding box center [448, 81] width 116 height 6
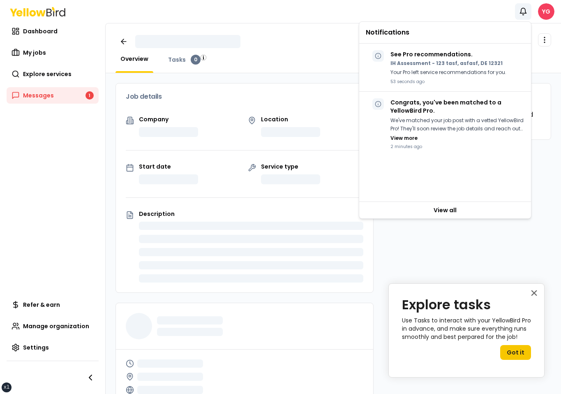
click at [345, 61] on div "Overview Tasks 0" at bounding box center [332, 64] width 435 height 18
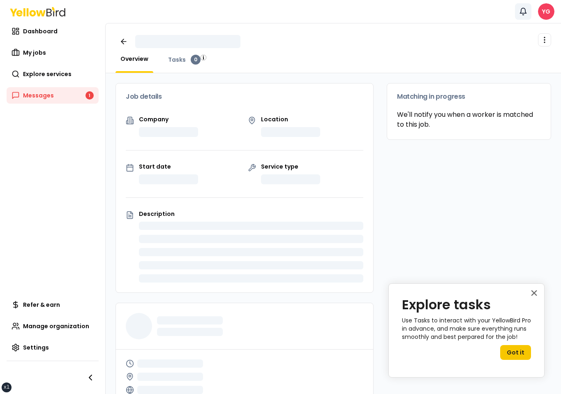
click at [523, 14] on icon "button" at bounding box center [523, 11] width 8 height 8
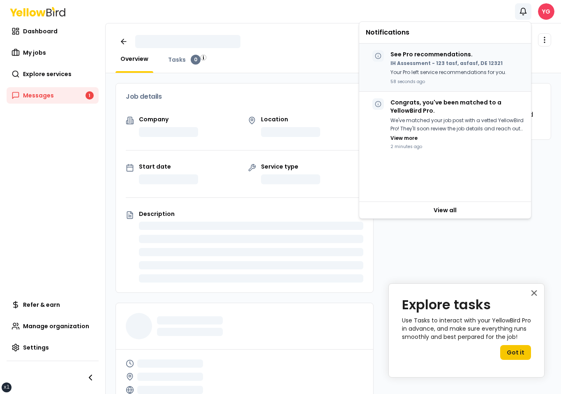
click at [475, 72] on p "Your Pro left service recommendations for you." at bounding box center [448, 72] width 116 height 9
click at [462, 138] on div "We've matched your job post with a vetted YellowBird Pro! They'll soon review t…" at bounding box center [457, 128] width 134 height 25
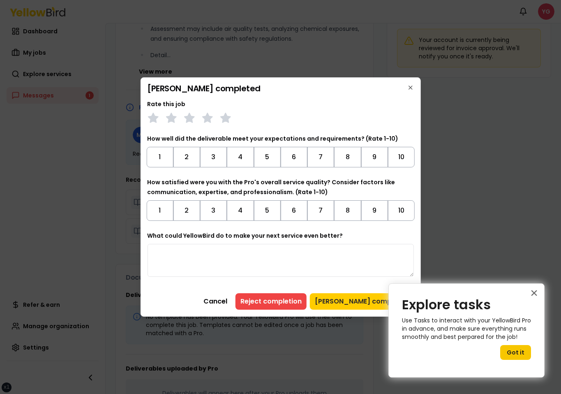
scroll to position [286, 0]
click at [411, 86] on icon "button" at bounding box center [410, 87] width 3 height 3
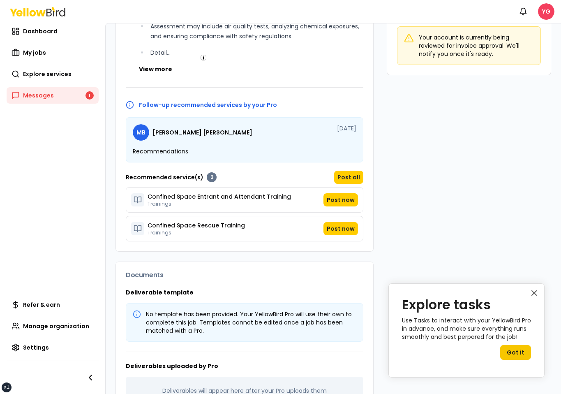
scroll to position [0, 0]
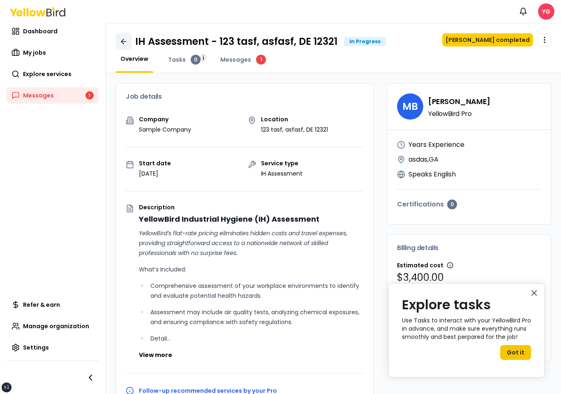
click at [123, 42] on icon at bounding box center [124, 41] width 8 height 8
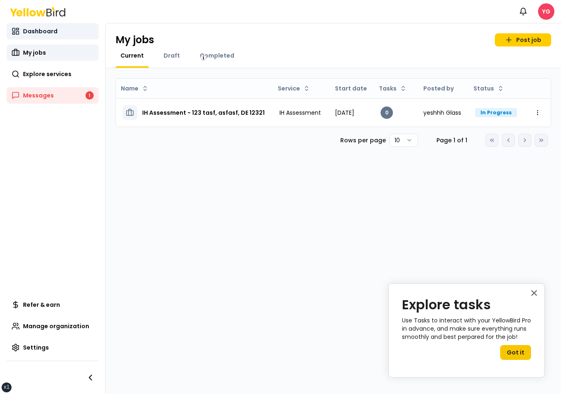
click at [60, 29] on link "Dashboard" at bounding box center [53, 31] width 92 height 16
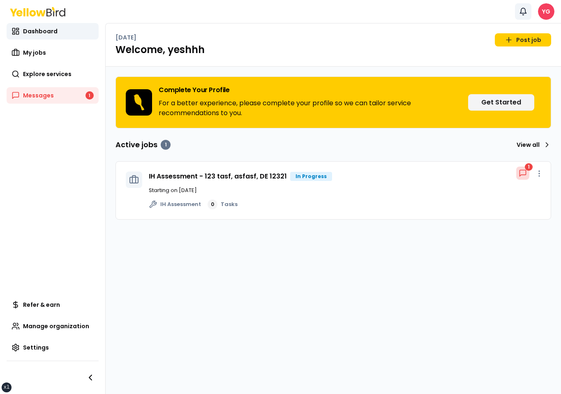
click at [525, 14] on icon "button" at bounding box center [523, 11] width 8 height 8
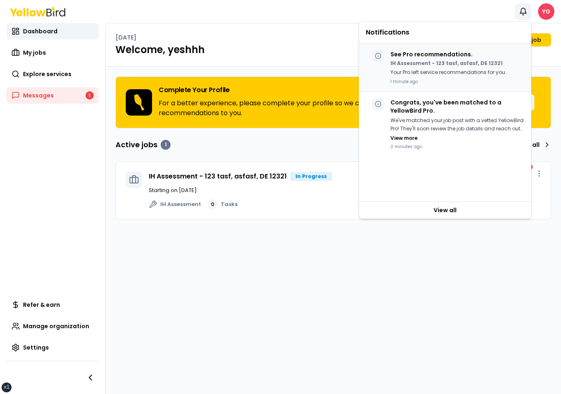
click at [487, 87] on div "See Pro recommendations. IH Assessment - 123 tasf, asfasf, DE 12321 Your Pro le…" at bounding box center [445, 68] width 172 height 48
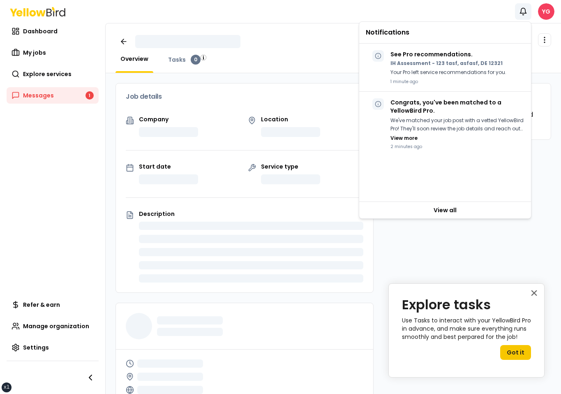
click at [338, 25] on div "Open menu Overview Tasks 0" at bounding box center [333, 48] width 455 height 50
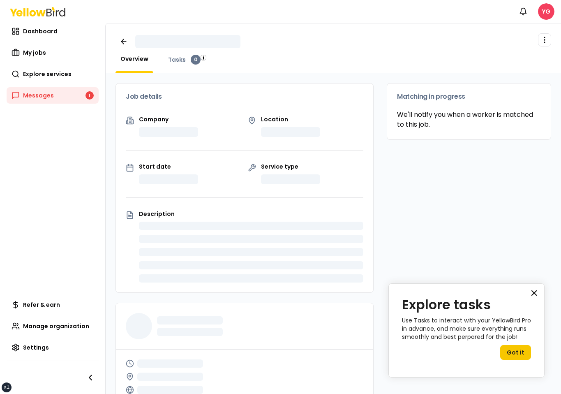
click at [532, 291] on button "×" at bounding box center [534, 292] width 8 height 13
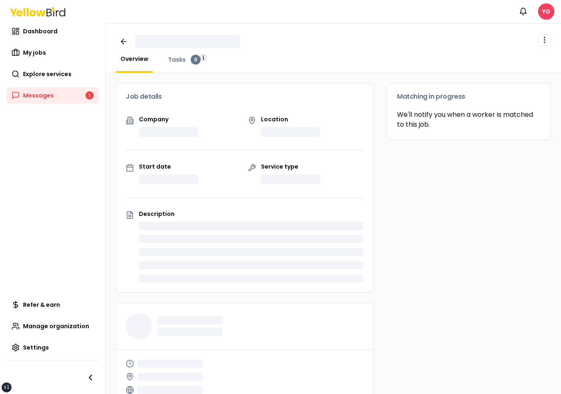
click at [51, 9] on icon at bounding box center [37, 11] width 55 height 9
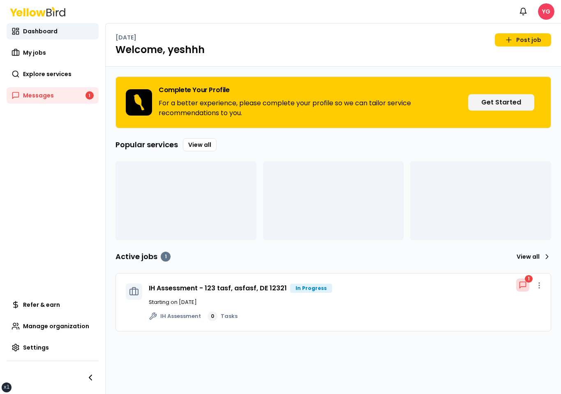
click at [336, 157] on div "Popular services View all" at bounding box center [332, 189] width 435 height 102
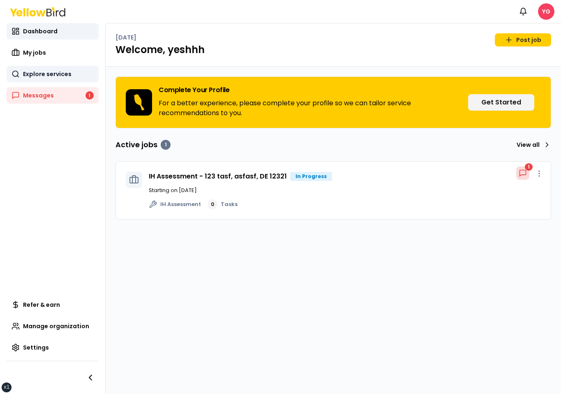
click at [43, 74] on span "Explore services" at bounding box center [47, 74] width 48 height 8
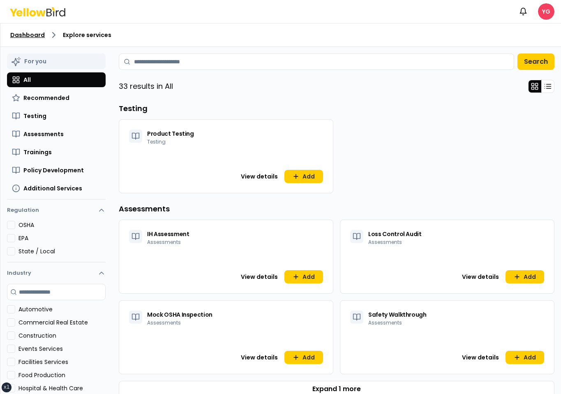
click at [32, 33] on link "Dashboard" at bounding box center [27, 35] width 35 height 8
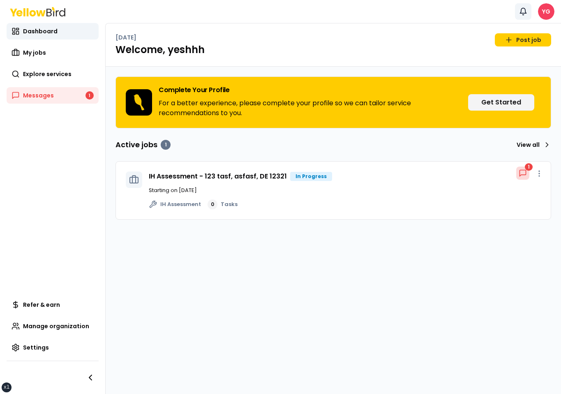
click at [531, 13] on button "Notifications" at bounding box center [523, 11] width 16 height 16
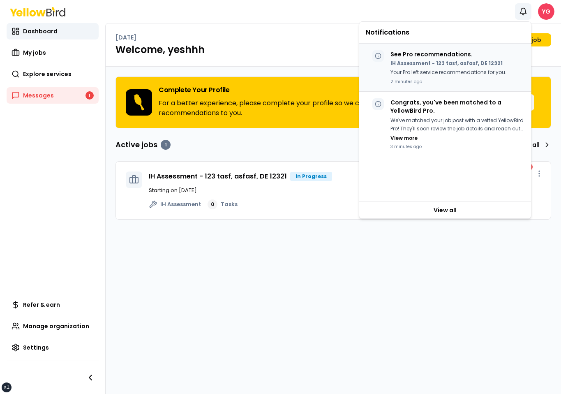
click at [443, 49] on div "See Pro recommendations. IH Assessment - 123 tasf, asfasf, DE 12321 Your Pro le…" at bounding box center [445, 68] width 172 height 48
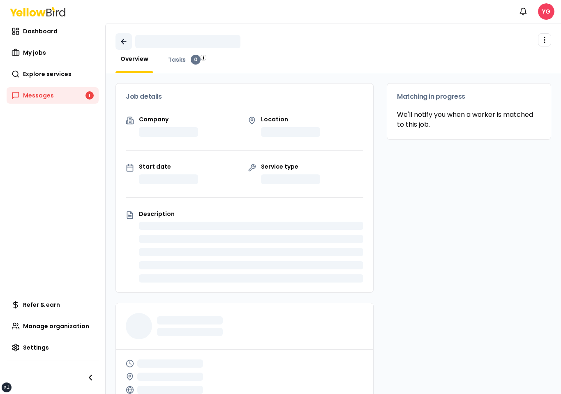
click at [129, 45] on link at bounding box center [123, 41] width 16 height 16
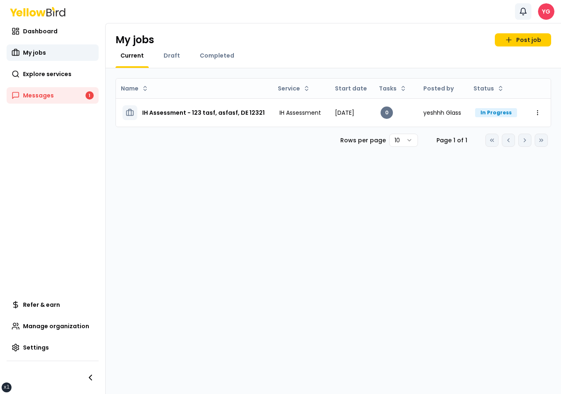
click at [523, 9] on icon "button" at bounding box center [523, 11] width 8 height 8
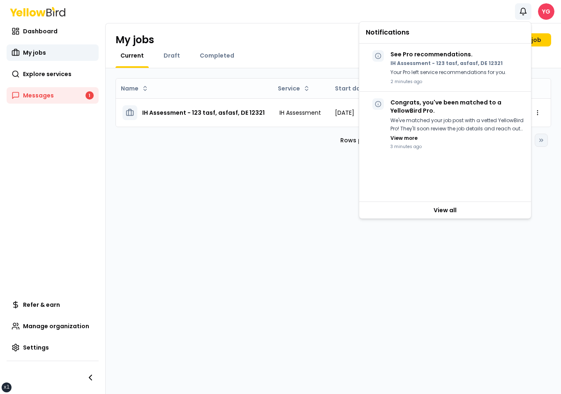
click at [156, 180] on div "Name Service Start date Tasks Posted by Status IH Assessment - 123 tasf, asfasf…" at bounding box center [333, 230] width 455 height 325
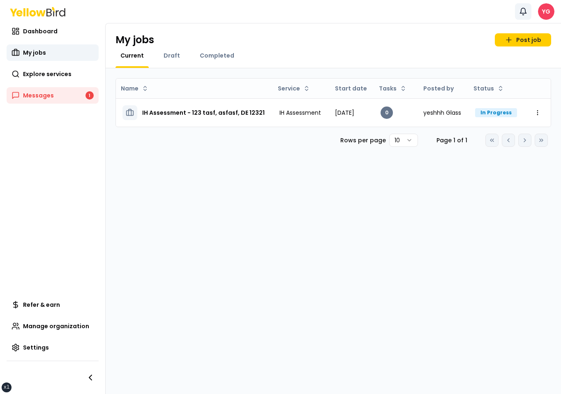
click at [517, 5] on button "Notifications" at bounding box center [523, 11] width 16 height 16
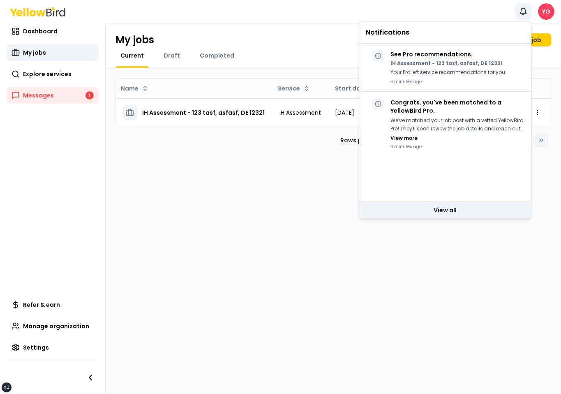
click at [455, 202] on link "View all" at bounding box center [445, 210] width 172 height 16
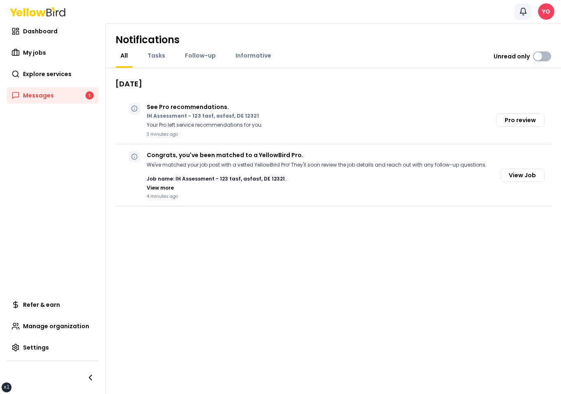
click at [518, 5] on button "Notifications" at bounding box center [523, 11] width 16 height 16
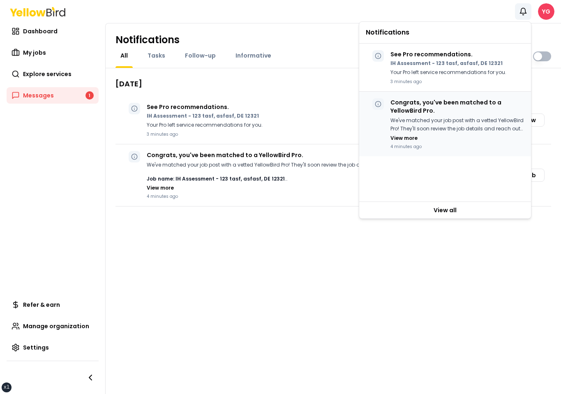
click at [440, 113] on p "Congrats, you've been matched to a YellowBird Pro." at bounding box center [457, 106] width 134 height 16
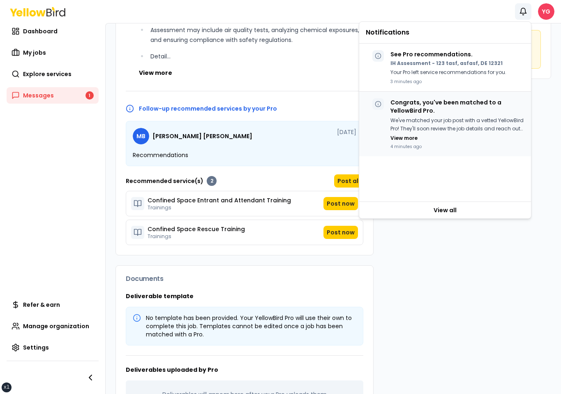
scroll to position [286, 0]
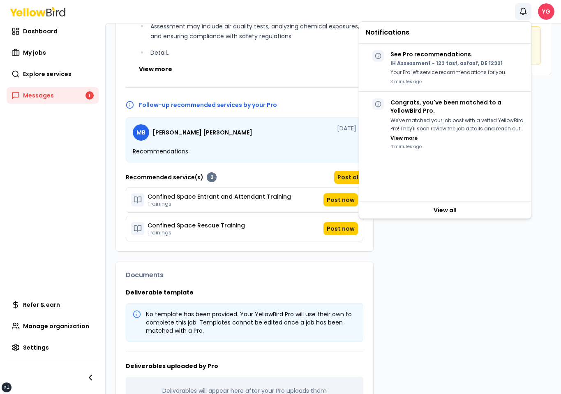
click at [456, 272] on div "MB Michelle Barnes-Copes YellowBird Pro Years Experience asdas , GA Speaks Engl…" at bounding box center [469, 105] width 164 height 617
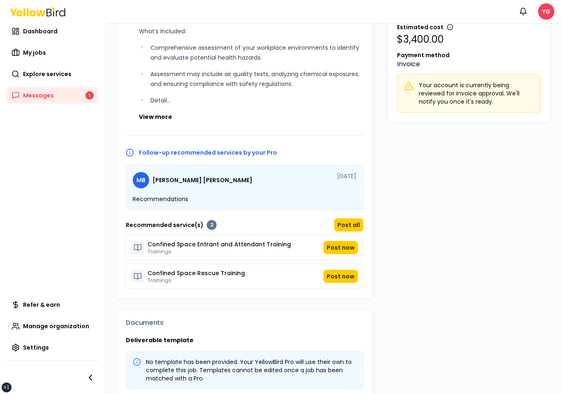
scroll to position [133, 0]
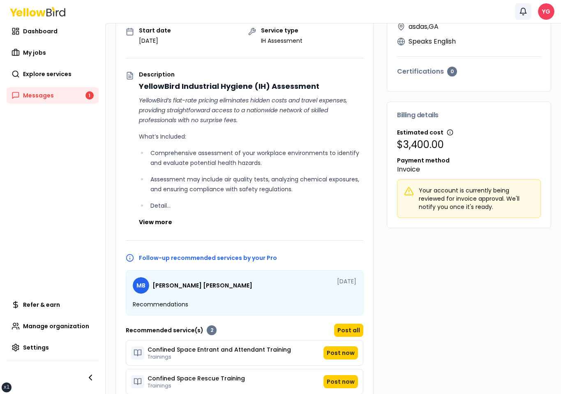
click at [519, 14] on icon "button" at bounding box center [523, 11] width 8 height 8
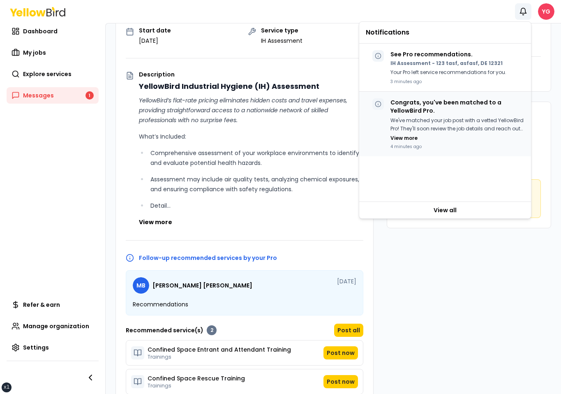
click at [477, 122] on p "We've matched your job post with a vetted YellowBird Pro! They'll soon review t…" at bounding box center [457, 124] width 134 height 17
click at [32, 22] on div "Notifications YG" at bounding box center [280, 11] width 561 height 23
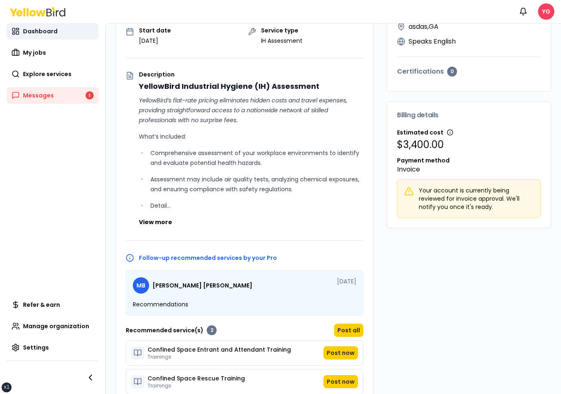
click at [32, 34] on span "Dashboard" at bounding box center [40, 31] width 35 height 8
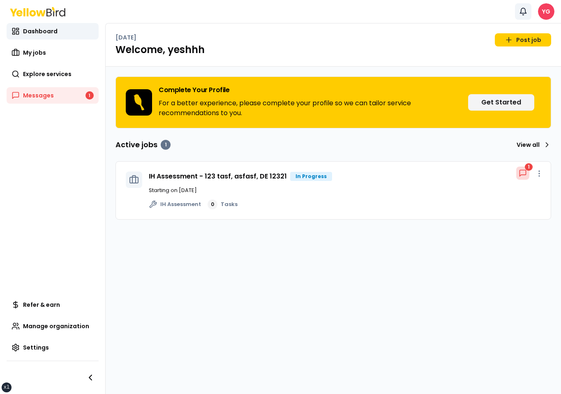
click at [523, 8] on icon "button" at bounding box center [523, 10] width 6 height 5
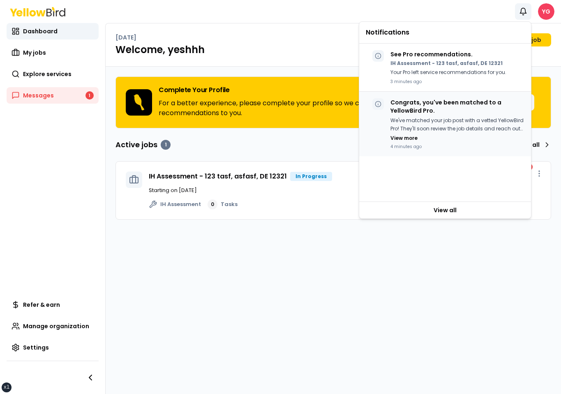
click at [481, 113] on p "Congrats, you've been matched to a YellowBird Pro." at bounding box center [457, 106] width 134 height 16
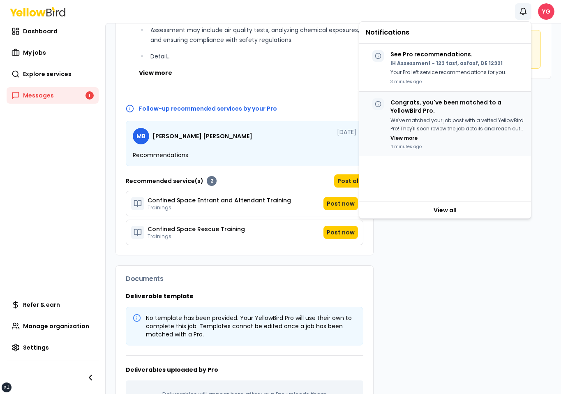
scroll to position [286, 0]
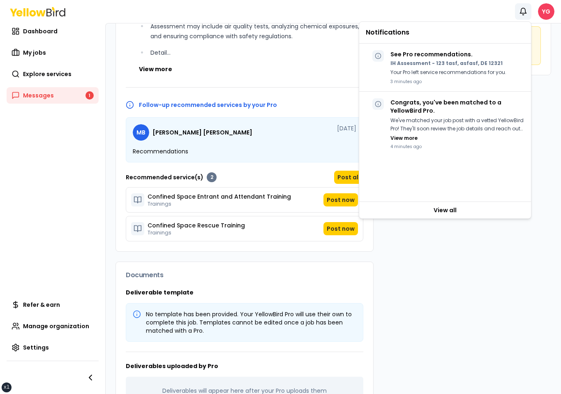
click at [463, 281] on div "MB Michelle Barnes-Copes YellowBird Pro Years Experience asdas , GA Speaks Engl…" at bounding box center [469, 105] width 164 height 617
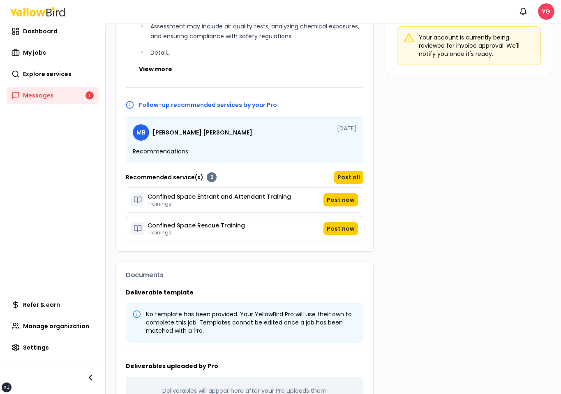
scroll to position [0, 0]
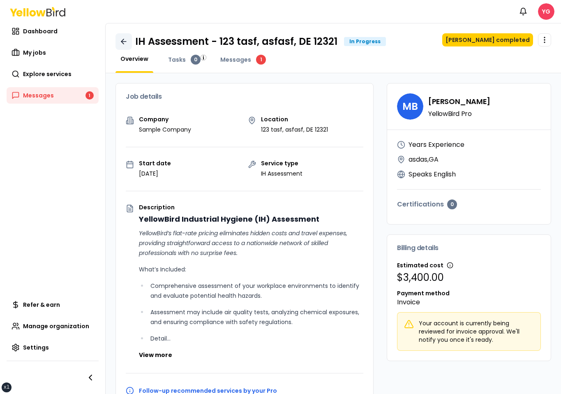
click at [120, 48] on link at bounding box center [123, 41] width 16 height 16
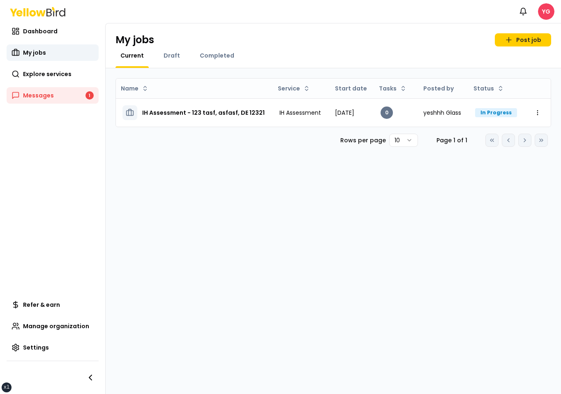
click at [54, 14] on icon at bounding box center [37, 11] width 55 height 9
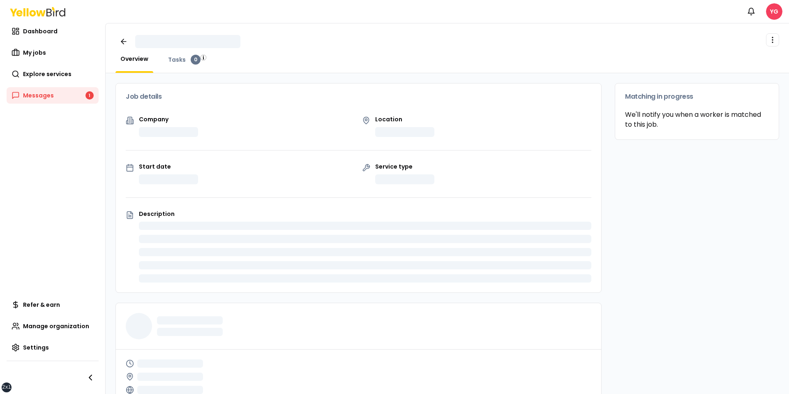
click at [255, 78] on div "Job details Company Location Start date Service type Description Relevant quali…" at bounding box center [447, 325] width 683 height 504
click at [313, 80] on div "Job details Company Location Start date Service type Description Relevant quali…" at bounding box center [447, 325] width 683 height 504
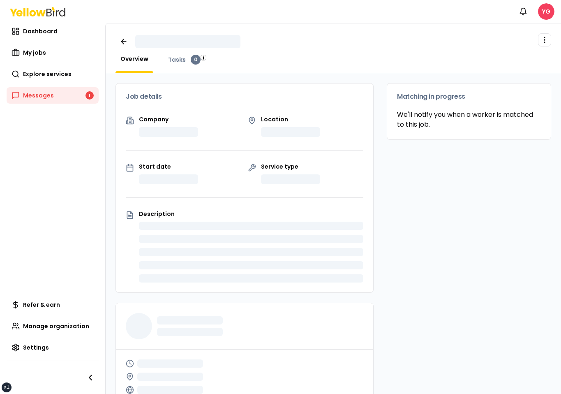
click at [386, 64] on div "Overview Tasks 0" at bounding box center [332, 64] width 435 height 18
click at [430, 68] on div "Overview Tasks 0" at bounding box center [332, 64] width 435 height 18
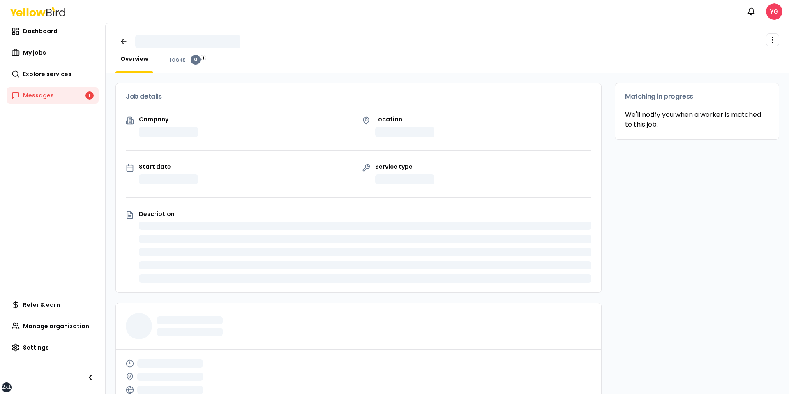
click at [337, 72] on div "Overview Tasks 0" at bounding box center [446, 64] width 663 height 18
click at [121, 39] on icon at bounding box center [124, 41] width 8 height 8
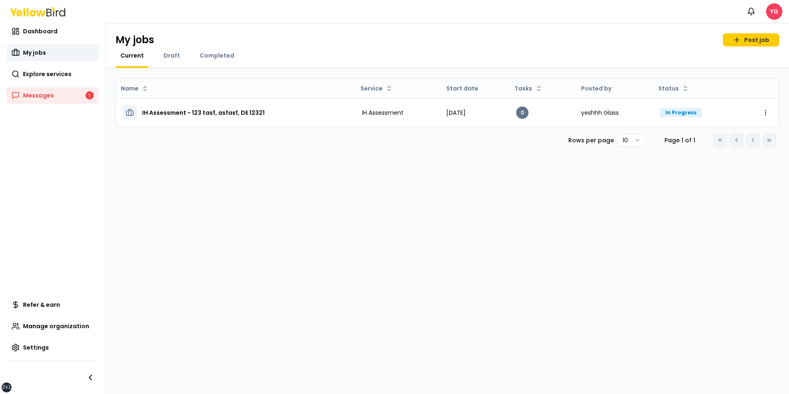
click at [52, 15] on icon at bounding box center [37, 11] width 55 height 9
